Goal: Task Accomplishment & Management: Use online tool/utility

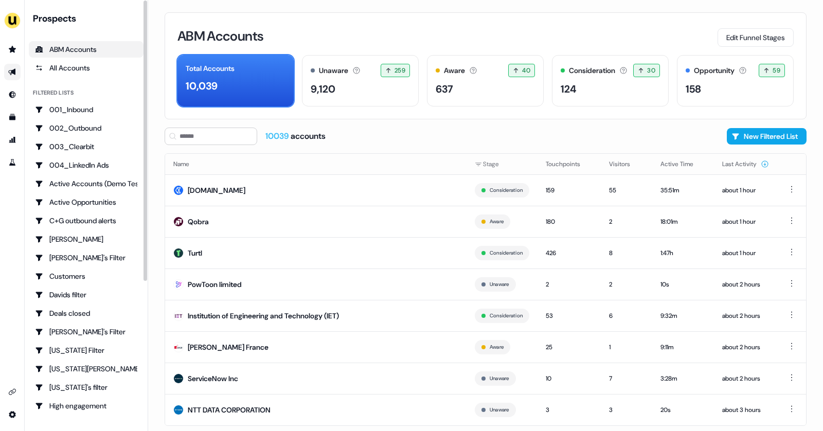
click at [12, 70] on icon "Go to outbound experience" at bounding box center [12, 72] width 8 height 8
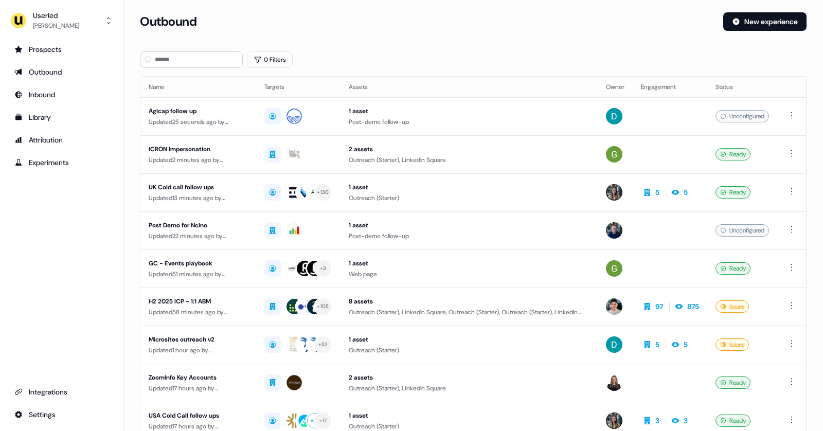
click at [38, 60] on ul "Prospects Outbound Inbound Library Attribution Experiments" at bounding box center [61, 106] width 106 height 130
click at [42, 56] on link "Prospects" at bounding box center [61, 49] width 106 height 16
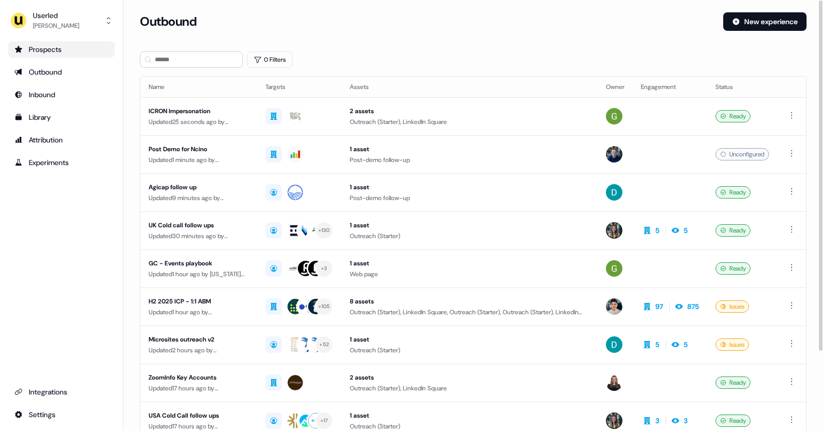
click at [41, 49] on div "Prospects" at bounding box center [61, 49] width 94 height 10
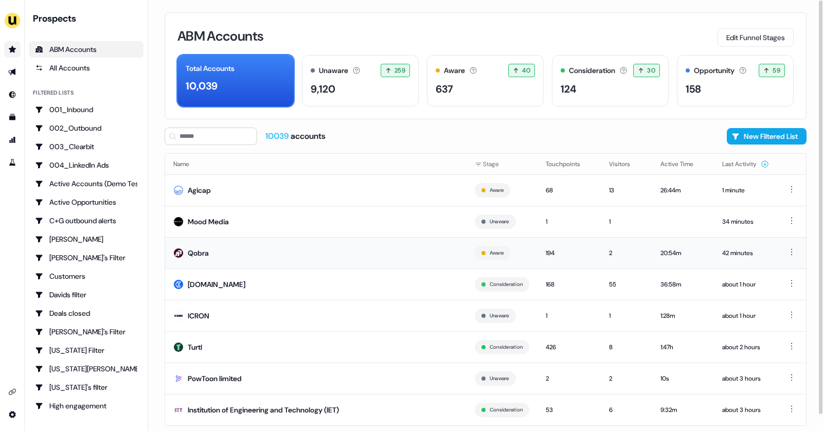
scroll to position [17, 0]
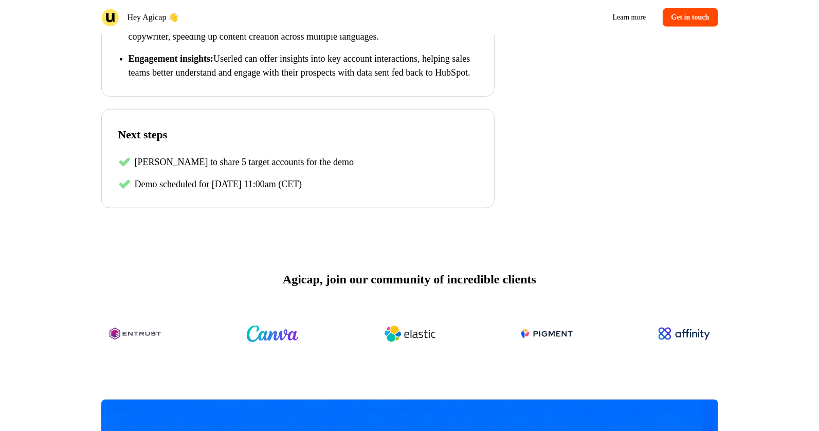
scroll to position [775, 0]
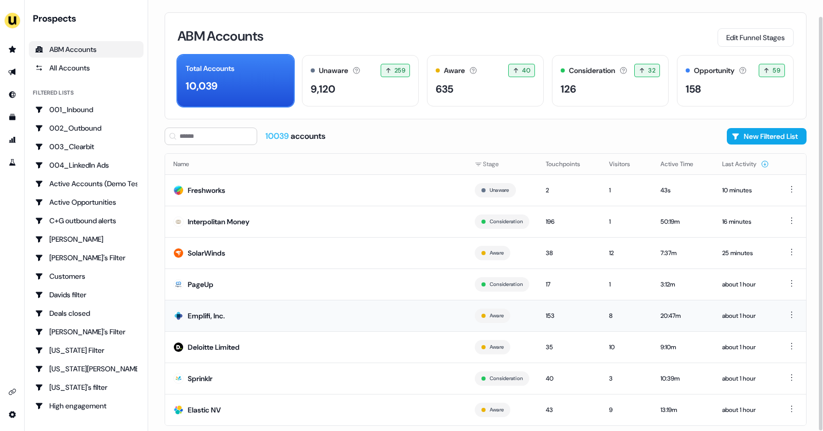
scroll to position [17, 0]
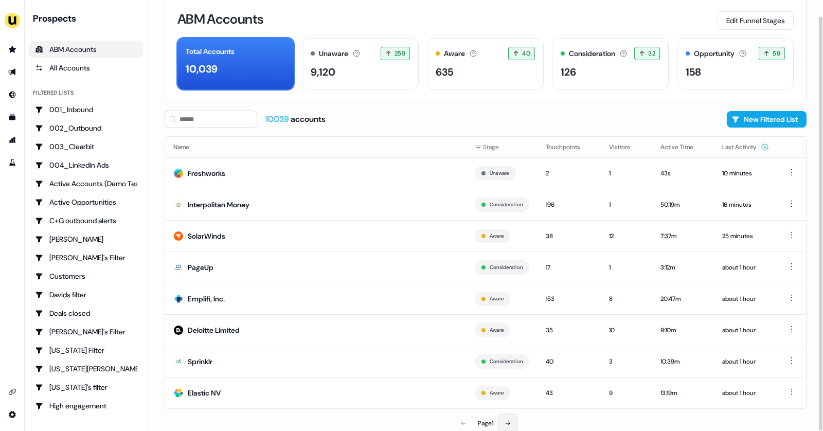
click at [514, 418] on button at bounding box center [507, 423] width 21 height 21
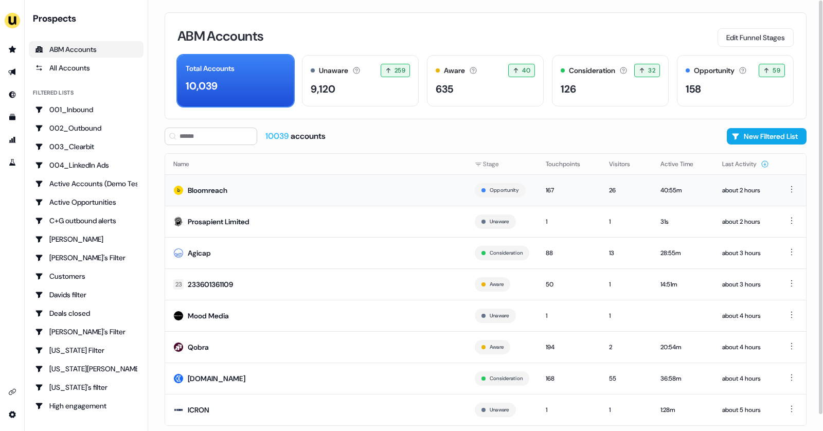
click at [396, 179] on td "Bloomreach" at bounding box center [315, 189] width 301 height 31
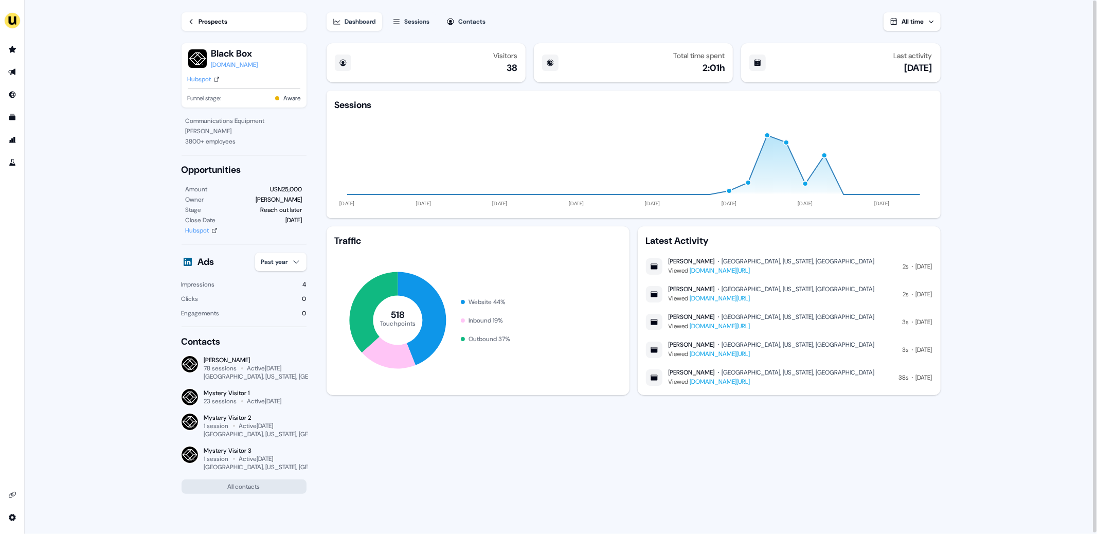
click at [207, 24] on div "Prospects" at bounding box center [213, 21] width 29 height 10
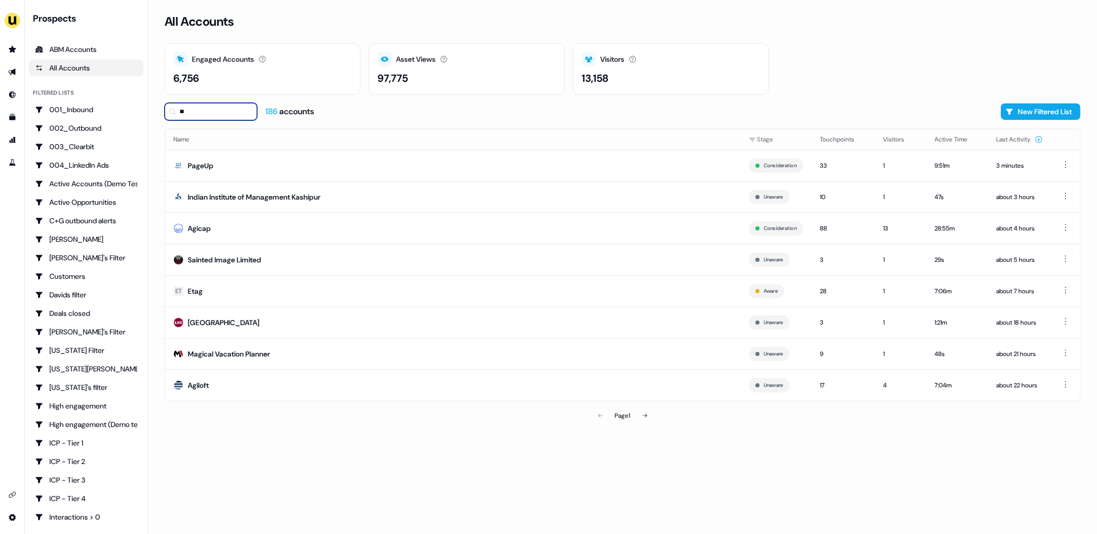
click at [189, 115] on input "**" at bounding box center [211, 111] width 93 height 17
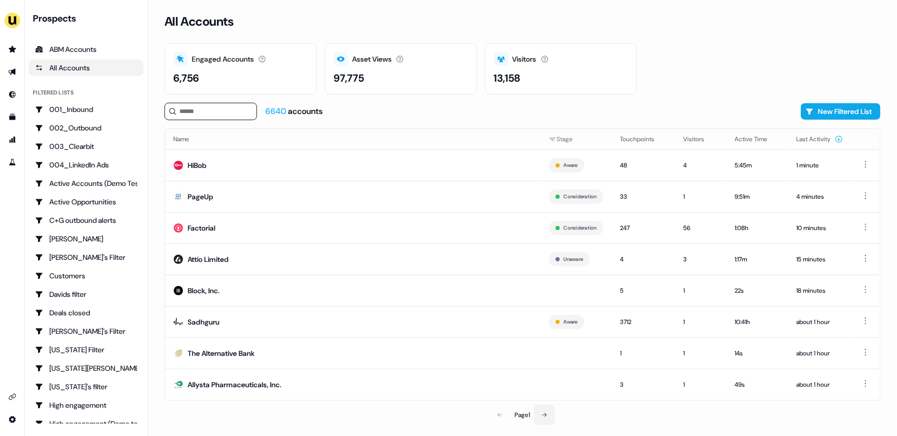
click at [547, 408] on button at bounding box center [544, 415] width 21 height 21
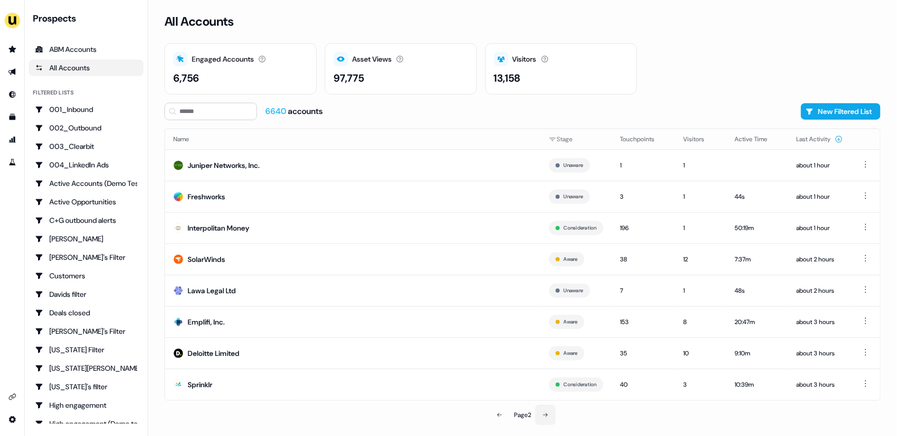
click at [547, 408] on button at bounding box center [545, 415] width 21 height 21
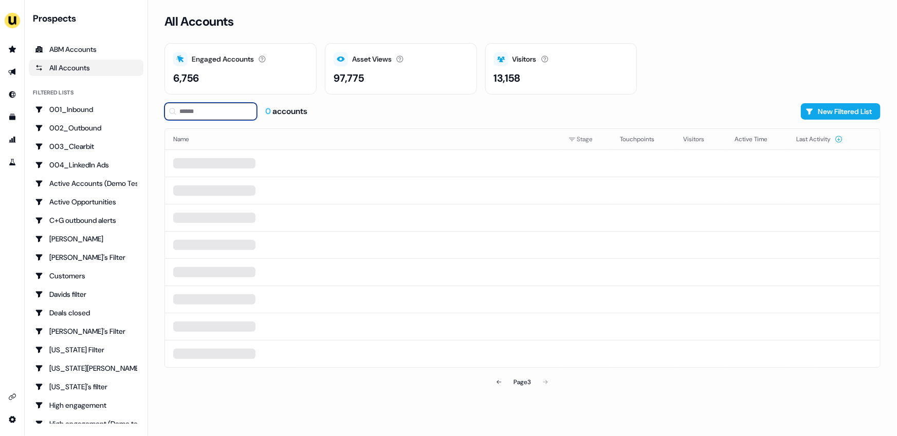
click at [211, 111] on input at bounding box center [211, 111] width 93 height 17
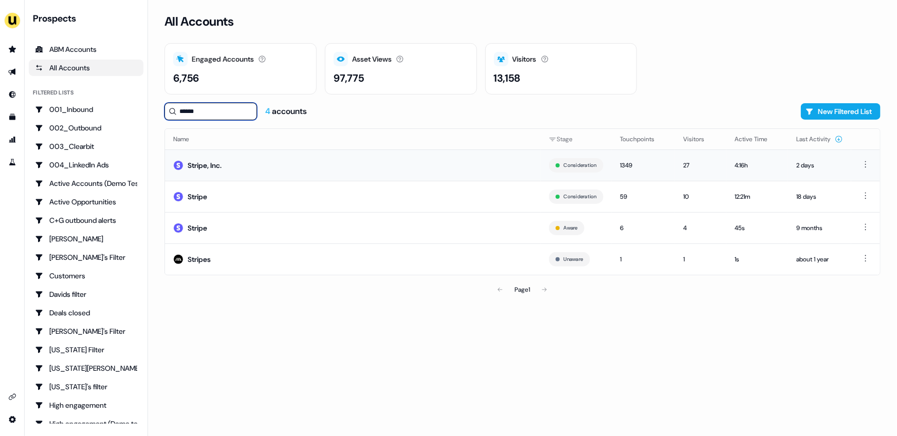
type input "******"
click at [321, 157] on td "Stripe, Inc." at bounding box center [353, 165] width 376 height 31
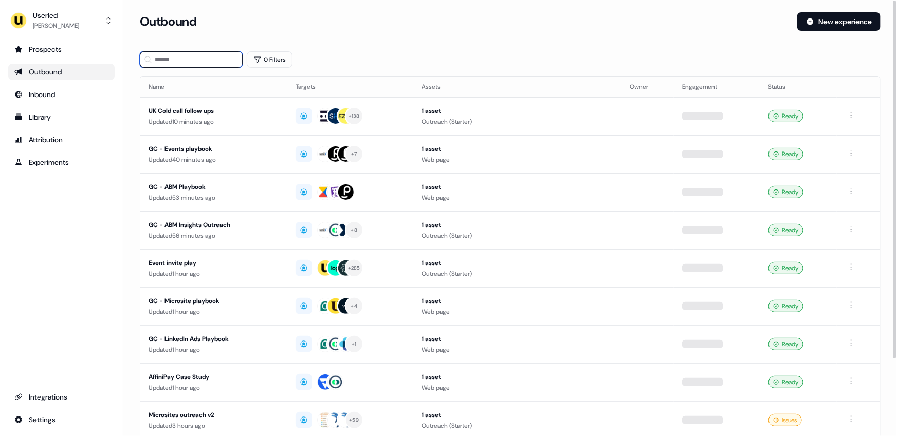
click at [165, 61] on input at bounding box center [191, 59] width 103 height 16
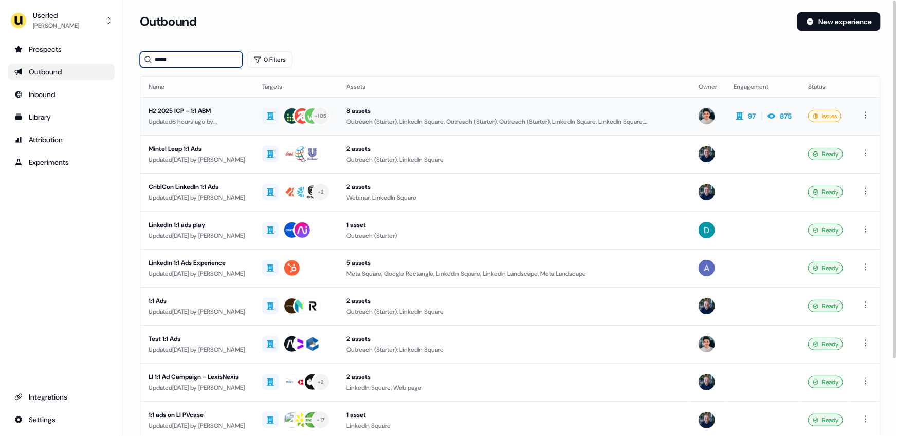
type input "*****"
click at [254, 119] on td "H2 2025 ICP - 1:1 ABM Updated 6 hours ago by Vincent Plassard" at bounding box center [197, 116] width 114 height 38
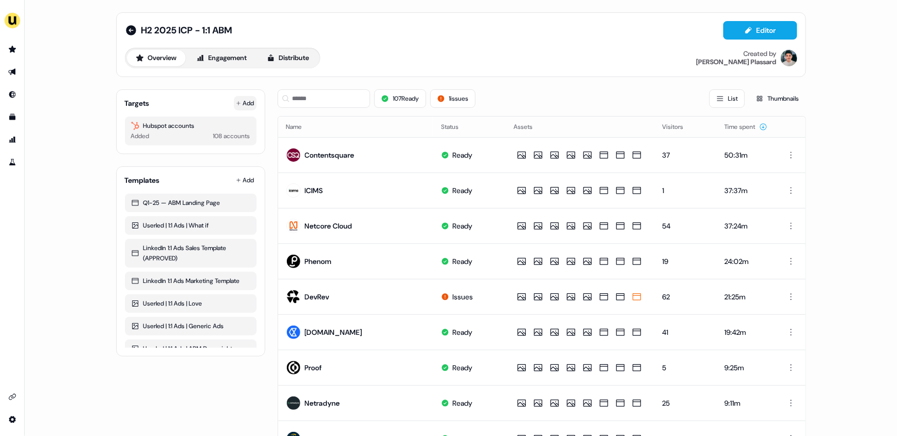
click at [240, 99] on button "Add" at bounding box center [245, 103] width 23 height 14
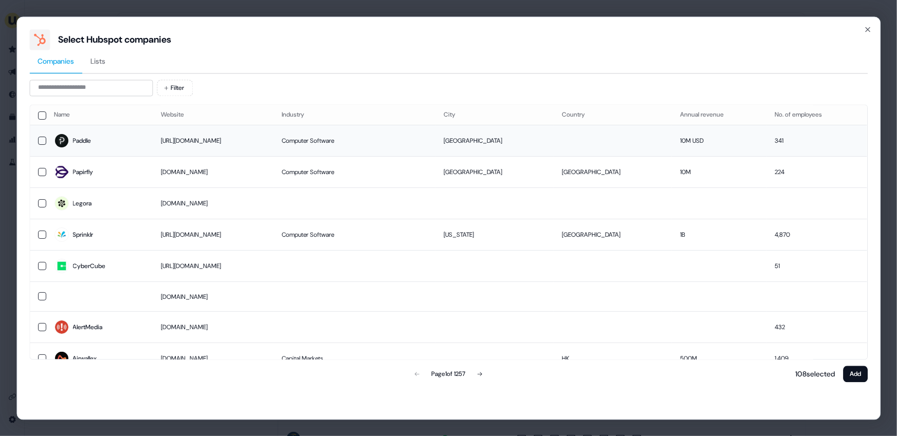
click at [46, 137] on td at bounding box center [38, 140] width 16 height 31
click at [857, 376] on button "Add" at bounding box center [855, 374] width 25 height 16
click at [855, 373] on button "Add" at bounding box center [855, 374] width 25 height 16
click at [867, 27] on icon "button" at bounding box center [868, 29] width 8 height 8
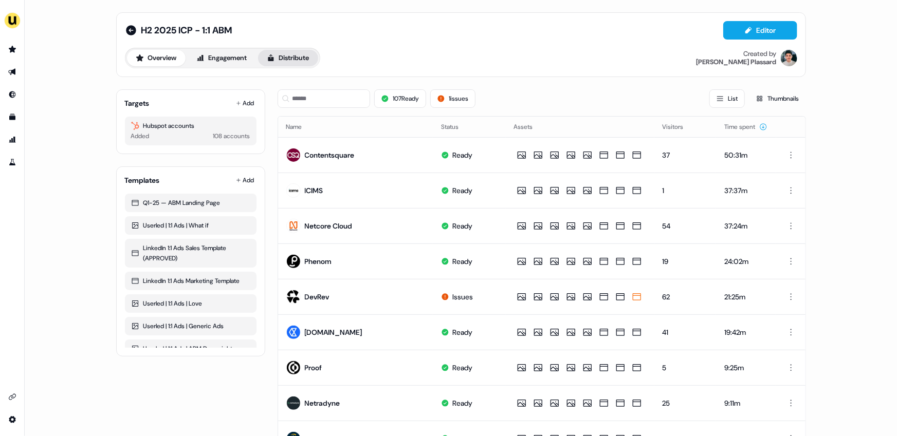
click at [286, 61] on button "Distribute" at bounding box center [288, 58] width 60 height 16
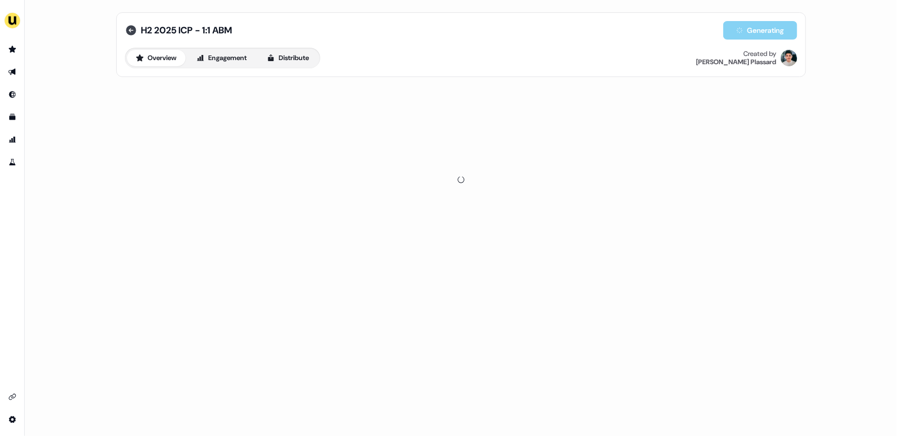
click at [129, 31] on icon at bounding box center [131, 30] width 10 height 10
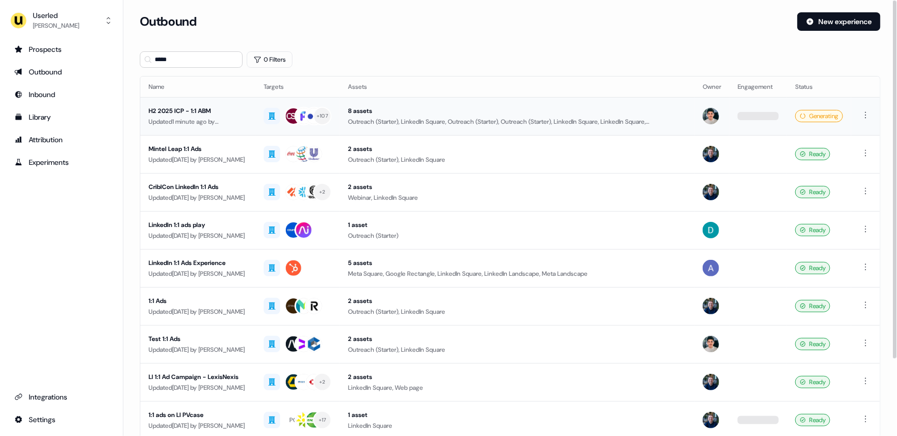
click at [228, 109] on div "H2 2025 ICP - 1:1 ABM" at bounding box center [198, 111] width 99 height 10
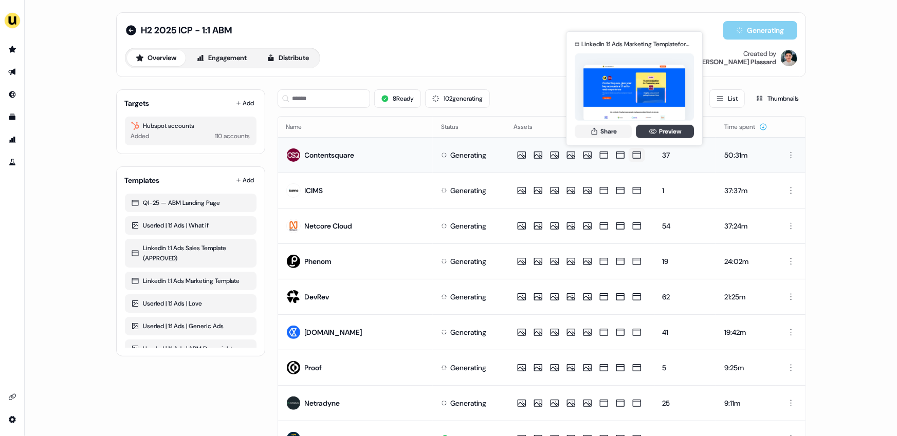
click at [649, 133] on icon at bounding box center [653, 131] width 8 height 8
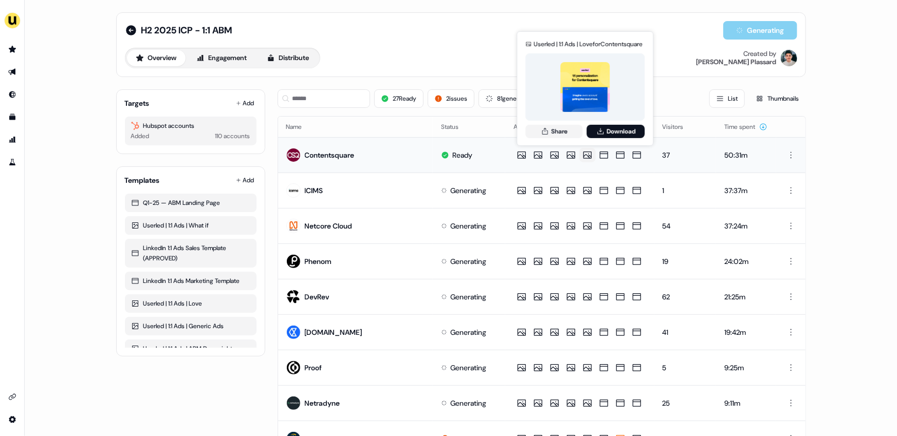
click at [581, 160] on button at bounding box center [587, 155] width 16 height 14
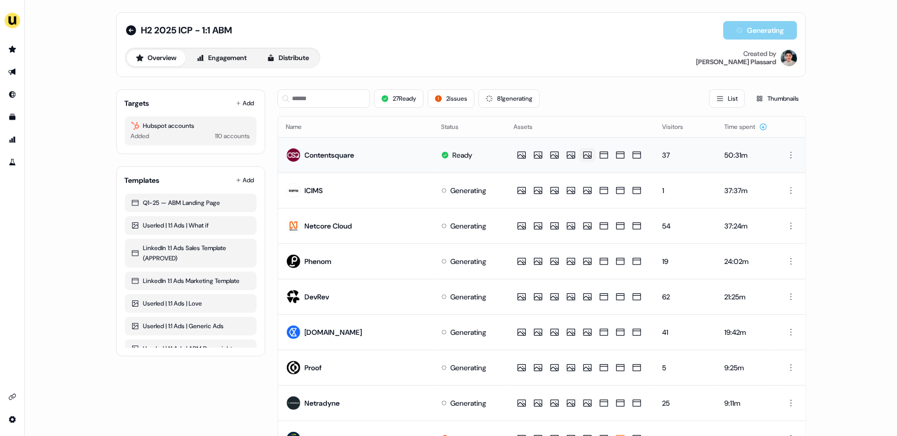
click at [581, 149] on button at bounding box center [587, 155] width 16 height 14
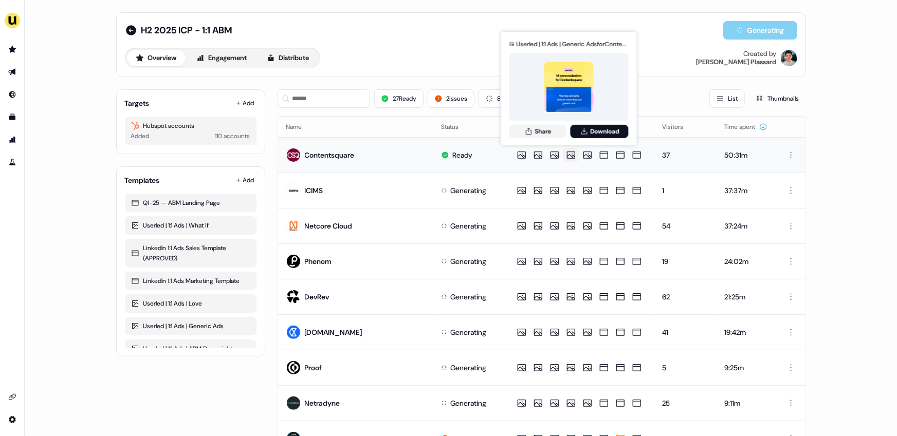
click at [565, 152] on icon at bounding box center [571, 155] width 12 height 10
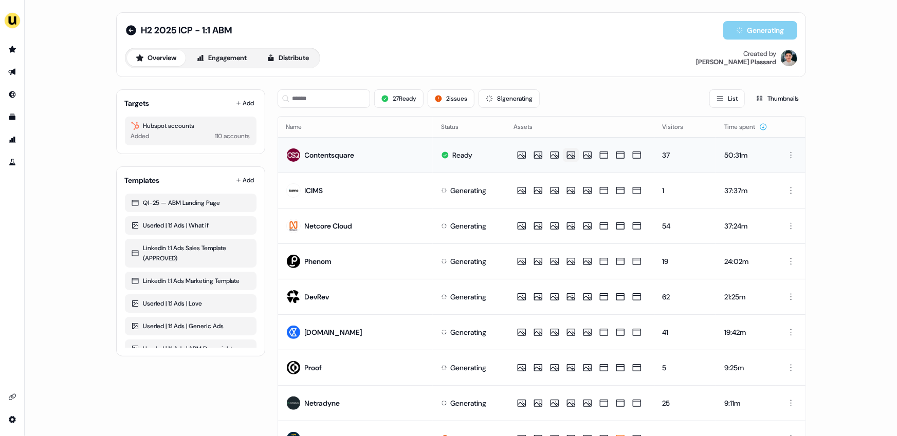
click at [565, 152] on icon at bounding box center [571, 155] width 12 height 10
click at [573, 153] on icon at bounding box center [571, 155] width 12 height 10
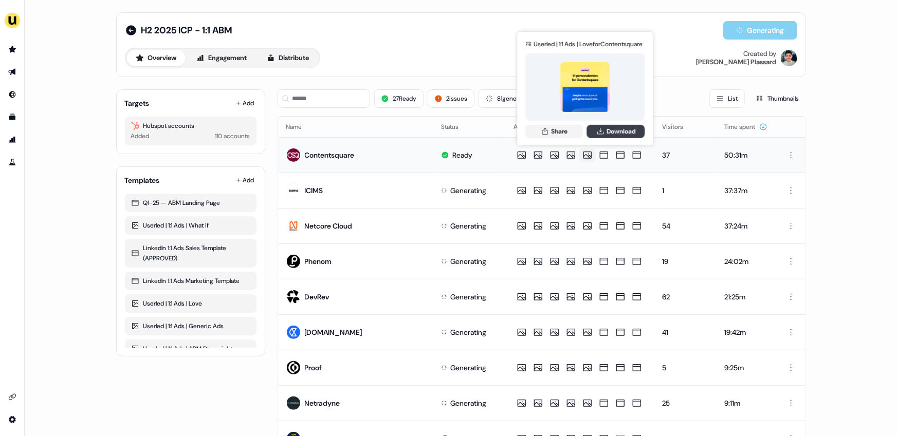
click at [605, 131] on button "Download" at bounding box center [616, 130] width 58 height 13
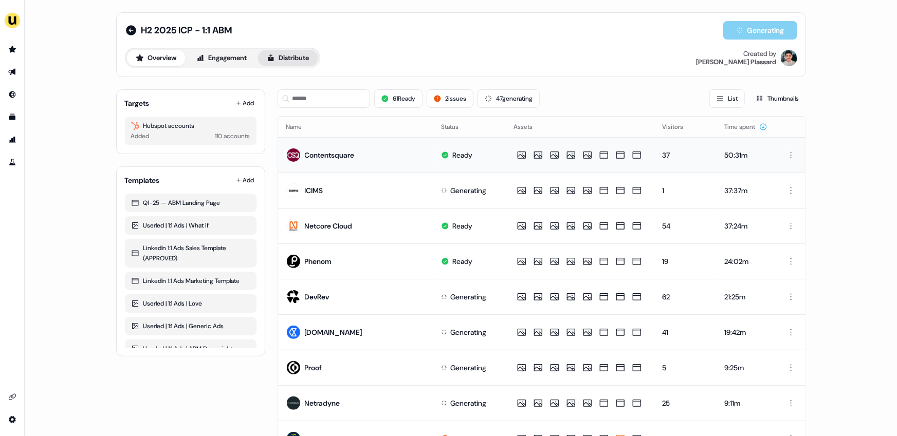
click at [297, 53] on button "Distribute" at bounding box center [288, 58] width 60 height 16
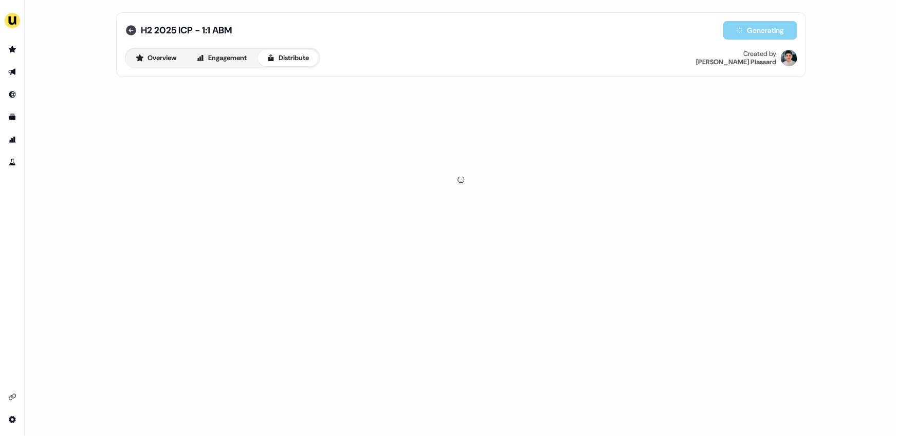
click at [129, 26] on icon at bounding box center [131, 30] width 10 height 10
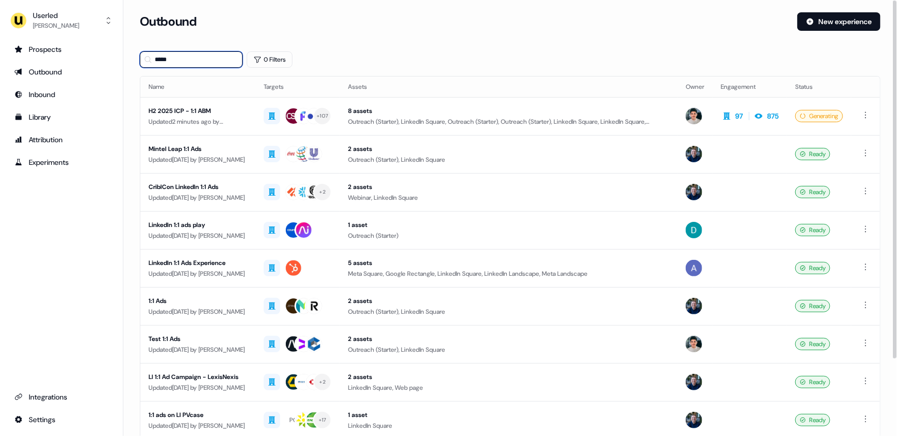
click at [183, 58] on input "*****" at bounding box center [191, 59] width 103 height 16
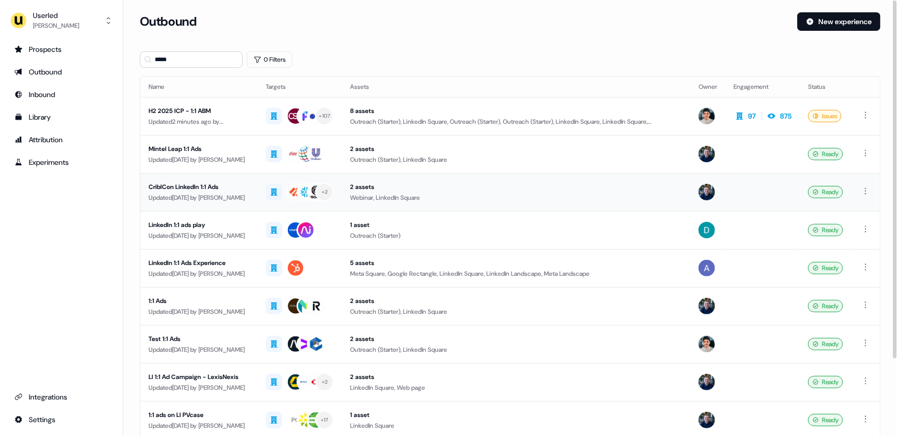
click at [200, 190] on div "CriblCon LinkedIn 1:1 Ads" at bounding box center [199, 187] width 101 height 10
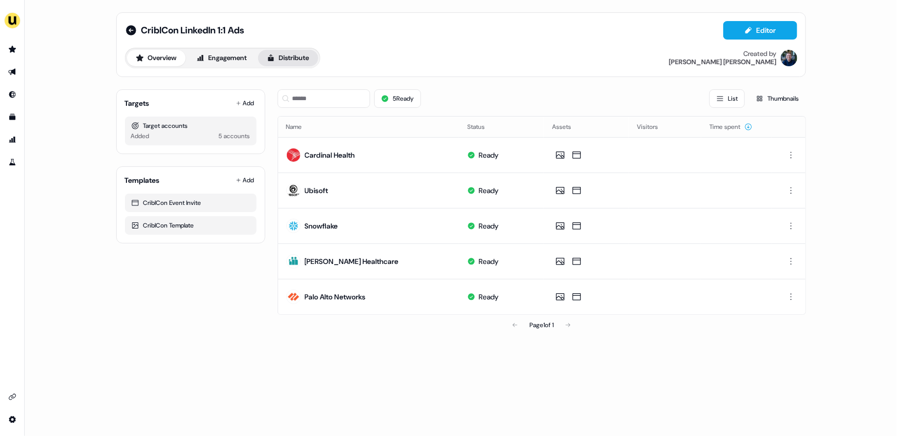
click at [280, 58] on button "Distribute" at bounding box center [288, 58] width 60 height 16
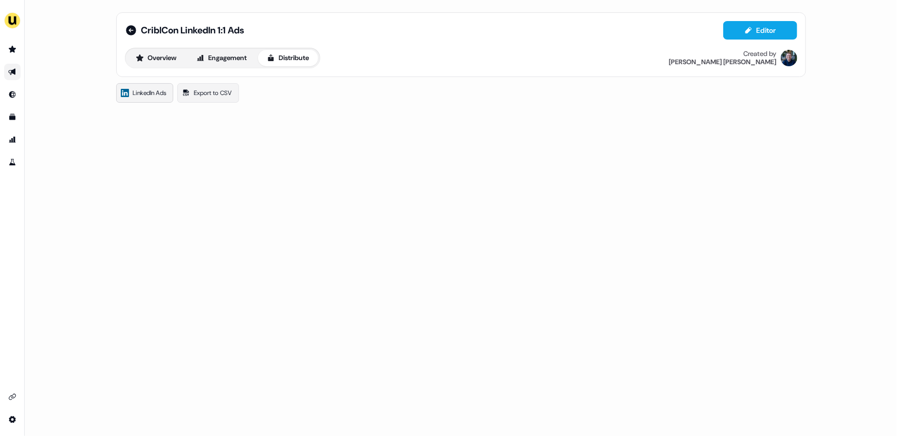
click at [139, 94] on span "LinkedIn Ads" at bounding box center [149, 93] width 33 height 10
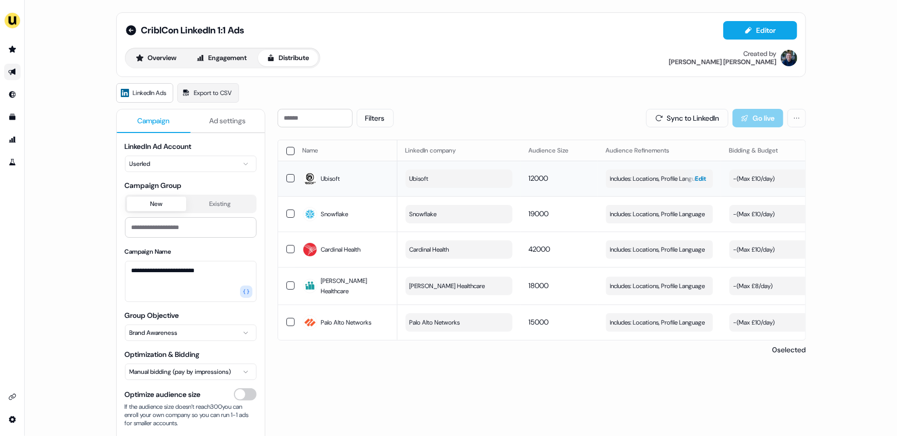
click at [696, 176] on span "Edit" at bounding box center [701, 179] width 11 height 10
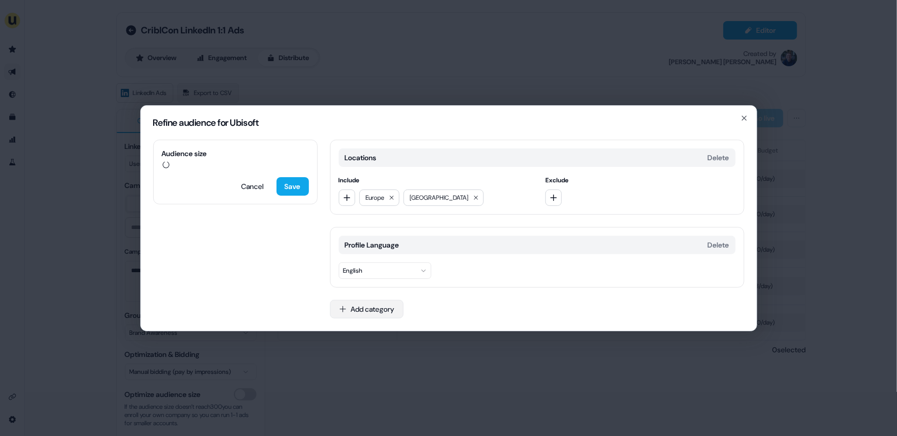
click at [371, 314] on button "Add category" at bounding box center [367, 309] width 74 height 19
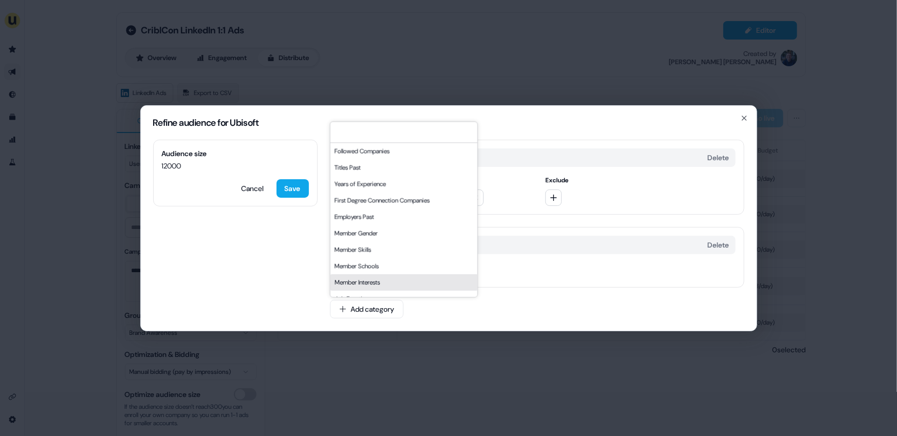
click at [363, 361] on div "Refine audience for Ubisoft Audience size 12000 Cancel Save Locations Delete In…" at bounding box center [448, 218] width 897 height 436
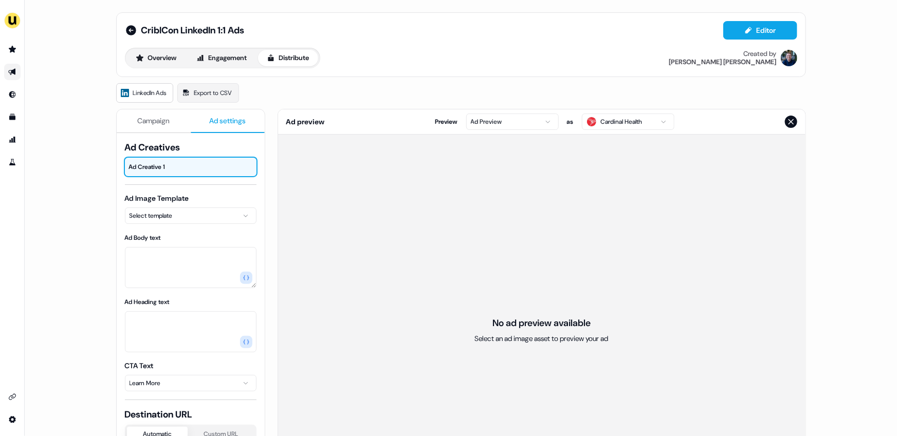
click at [217, 122] on span "Ad settings" at bounding box center [227, 121] width 37 height 10
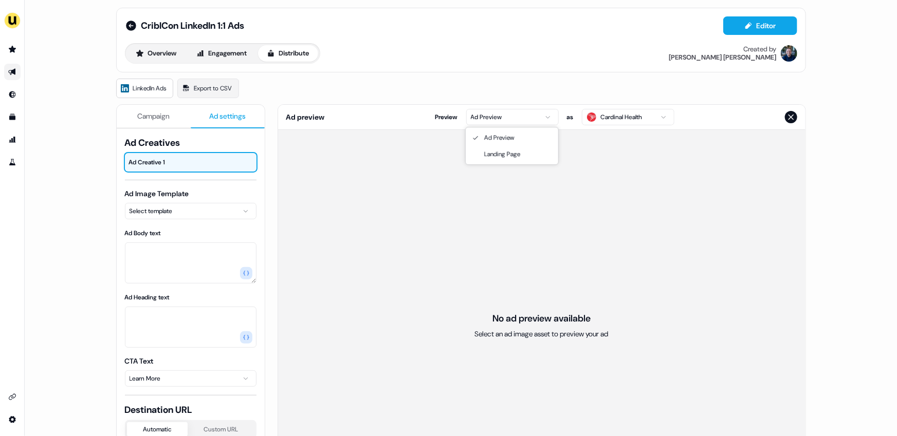
click at [516, 113] on html "For the best experience switch devices to a bigger screen. Go to Userled.io Cri…" at bounding box center [448, 218] width 897 height 436
click at [190, 219] on html "For the best experience switch devices to a bigger screen. Go to Userled.io Cri…" at bounding box center [448, 218] width 897 height 436
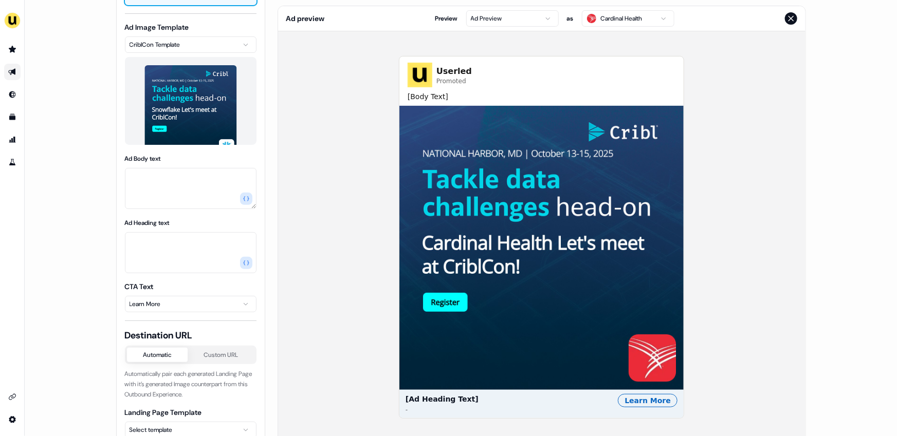
scroll to position [90, 0]
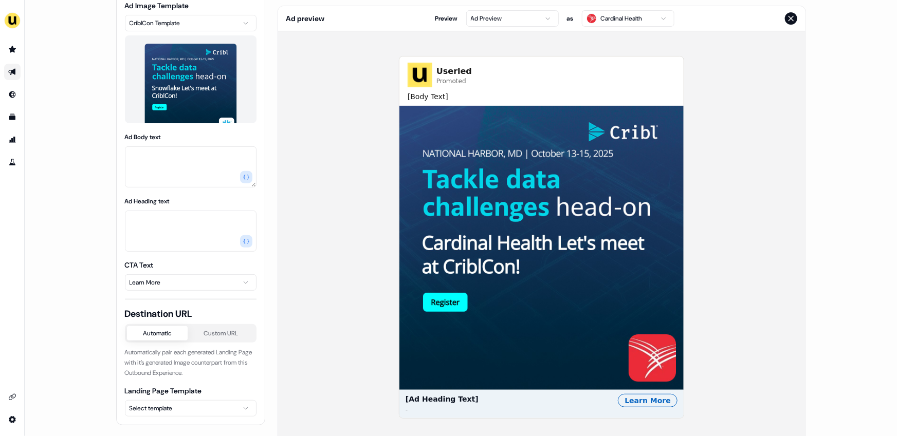
click at [186, 411] on html "For the best experience switch devices to a bigger screen. Go to Userled.io Cri…" at bounding box center [448, 218] width 897 height 436
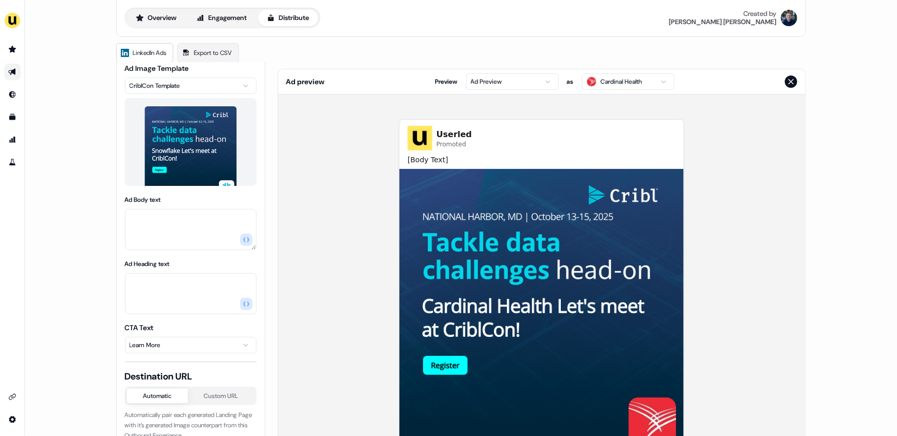
scroll to position [0, 0]
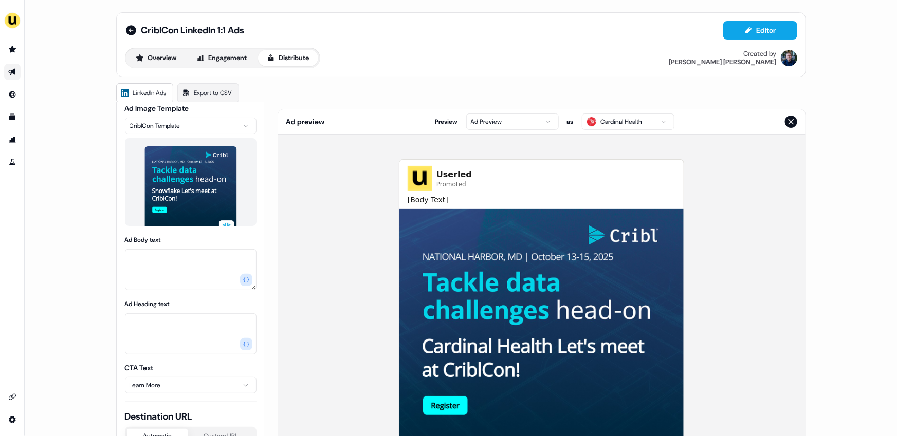
click at [537, 119] on html "For the best experience switch devices to a bigger screen. Go to Userled.io Cri…" at bounding box center [448, 218] width 897 height 436
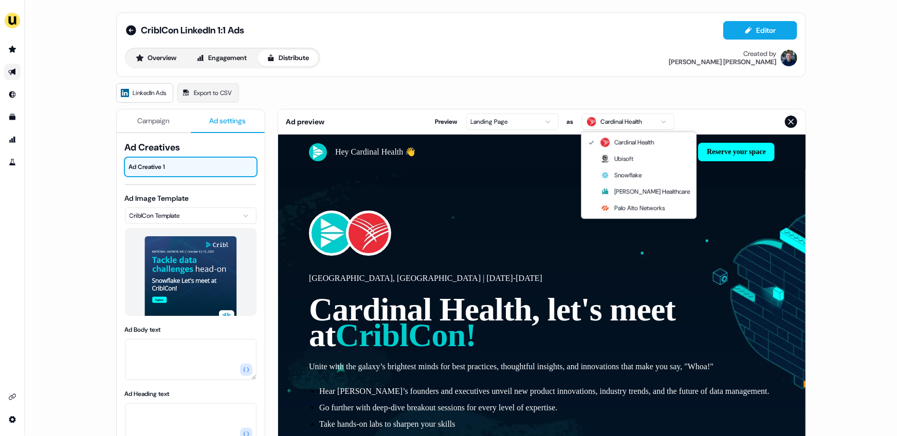
click at [651, 120] on html "For the best experience switch devices to a bigger screen. Go to Userled.io Cri…" at bounding box center [448, 218] width 897 height 436
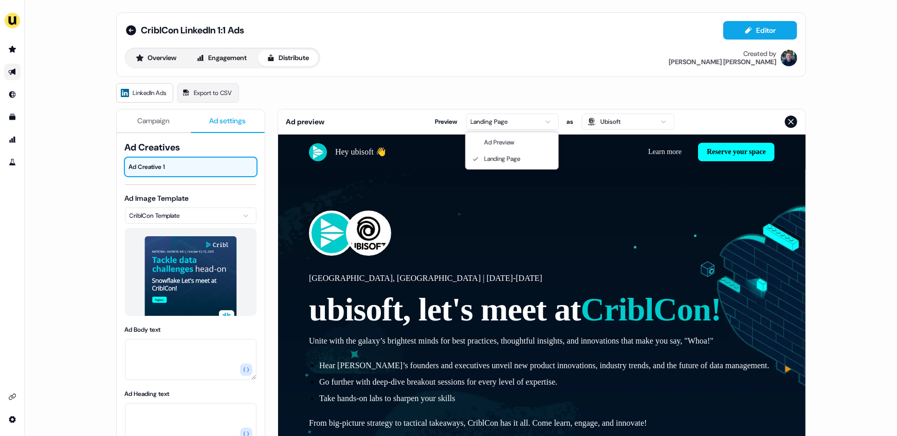
click at [541, 122] on html "For the best experience switch devices to a bigger screen. Go to Userled.io Cri…" at bounding box center [448, 218] width 897 height 436
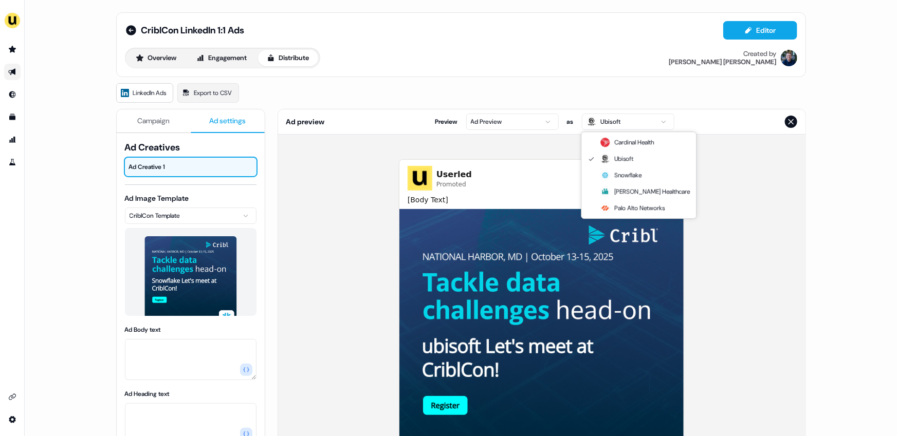
click at [626, 118] on html "For the best experience switch devices to a bigger screen. Go to Userled.io Cri…" at bounding box center [448, 218] width 897 height 436
click at [726, 169] on html "For the best experience switch devices to a bigger screen. Go to Userled.io Cri…" at bounding box center [448, 218] width 897 height 436
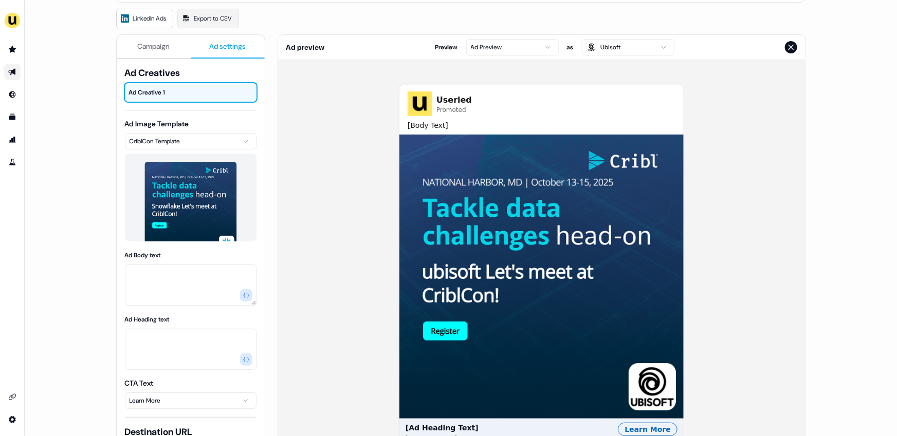
scroll to position [47, 0]
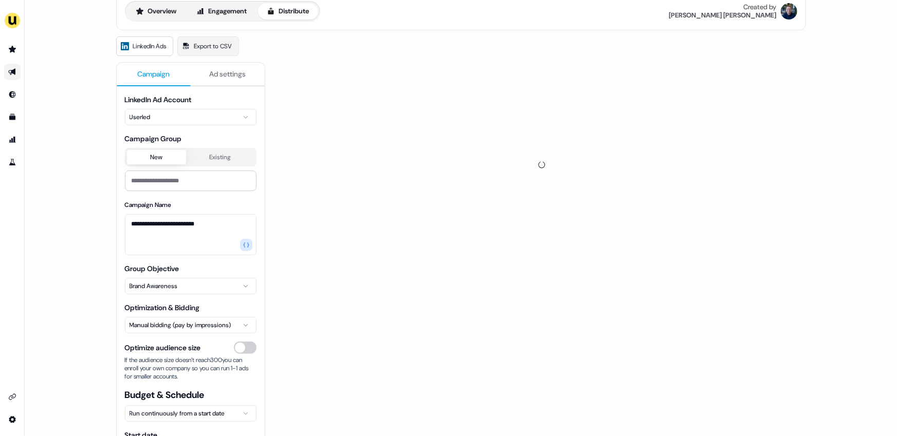
click at [151, 77] on span "Campaign" at bounding box center [153, 74] width 32 height 10
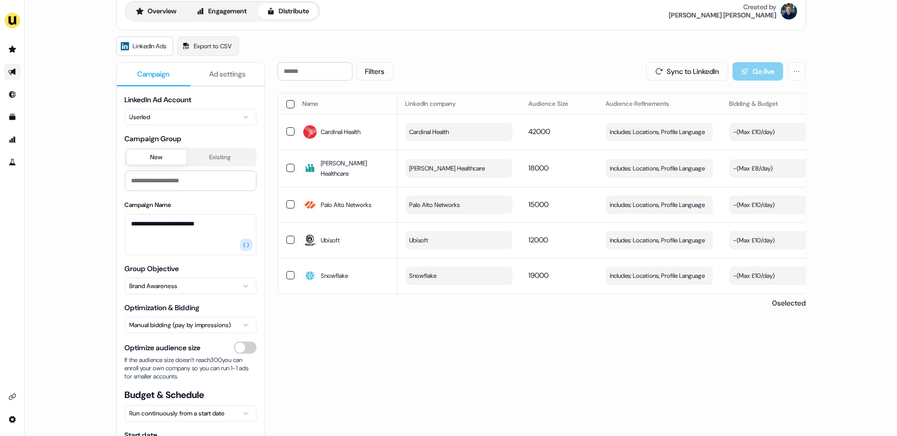
click at [286, 103] on button "button" at bounding box center [290, 104] width 8 height 8
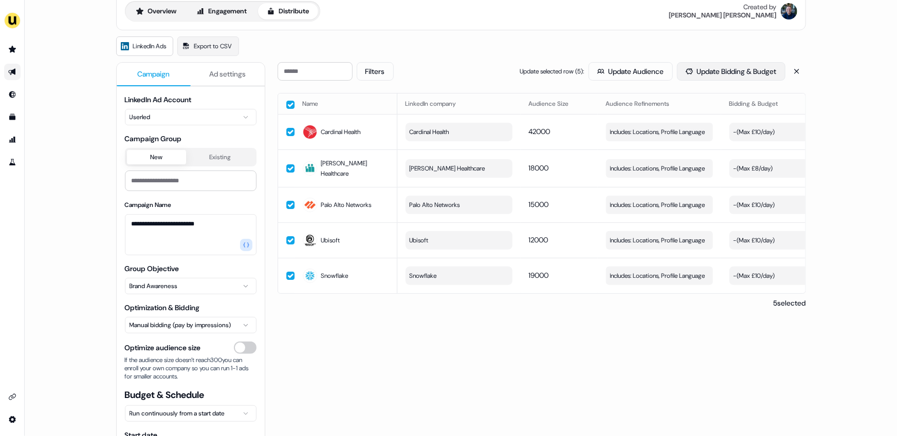
click at [695, 68] on button "Update Bidding & Budget" at bounding box center [731, 71] width 108 height 19
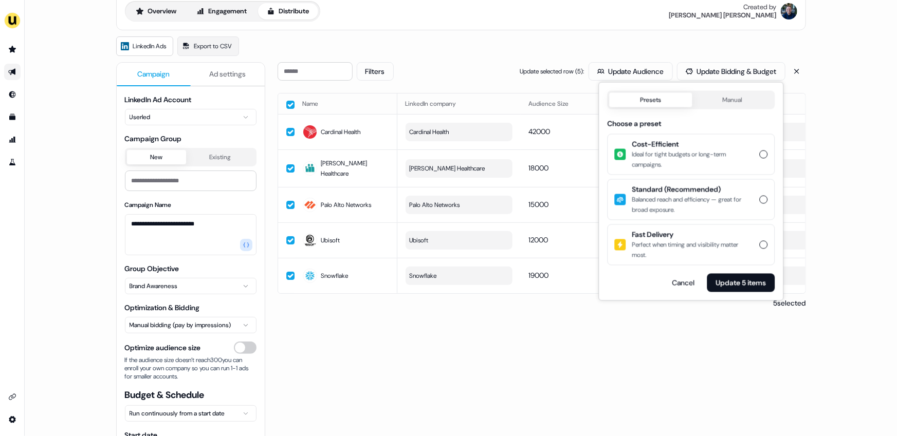
click at [723, 101] on button "Manual" at bounding box center [732, 100] width 81 height 14
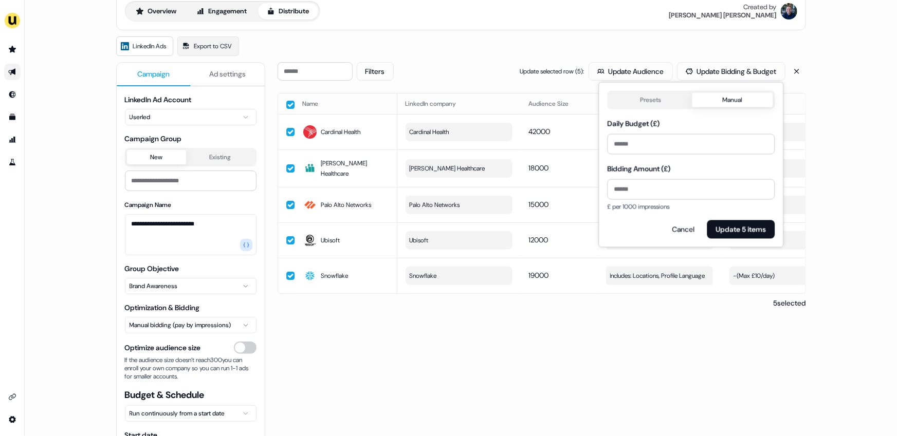
click at [555, 57] on div "**********" at bounding box center [461, 259] width 690 height 444
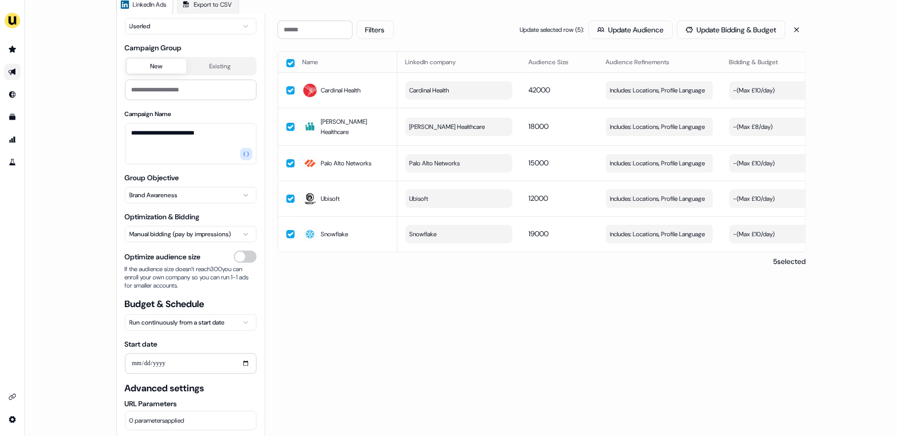
scroll to position [102, 0]
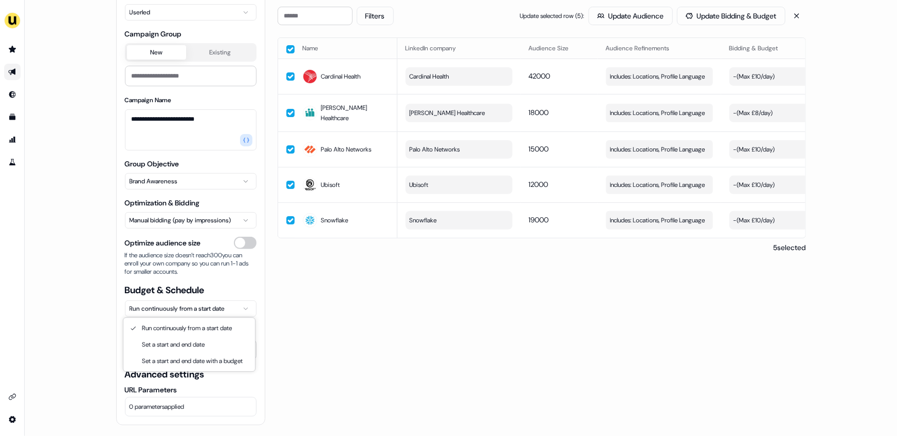
click at [212, 311] on html "**********" at bounding box center [448, 218] width 897 height 436
click at [215, 248] on html "**********" at bounding box center [448, 218] width 897 height 436
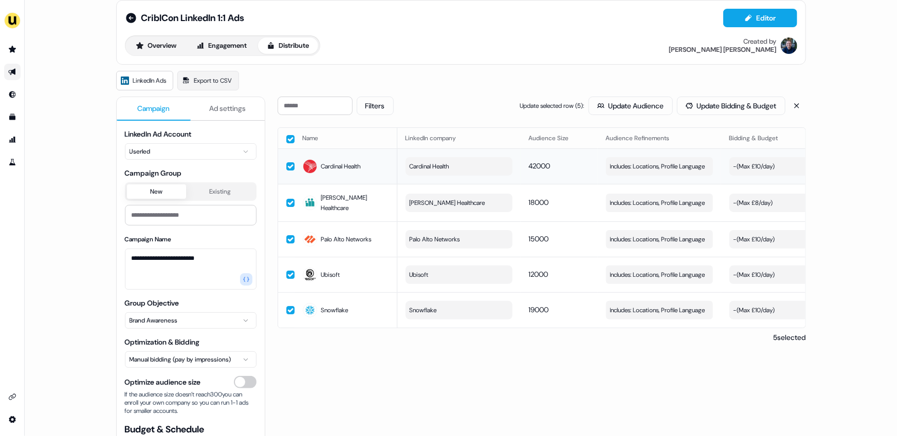
scroll to position [0, 0]
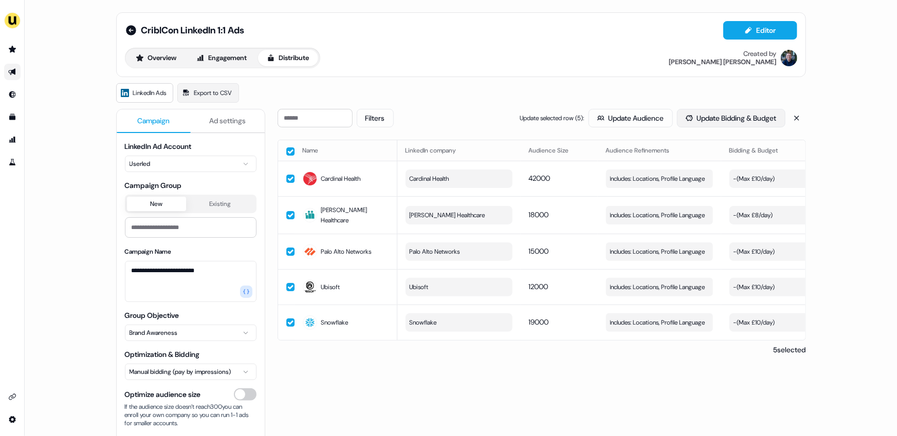
click at [702, 120] on button "Update Bidding & Budget" at bounding box center [731, 118] width 108 height 19
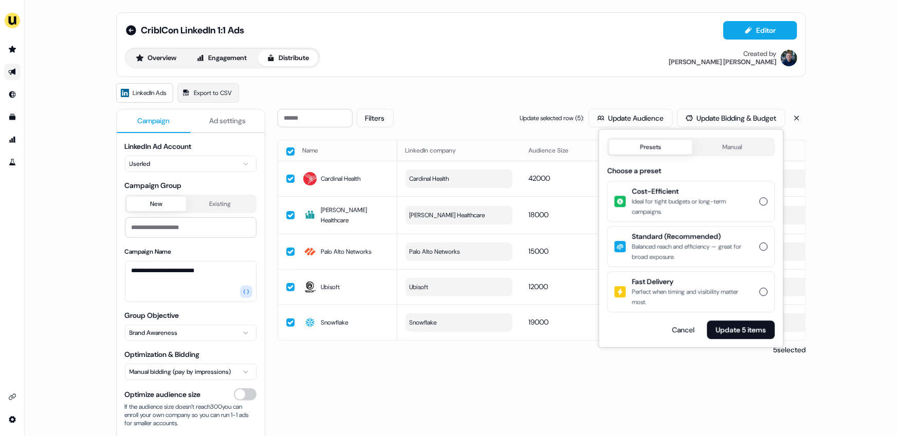
click at [528, 94] on div "LinkedIn Ads Export to CSV" at bounding box center [461, 93] width 690 height 20
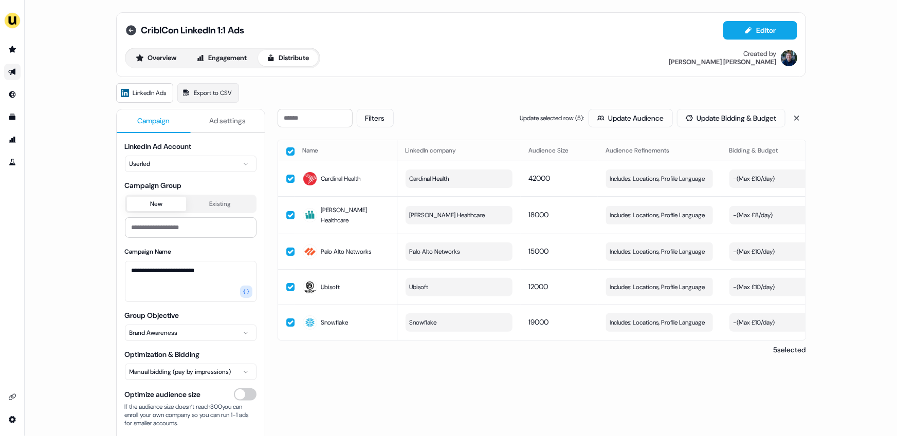
click at [129, 28] on icon at bounding box center [131, 30] width 10 height 10
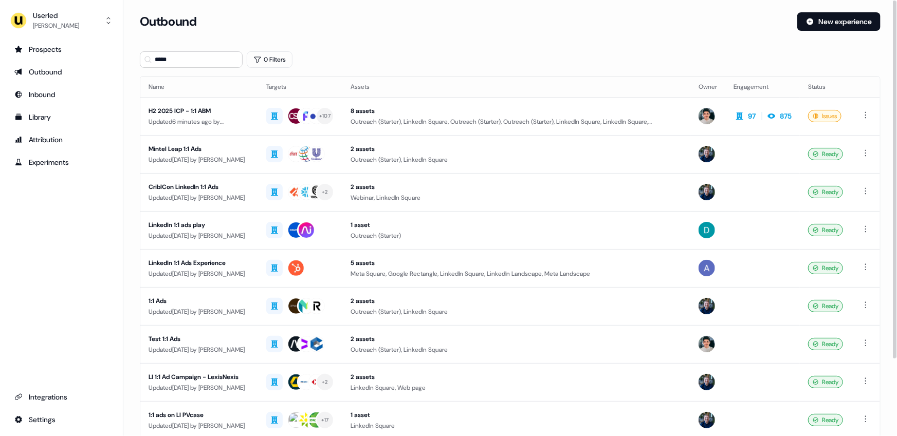
click at [380, 156] on div "Outreach (Starter), LinkedIn Square" at bounding box center [517, 160] width 332 height 10
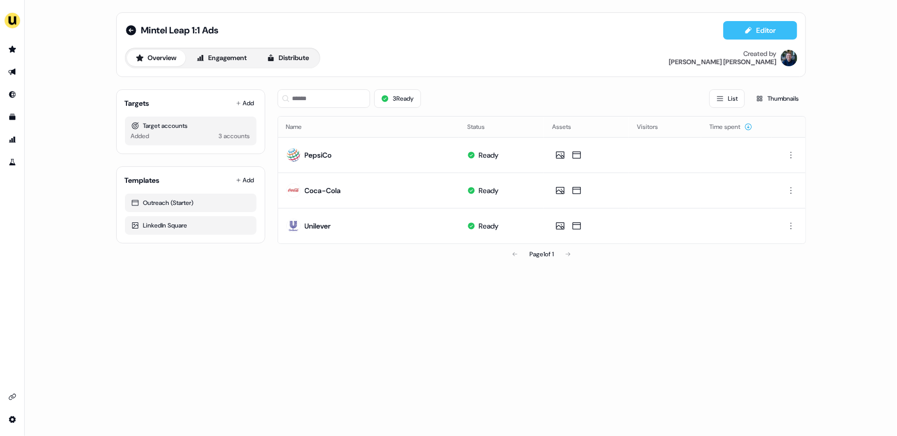
click at [771, 34] on button "Editor" at bounding box center [760, 30] width 74 height 19
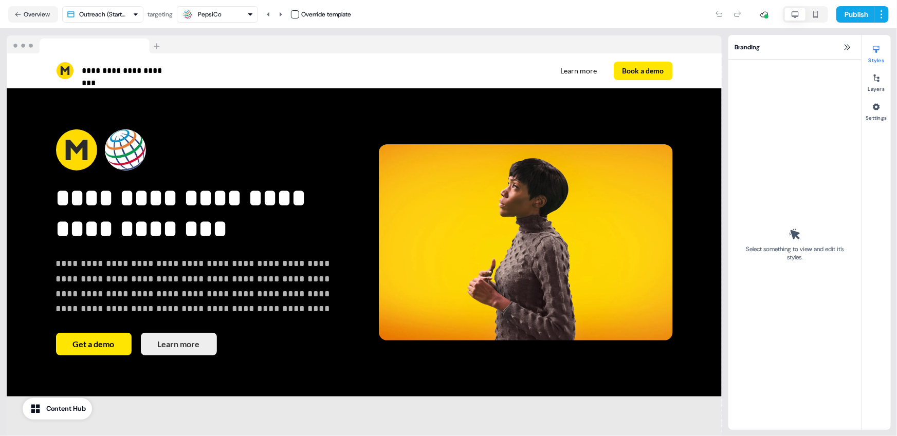
click at [226, 12] on div "PepsiCo" at bounding box center [217, 14] width 72 height 12
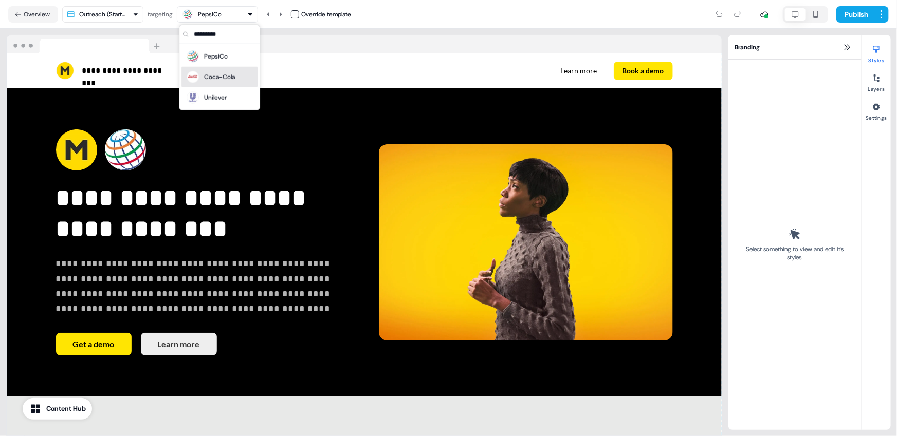
click at [219, 73] on div "Coca-Cola" at bounding box center [219, 77] width 31 height 10
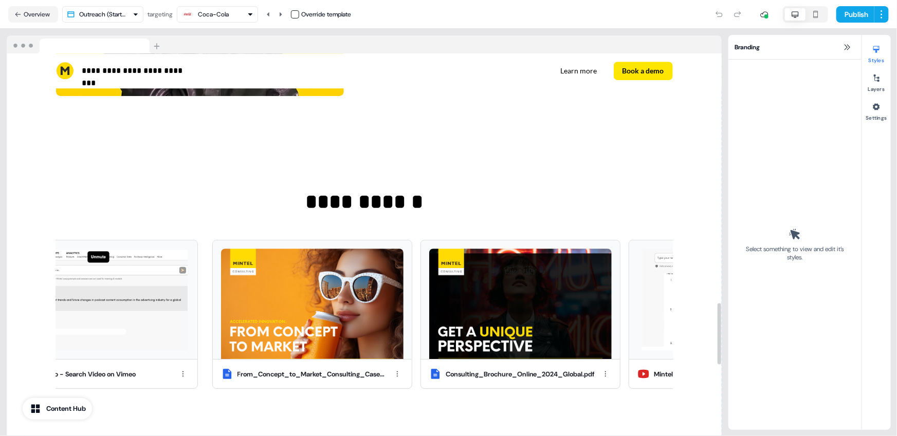
scroll to position [1507, 0]
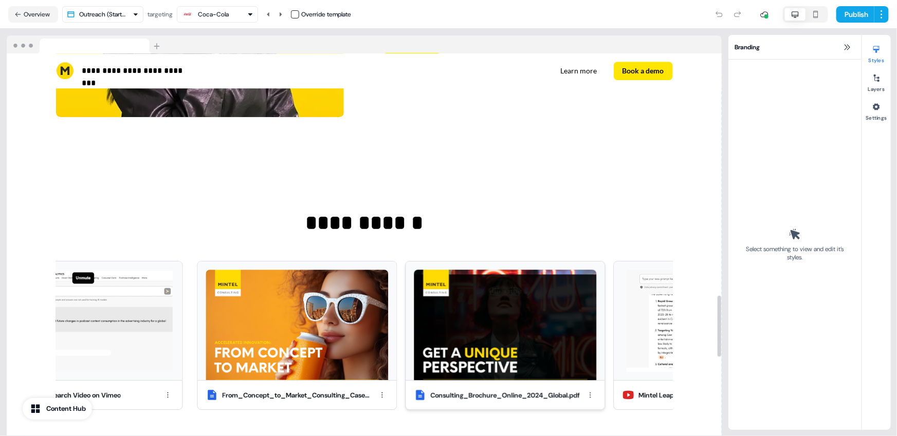
click at [450, 330] on img at bounding box center [505, 325] width 183 height 111
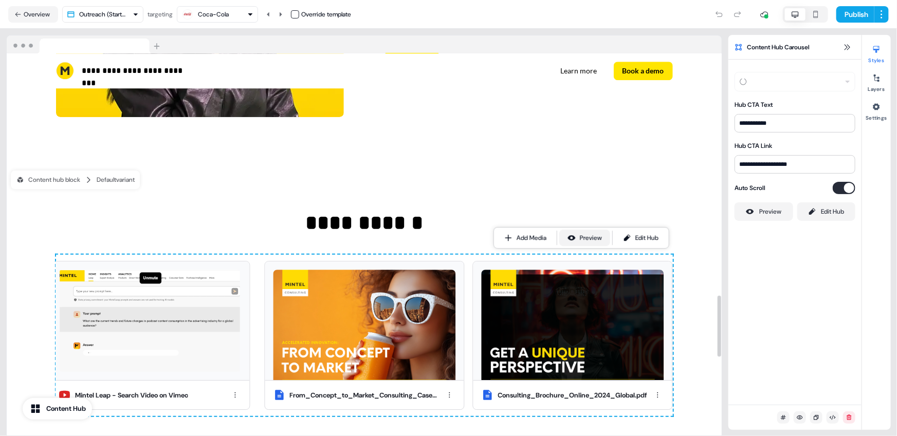
click at [579, 238] on button "Preview" at bounding box center [584, 238] width 51 height 16
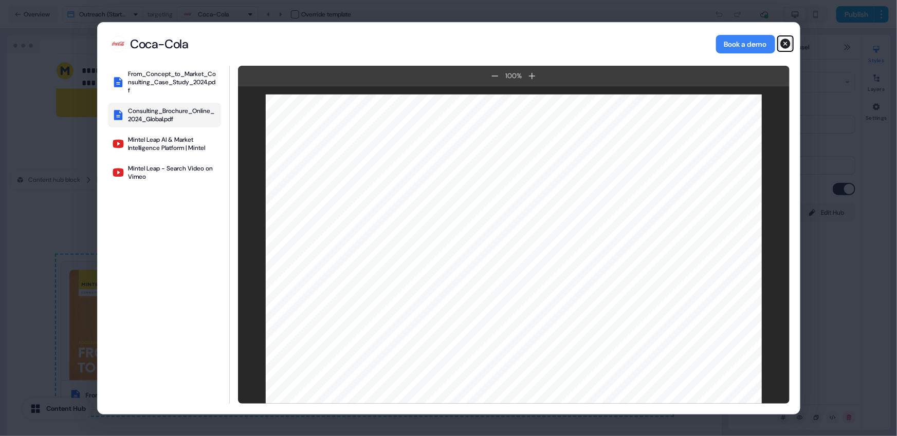
click at [785, 45] on icon "button" at bounding box center [785, 44] width 10 height 10
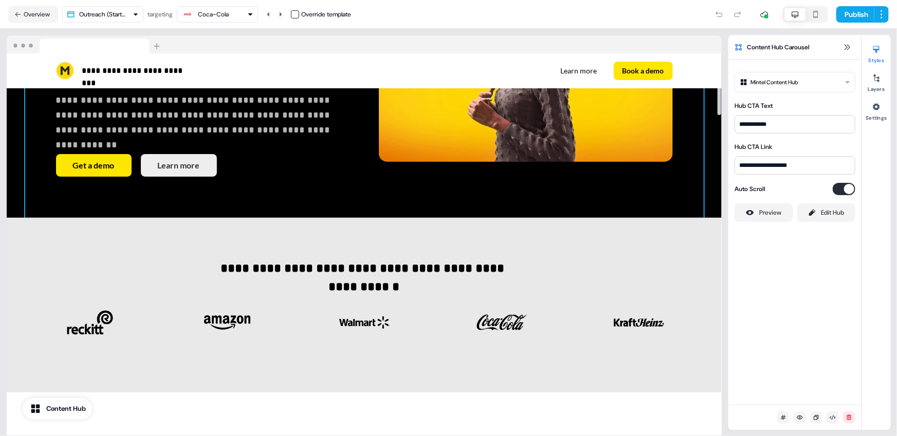
scroll to position [0, 0]
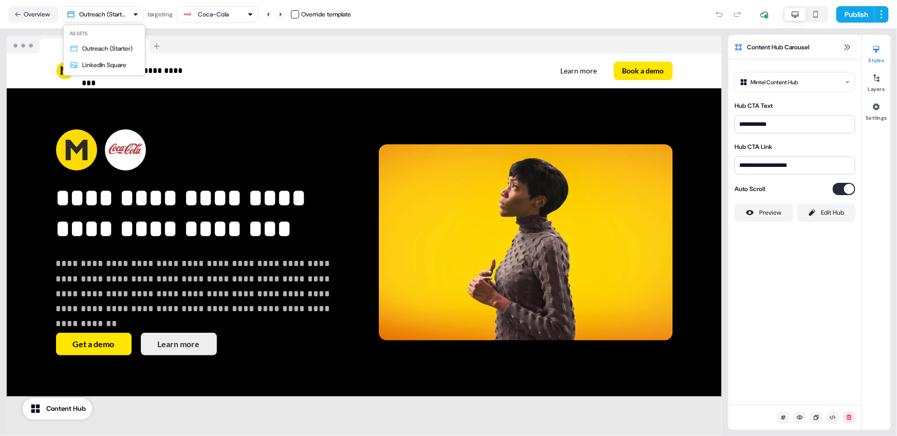
click at [119, 9] on html "**********" at bounding box center [448, 218] width 897 height 436
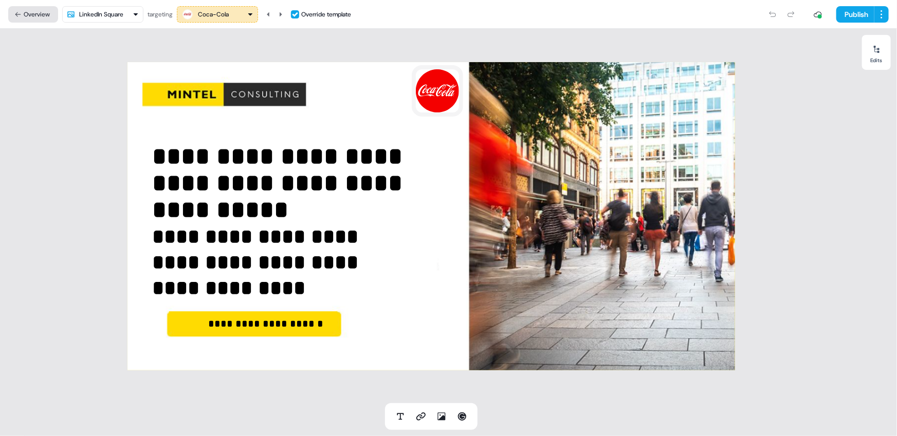
click at [43, 14] on button "Overview" at bounding box center [33, 14] width 50 height 16
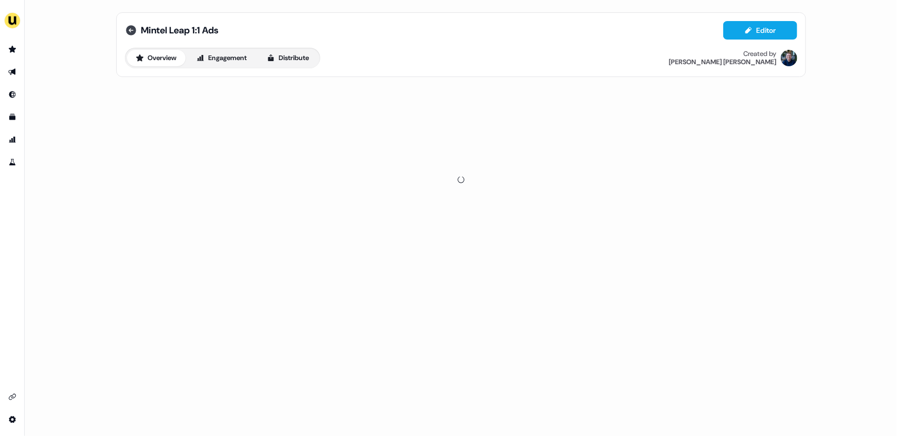
click at [132, 31] on icon at bounding box center [131, 30] width 10 height 10
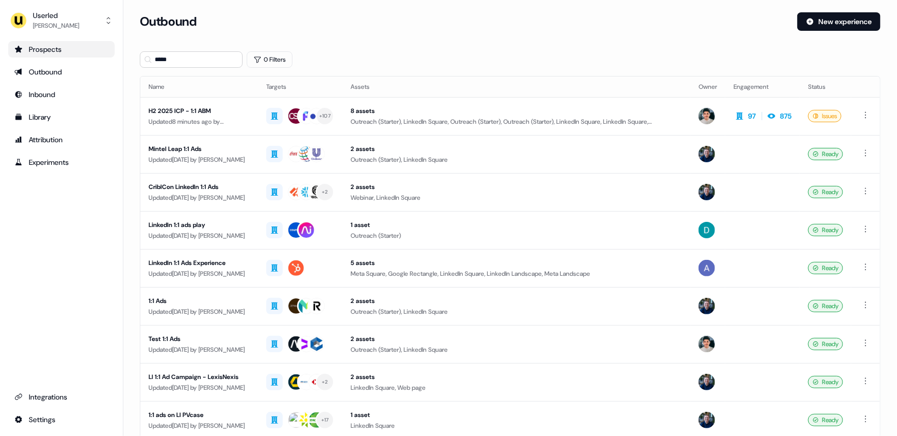
click at [16, 48] on icon "Go to prospects" at bounding box center [18, 49] width 8 height 8
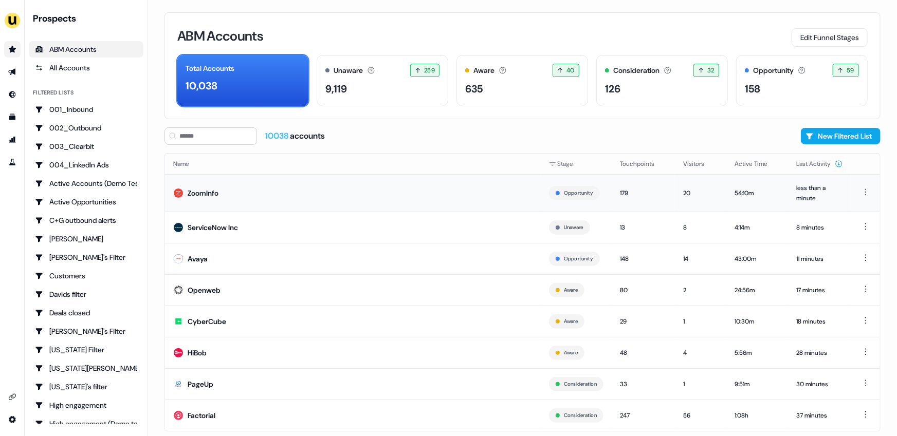
click at [211, 193] on div "ZoomInfo" at bounding box center [203, 193] width 31 height 10
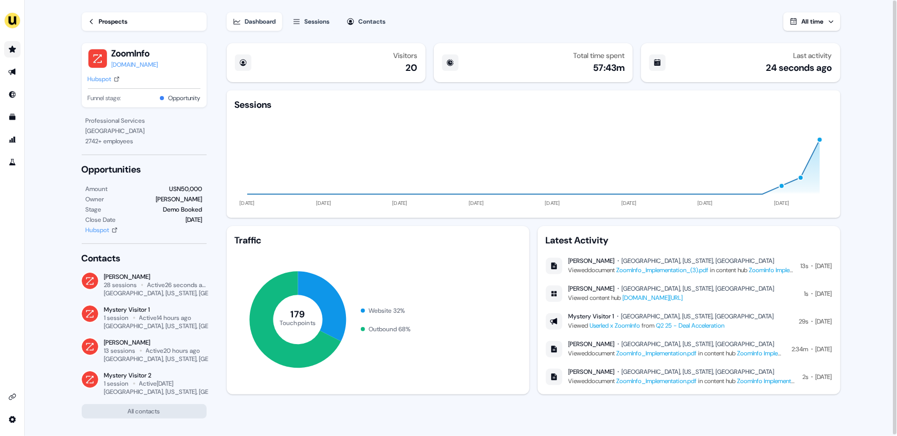
click at [824, 24] on button "All time" at bounding box center [812, 21] width 57 height 19
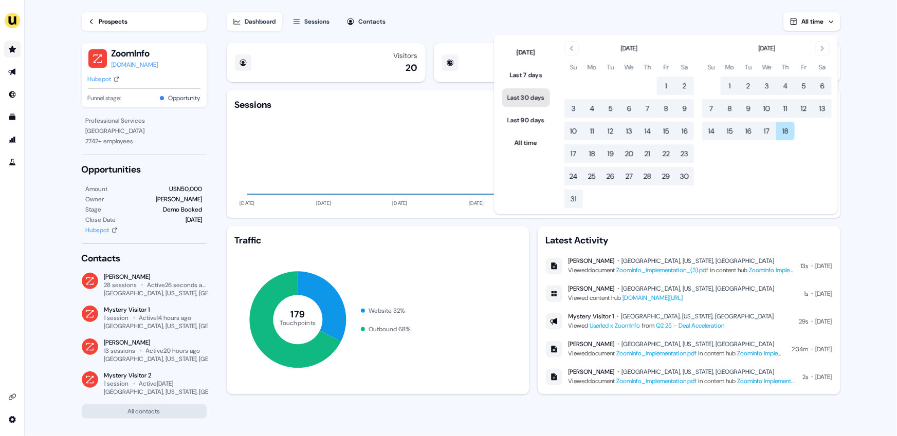
click at [515, 101] on button "Last 30 days" at bounding box center [526, 97] width 48 height 19
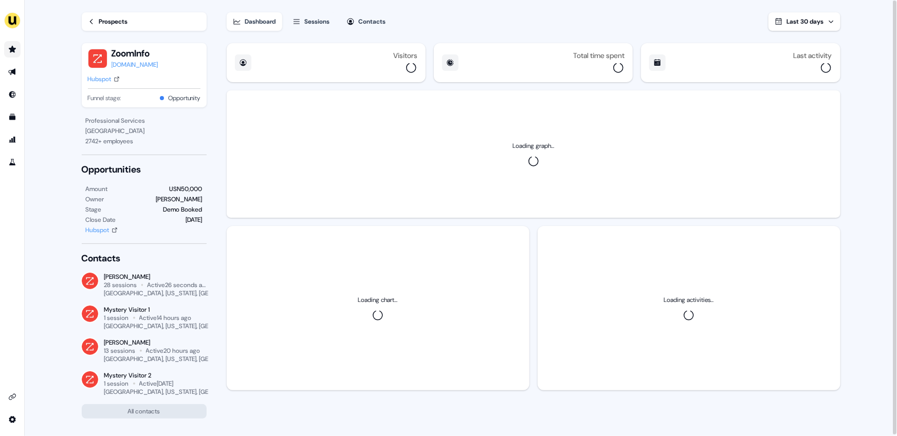
click at [421, 12] on div "Dashboard Sessions Contacts Last 30 days" at bounding box center [534, 15] width 614 height 31
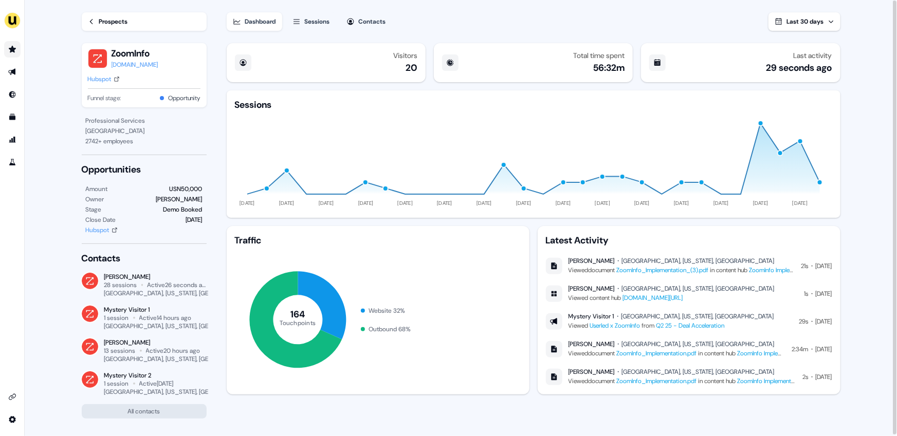
click at [96, 25] on link "Prospects" at bounding box center [144, 21] width 125 height 19
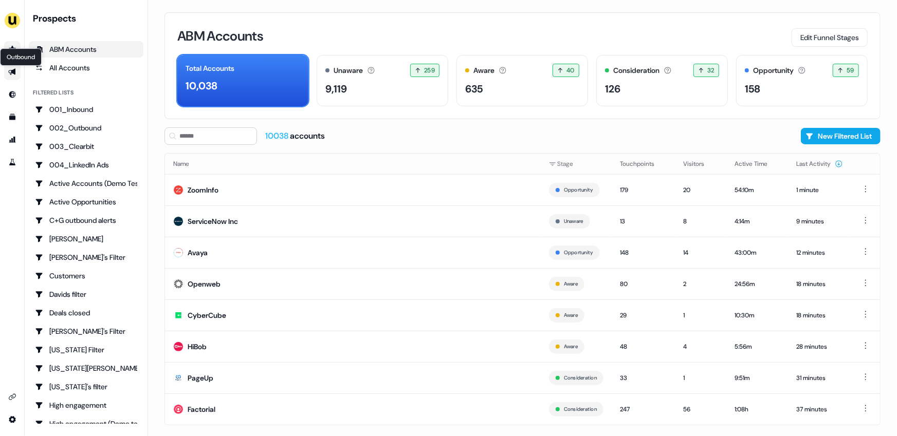
click at [9, 74] on icon "Go to outbound experience" at bounding box center [12, 72] width 8 height 8
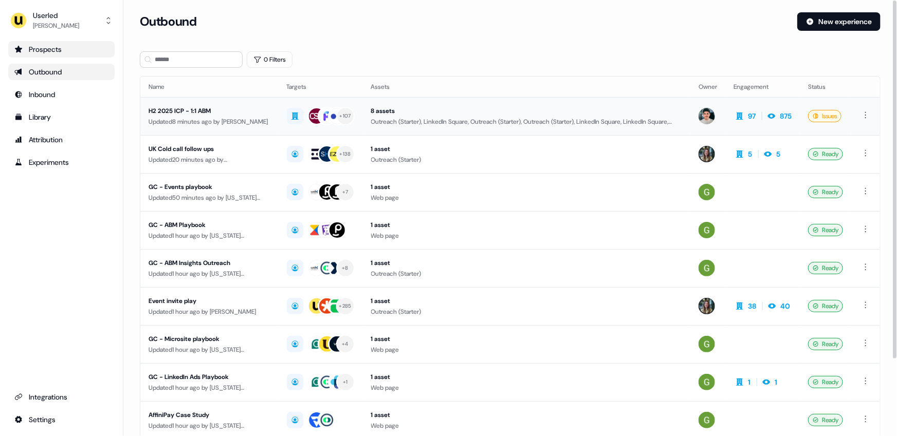
click at [237, 119] on div "Updated 8 minutes ago by Vincent Plassard" at bounding box center [210, 122] width 122 height 10
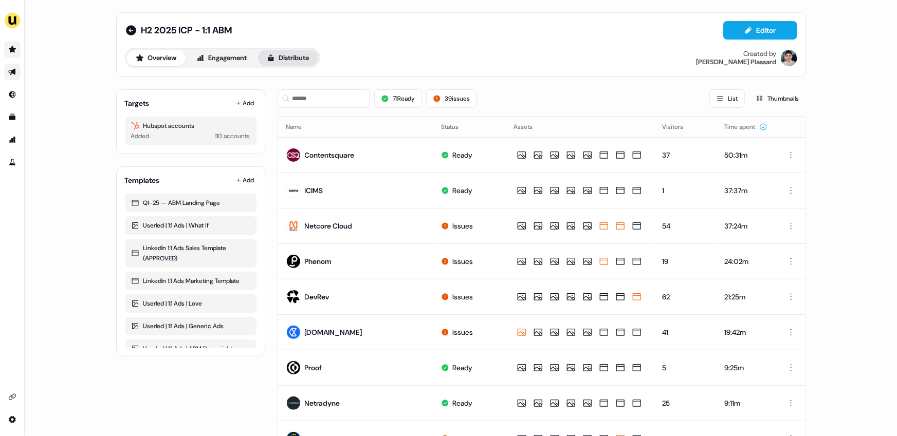
click at [307, 56] on button "Distribute" at bounding box center [288, 58] width 60 height 16
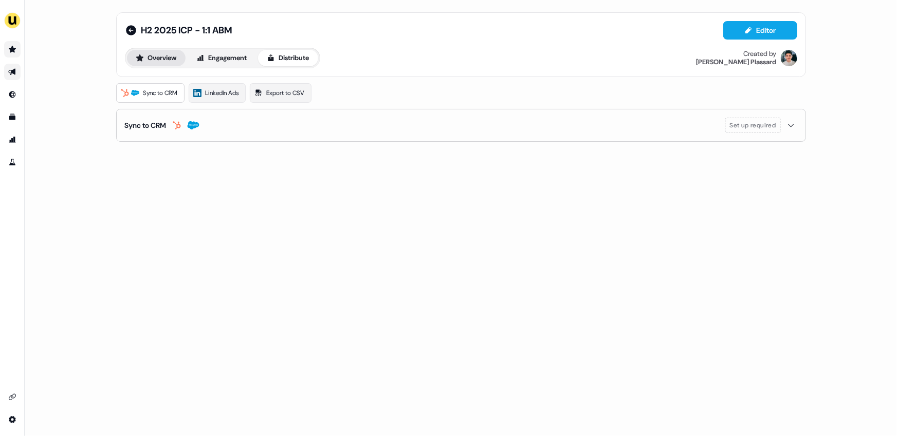
click at [161, 57] on button "Overview" at bounding box center [156, 58] width 59 height 16
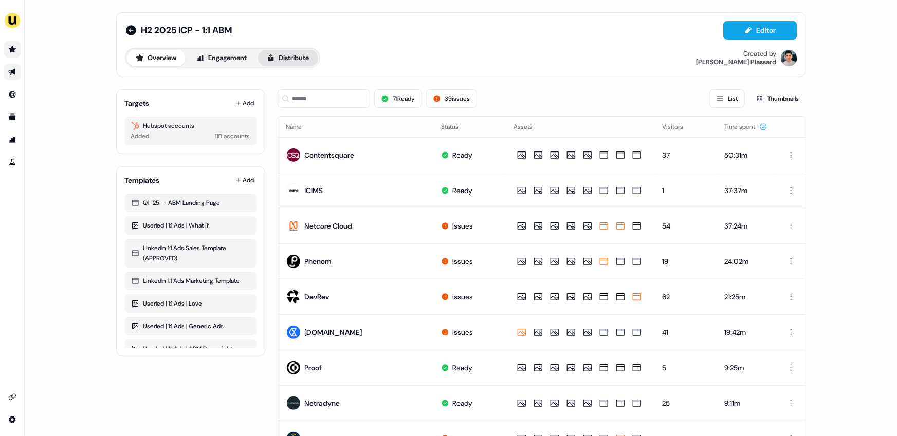
click at [283, 56] on button "Distribute" at bounding box center [288, 58] width 60 height 16
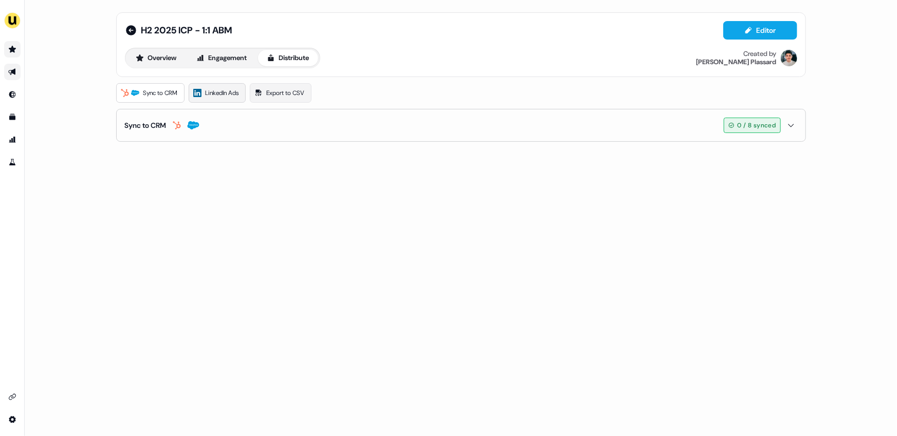
click at [216, 96] on span "LinkedIn Ads" at bounding box center [222, 93] width 33 height 10
click at [229, 96] on span "LinkedIn Ads" at bounding box center [222, 93] width 33 height 10
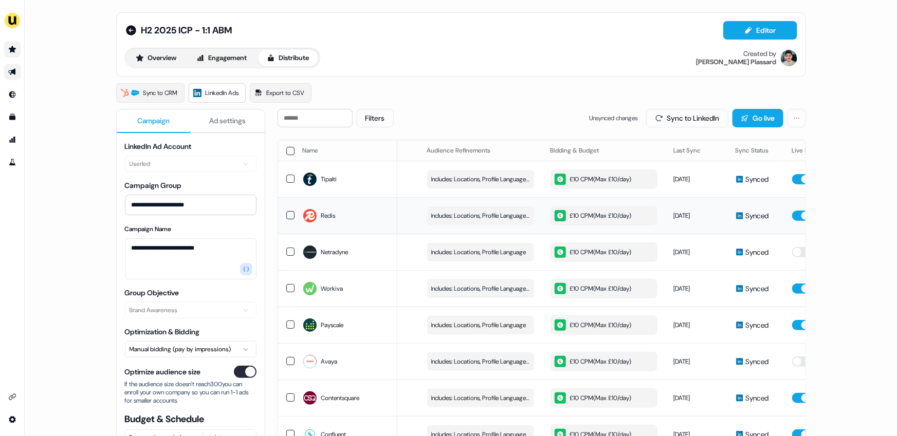
scroll to position [0, 210]
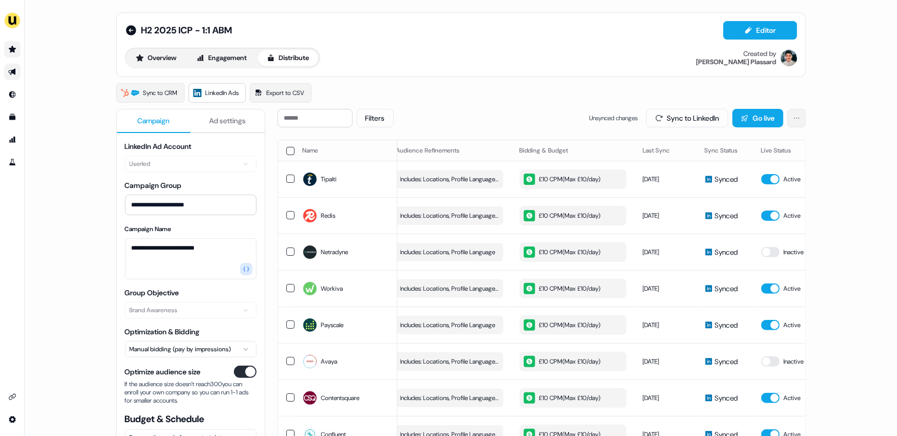
click at [799, 116] on html "**********" at bounding box center [448, 218] width 897 height 436
click at [770, 142] on link "View Campaign Group" at bounding box center [763, 140] width 71 height 16
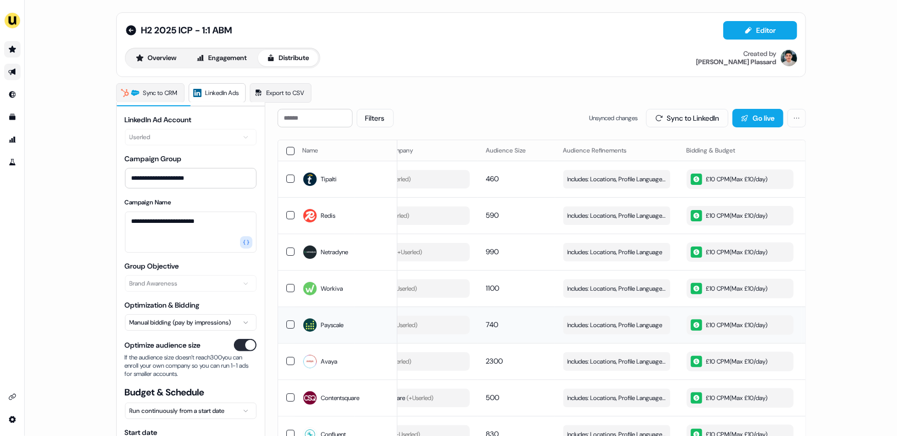
scroll to position [0, 0]
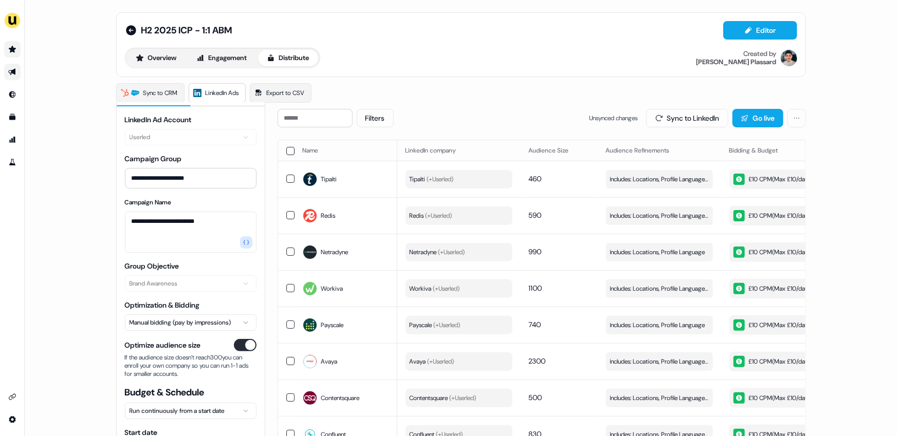
drag, startPoint x: 122, startPoint y: 342, endPoint x: 220, endPoint y: 374, distance: 102.4
click at [220, 374] on div "**********" at bounding box center [191, 321] width 148 height 413
click at [208, 374] on span "If the audience size doesn’t reach 300 you can enroll your own company so you c…" at bounding box center [191, 366] width 132 height 25
drag, startPoint x: 208, startPoint y: 374, endPoint x: 124, endPoint y: 348, distance: 88.0
click at [125, 348] on div "Optimize audience size If the audience size doesn’t reach 300 you can enroll yo…" at bounding box center [191, 358] width 132 height 39
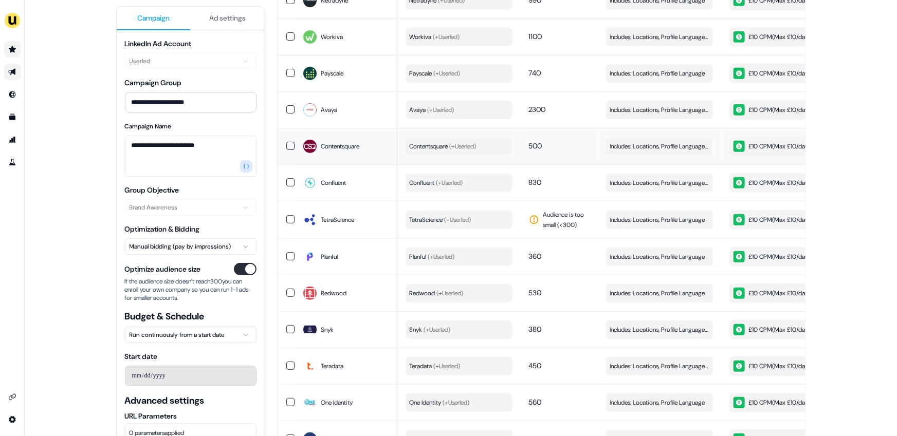
scroll to position [115, 0]
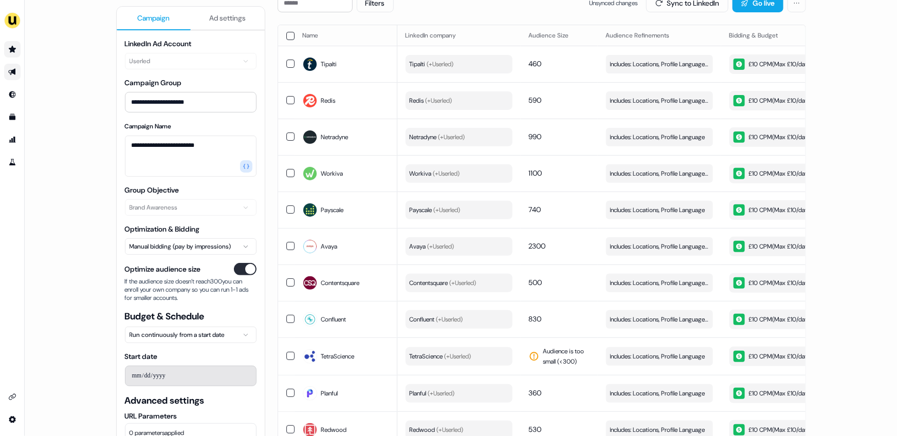
click at [17, 48] on link "Go to prospects" at bounding box center [12, 49] width 16 height 16
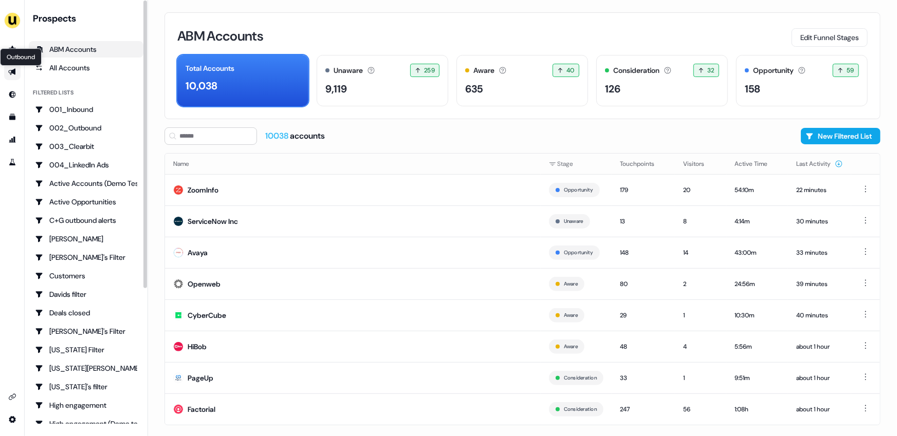
click at [13, 71] on icon "Go to outbound experience" at bounding box center [11, 72] width 7 height 7
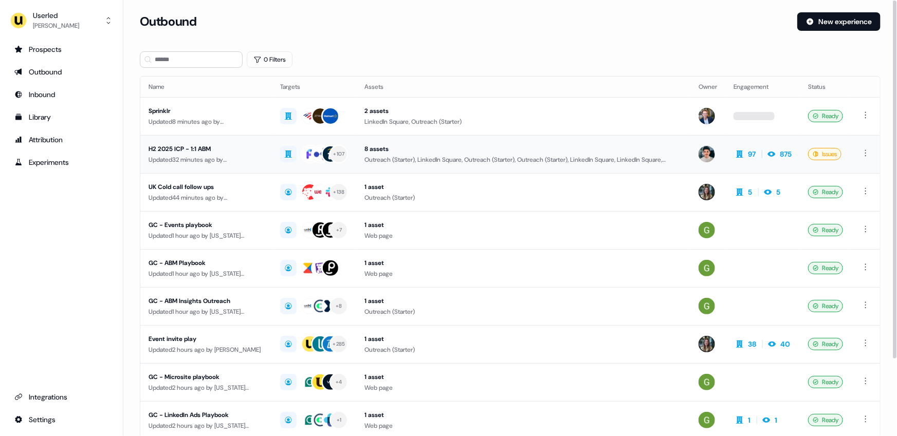
click at [262, 154] on td "H2 2025 ICP - 1:1 ABM Updated 32 minutes ago by Vincent Plassard" at bounding box center [206, 154] width 132 height 38
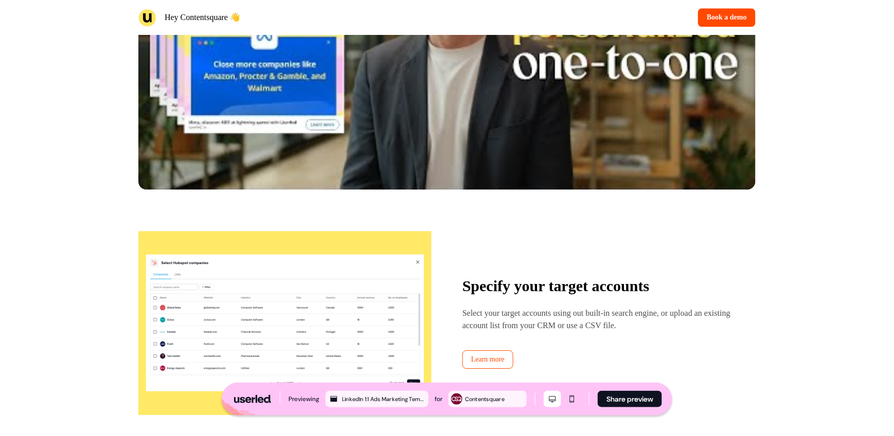
scroll to position [911, 0]
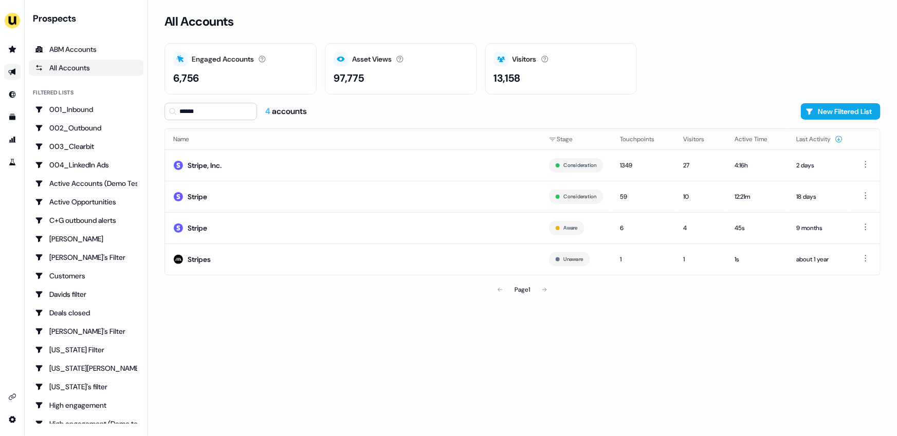
click at [7, 74] on link "Go to outbound experience" at bounding box center [12, 72] width 16 height 16
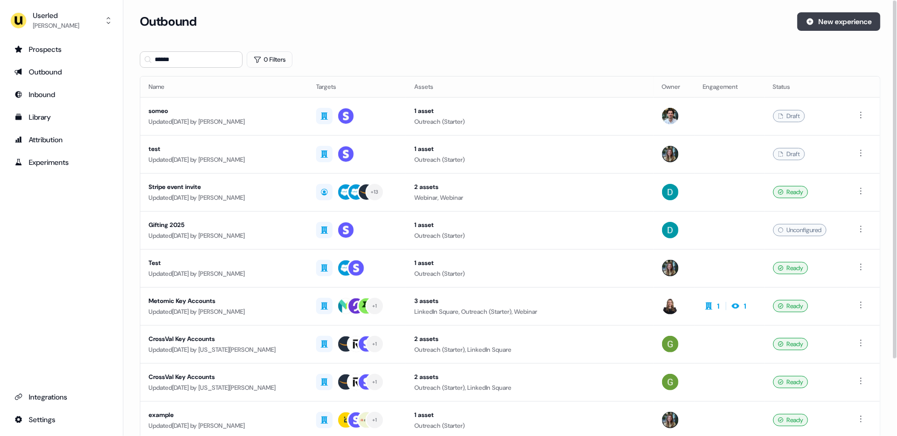
click at [838, 24] on button "New experience" at bounding box center [838, 21] width 83 height 19
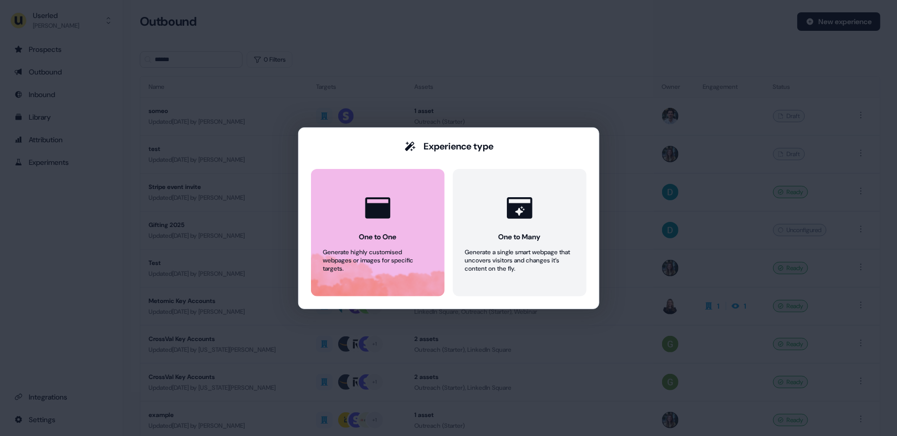
click at [383, 236] on div "One to One" at bounding box center [378, 237] width 38 height 10
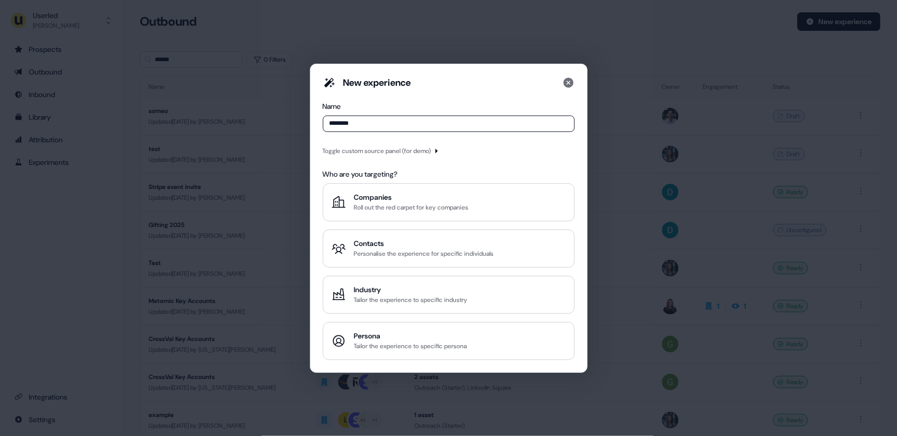
type input "********"
click at [379, 149] on div "Toggle custom source panel (for demo)" at bounding box center [377, 151] width 108 height 10
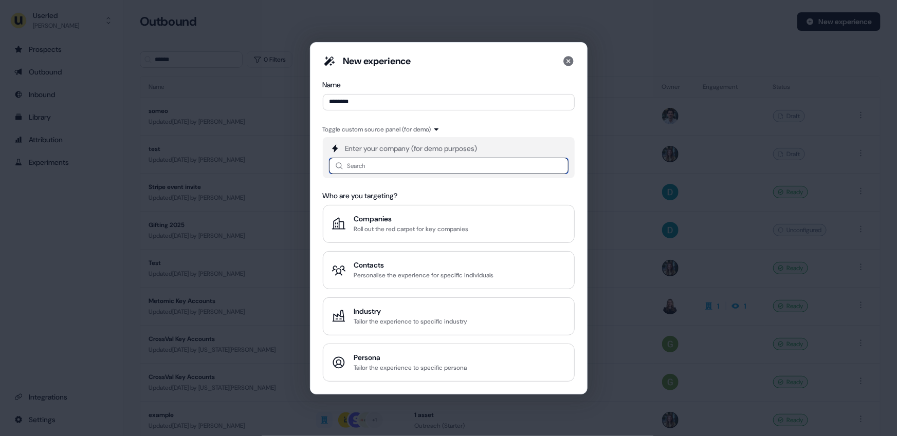
click at [376, 165] on input at bounding box center [449, 166] width 240 height 16
type input "********"
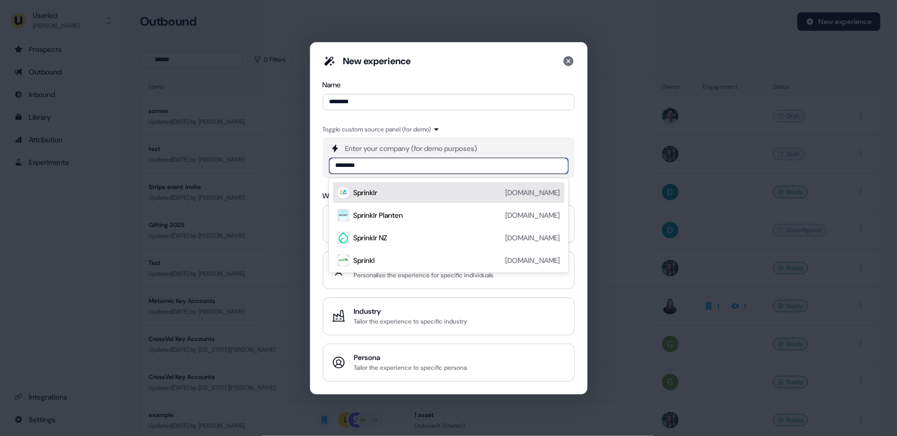
click at [380, 191] on div "Sprinklr [DOMAIN_NAME]" at bounding box center [457, 193] width 207 height 12
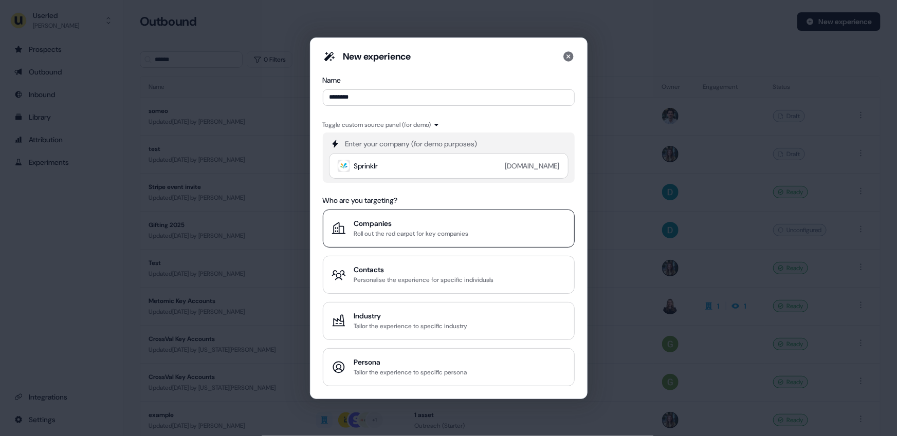
click at [379, 232] on div "Roll out the red carpet for key companies" at bounding box center [411, 234] width 115 height 10
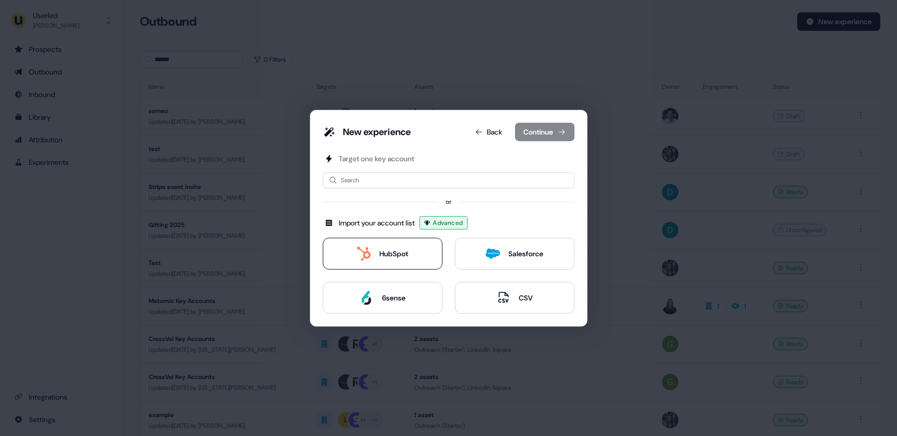
click at [385, 255] on div "HubSpot" at bounding box center [393, 254] width 29 height 10
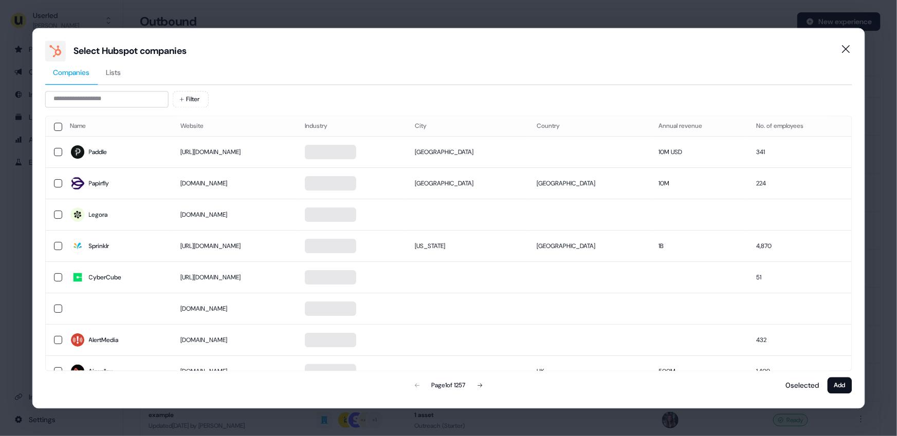
click at [116, 73] on span "Lists" at bounding box center [113, 72] width 15 height 10
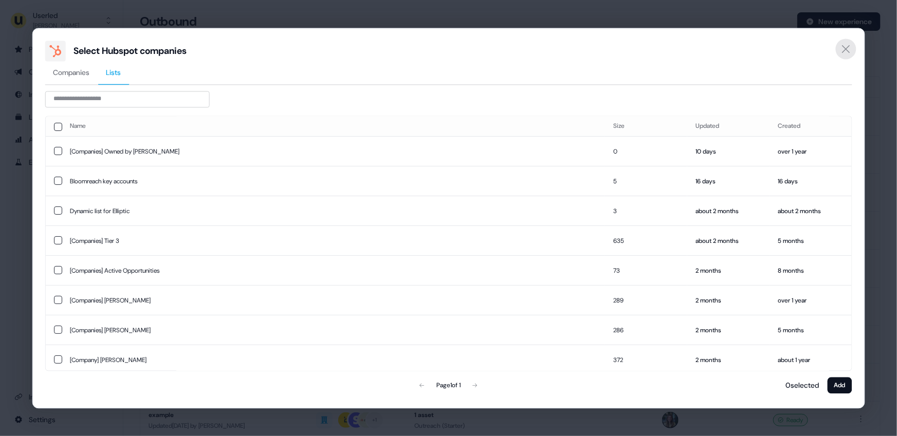
click at [848, 50] on icon "Close" at bounding box center [846, 49] width 8 height 8
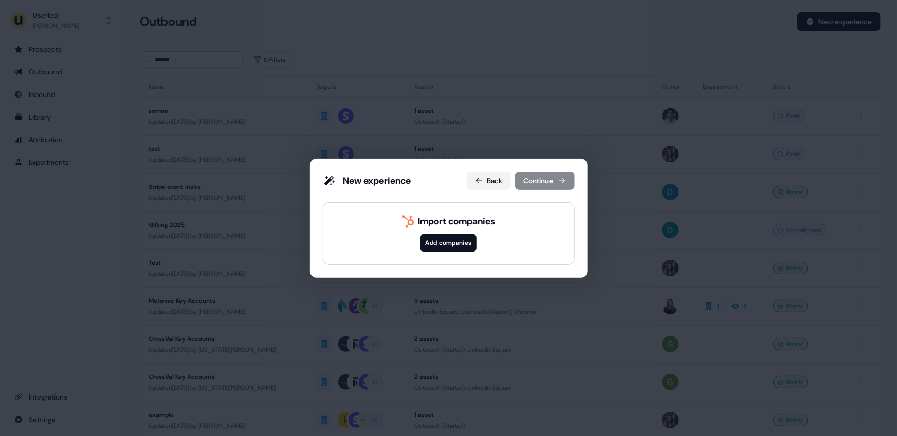
click at [480, 178] on icon at bounding box center [479, 181] width 8 height 8
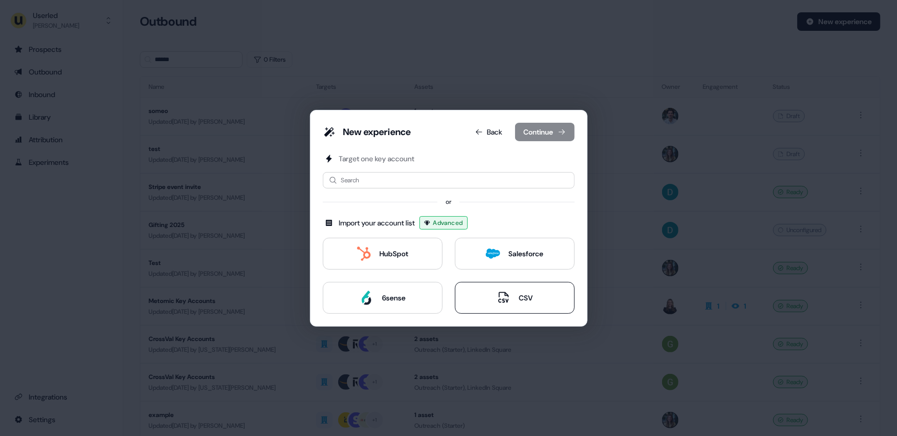
click at [516, 296] on div "CSV" at bounding box center [515, 298] width 37 height 14
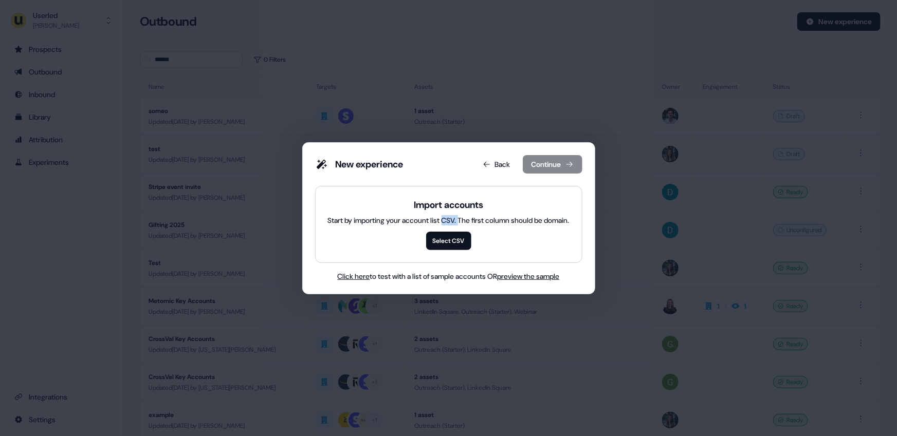
drag, startPoint x: 442, startPoint y: 216, endPoint x: 458, endPoint y: 219, distance: 16.1
click at [458, 219] on div "Start by importing your account list CSV. The first column should be domain." at bounding box center [449, 220] width 242 height 10
click at [500, 162] on button "Back" at bounding box center [497, 164] width 44 height 19
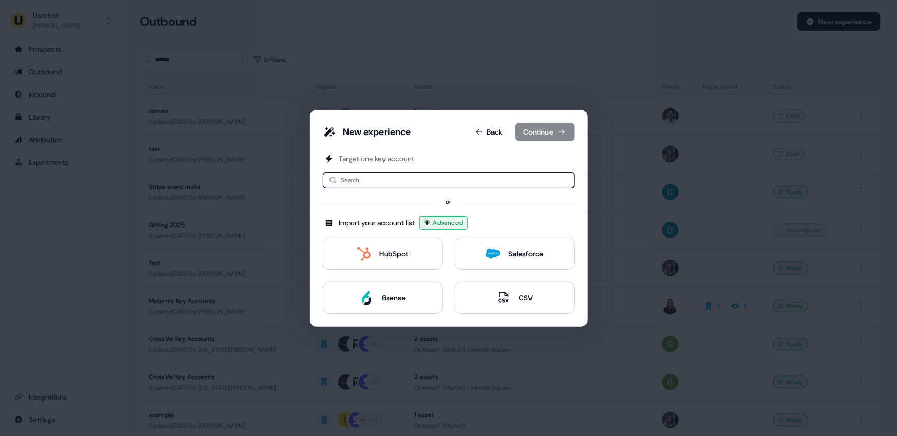
click at [410, 184] on input at bounding box center [449, 180] width 252 height 16
type input "**********"
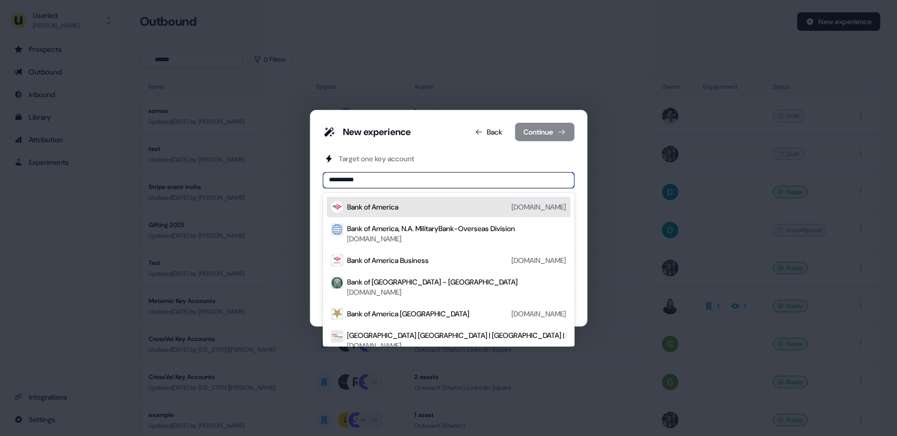
click at [391, 206] on div "Bank of America" at bounding box center [373, 207] width 51 height 10
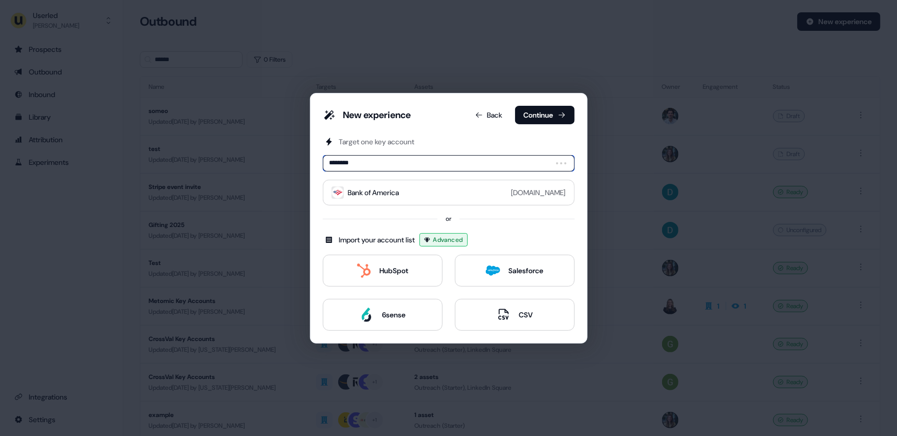
type input "*********"
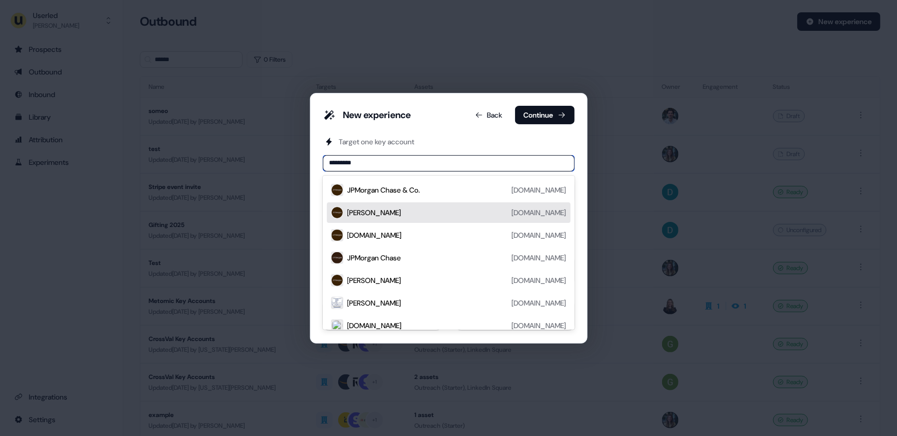
click at [373, 211] on div "[PERSON_NAME] [DOMAIN_NAME]" at bounding box center [457, 213] width 219 height 12
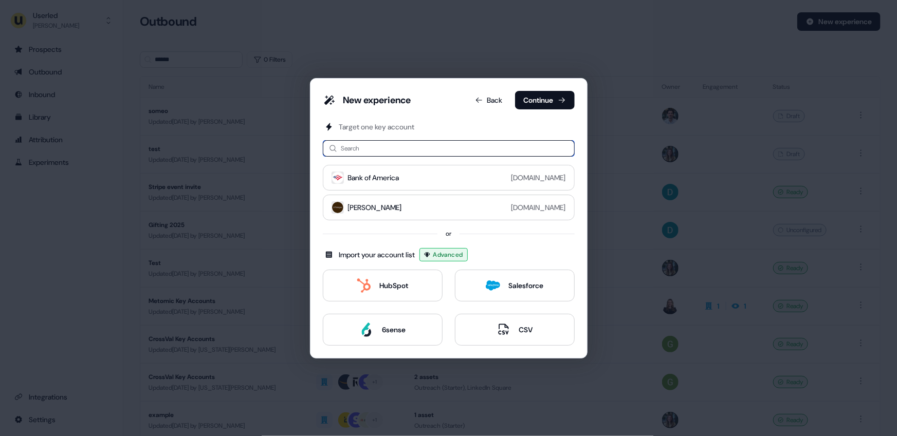
click at [400, 152] on input at bounding box center [449, 148] width 252 height 16
type input "*******"
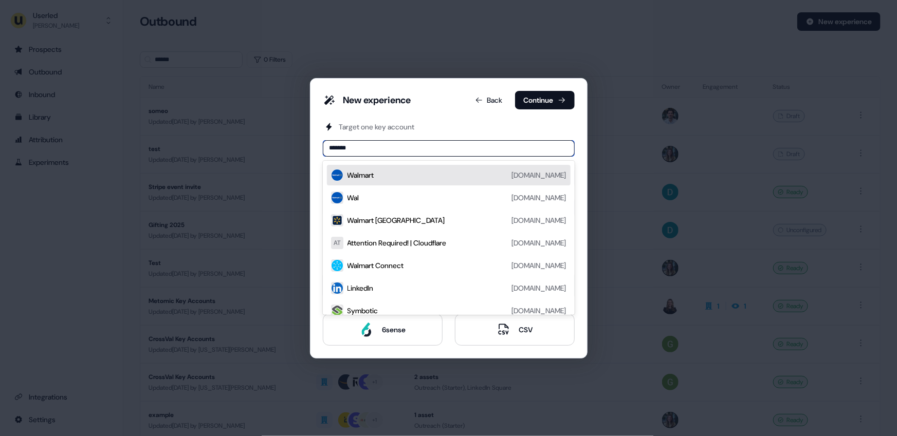
click at [402, 175] on div "Walmart [DOMAIN_NAME]" at bounding box center [457, 175] width 219 height 12
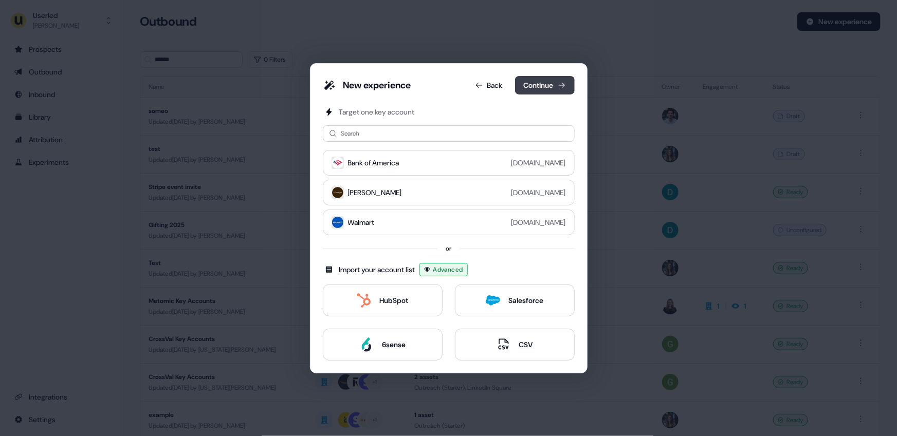
click at [551, 83] on button "Continue" at bounding box center [545, 85] width 60 height 19
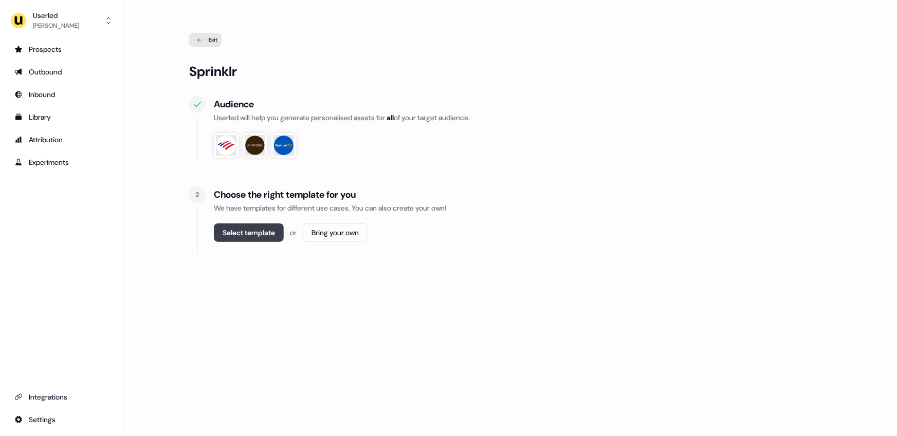
click at [261, 232] on button "Select template" at bounding box center [249, 233] width 70 height 19
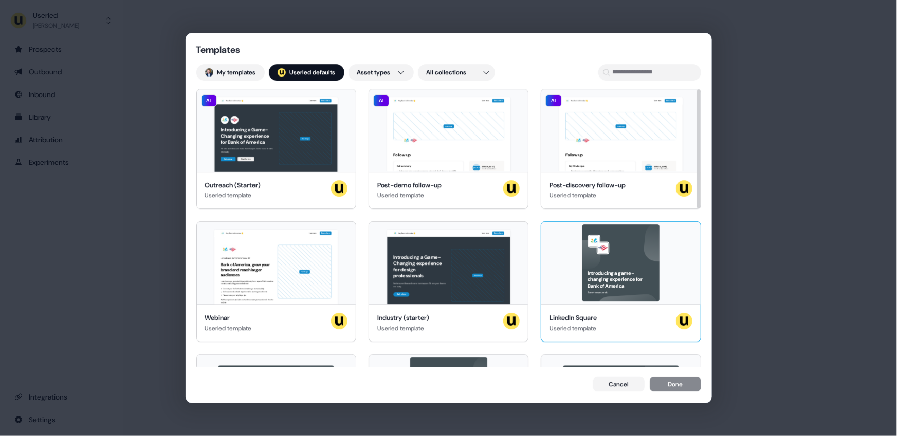
click at [608, 281] on div "Introducing a game-changing experience for Bank of America See what we can do!" at bounding box center [620, 263] width 159 height 82
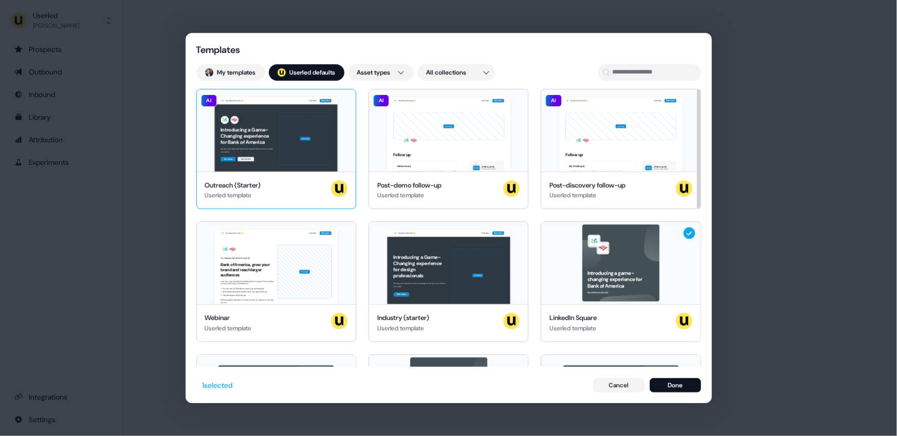
click at [241, 145] on div "Hey Bank of America 👋 Learn more Book a demo Introducing a Game-Changing experi…" at bounding box center [276, 130] width 159 height 82
click at [681, 388] on button "Done" at bounding box center [675, 385] width 51 height 14
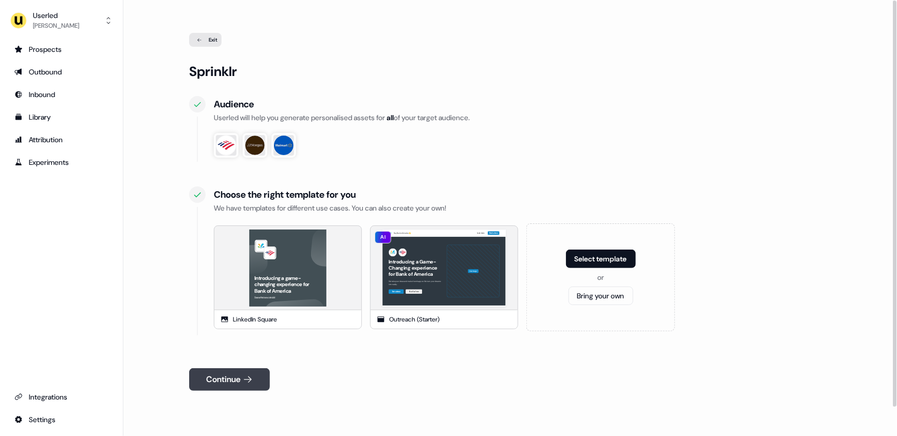
click at [237, 377] on button "Continue" at bounding box center [229, 380] width 81 height 23
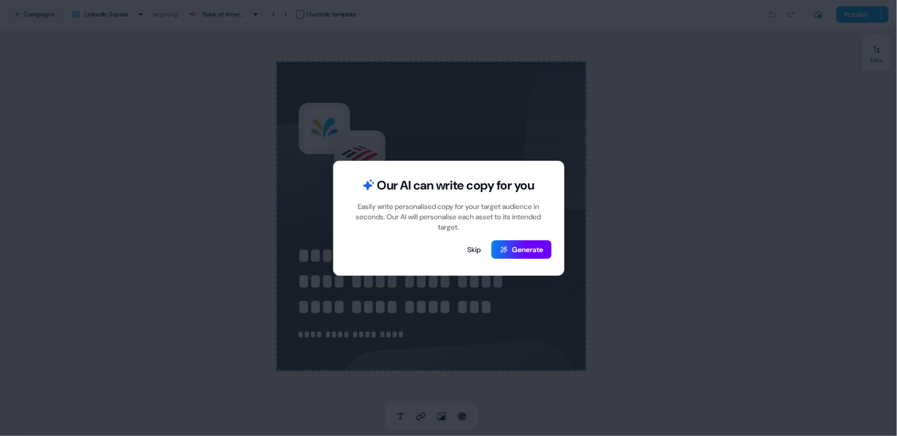
click at [511, 251] on button "Generate" at bounding box center [521, 250] width 60 height 19
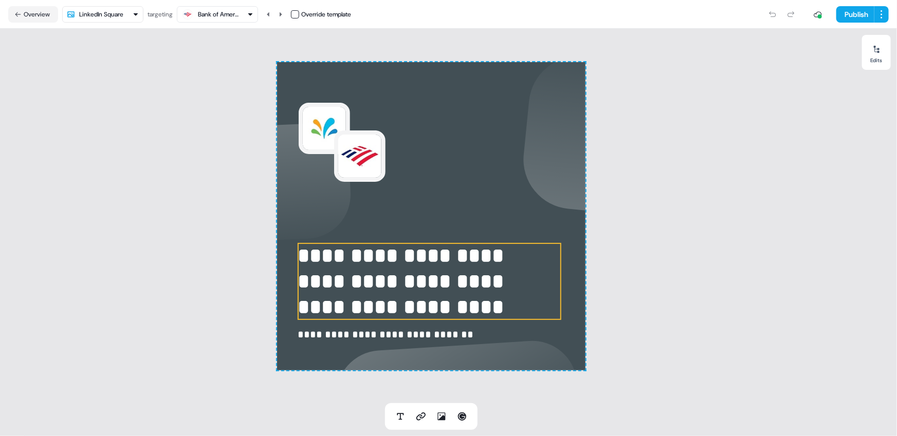
click at [471, 282] on p "**********" at bounding box center [430, 281] width 264 height 77
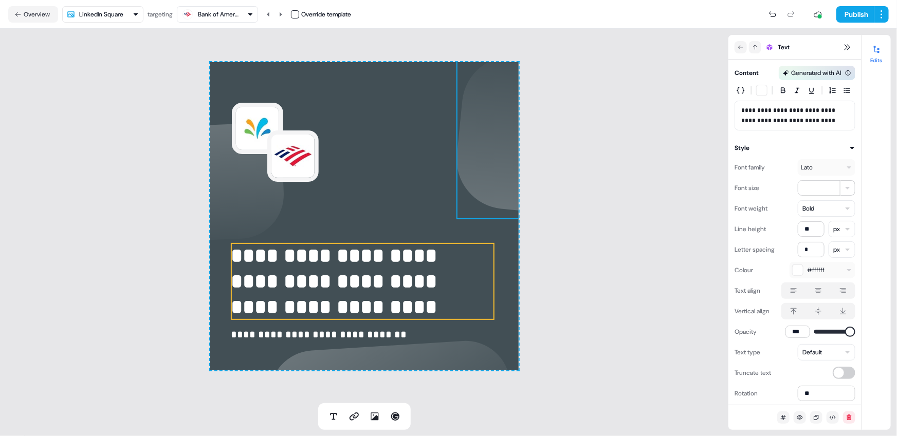
click at [465, 185] on img at bounding box center [560, 137] width 206 height 163
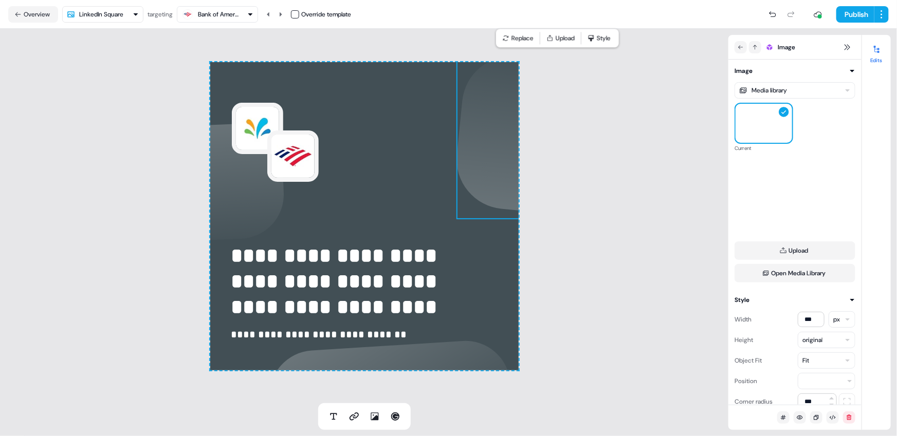
click at [419, 163] on div "**********" at bounding box center [364, 216] width 308 height 308
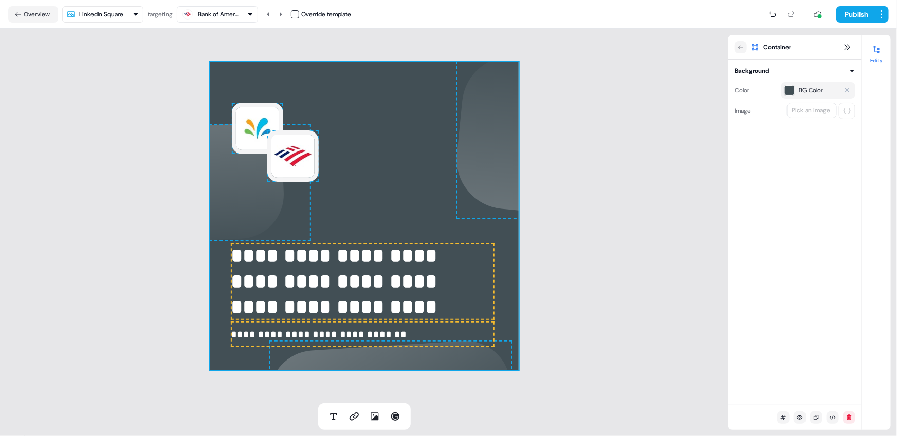
click at [828, 94] on div "BG Color" at bounding box center [813, 90] width 56 height 10
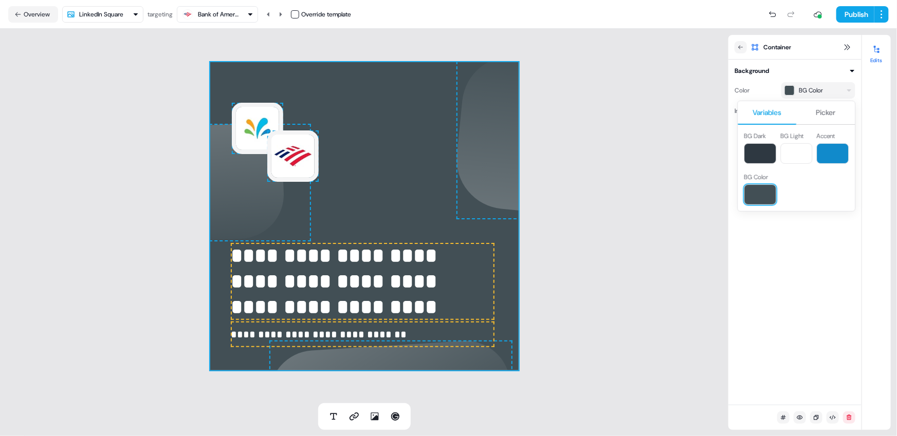
click at [779, 80] on html "**********" at bounding box center [448, 218] width 897 height 436
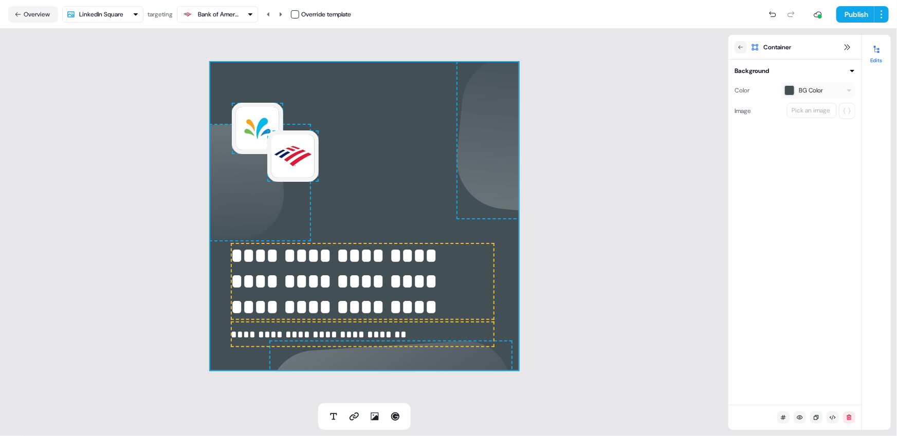
click at [801, 110] on div "Pick an image" at bounding box center [811, 110] width 43 height 10
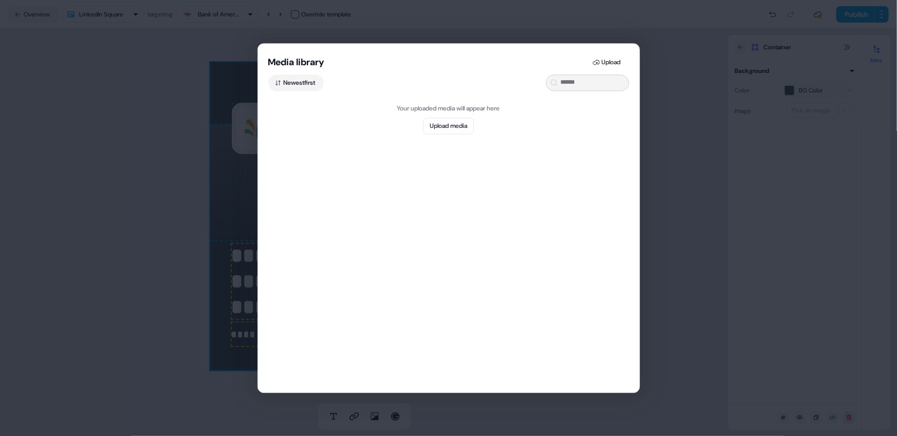
click at [676, 87] on div "Media library Upload Newest first Your uploaded media will appear here Upload m…" at bounding box center [448, 218] width 897 height 436
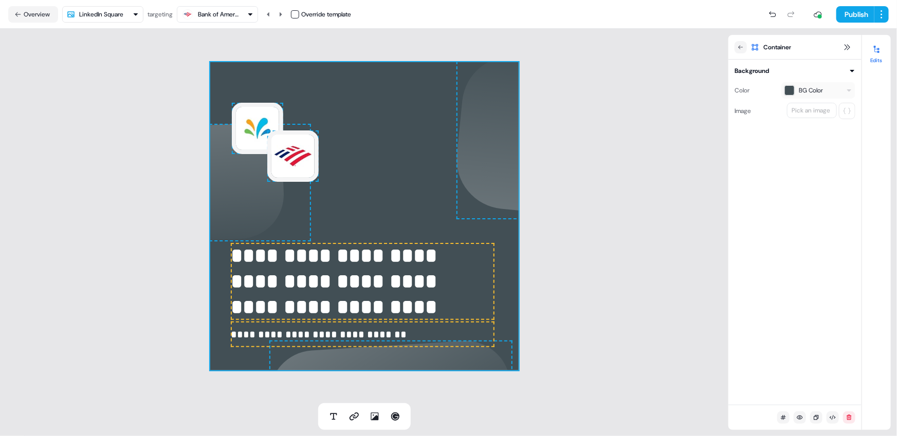
click at [623, 203] on div "**********" at bounding box center [364, 216] width 729 height 375
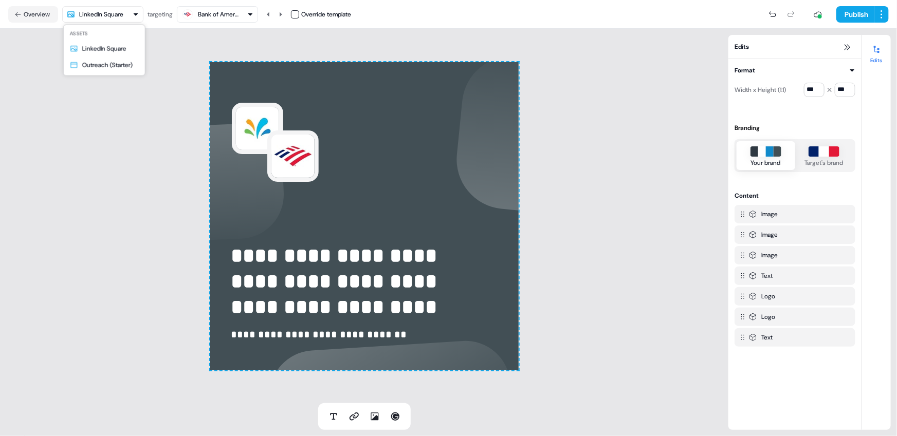
click at [117, 13] on html "**********" at bounding box center [448, 218] width 897 height 436
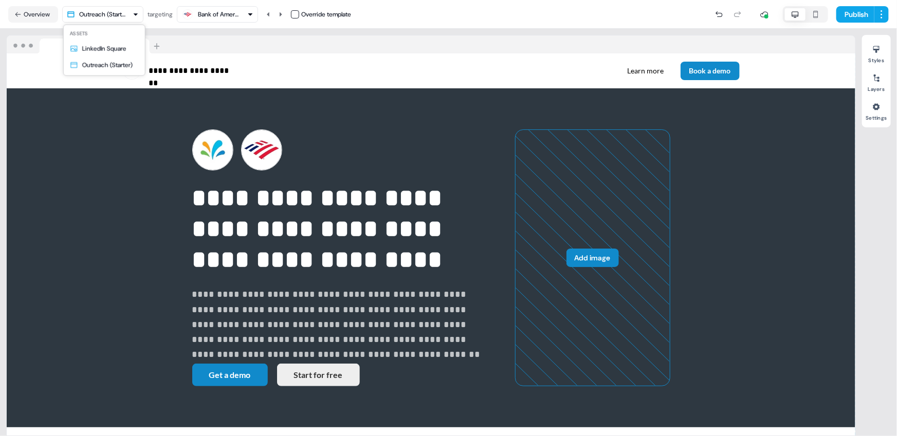
click at [125, 13] on html "**********" at bounding box center [448, 218] width 897 height 436
click at [224, 19] on html "**********" at bounding box center [448, 218] width 897 height 436
click at [220, 17] on div "Bank of America" at bounding box center [218, 14] width 41 height 10
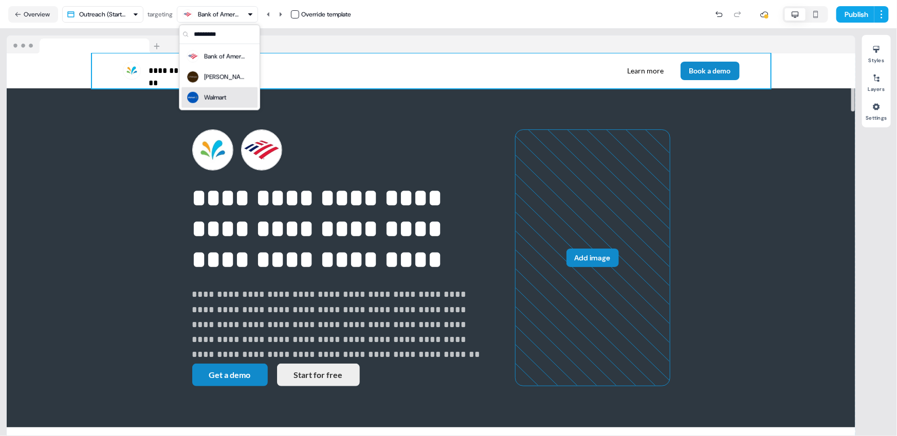
click at [304, 60] on div "**********" at bounding box center [431, 70] width 679 height 35
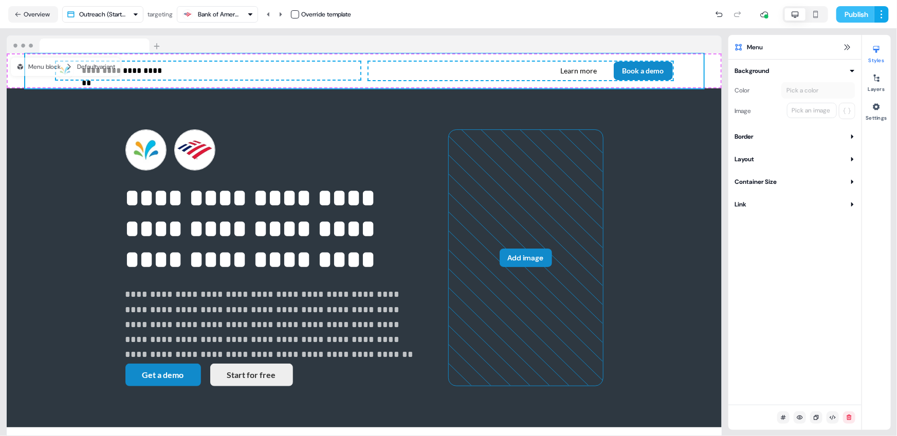
click at [863, 15] on button "Publish" at bounding box center [855, 14] width 38 height 16
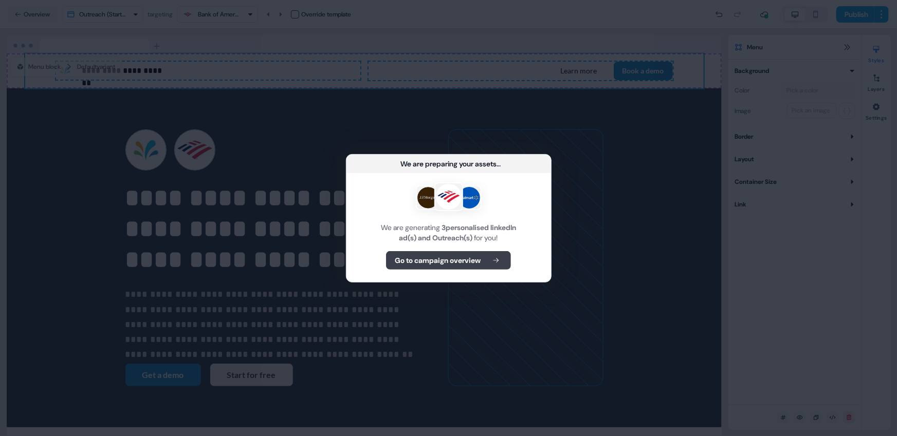
click at [478, 263] on b "Go to campaign overview" at bounding box center [438, 261] width 86 height 10
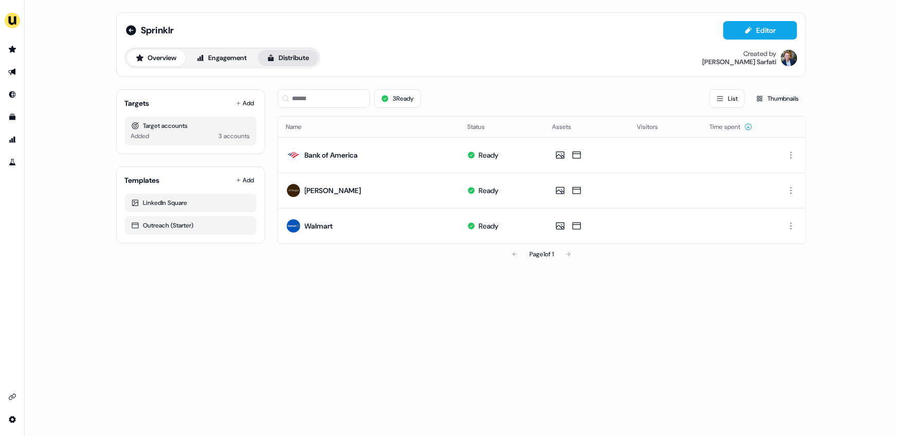
click at [286, 62] on button "Distribute" at bounding box center [288, 58] width 60 height 16
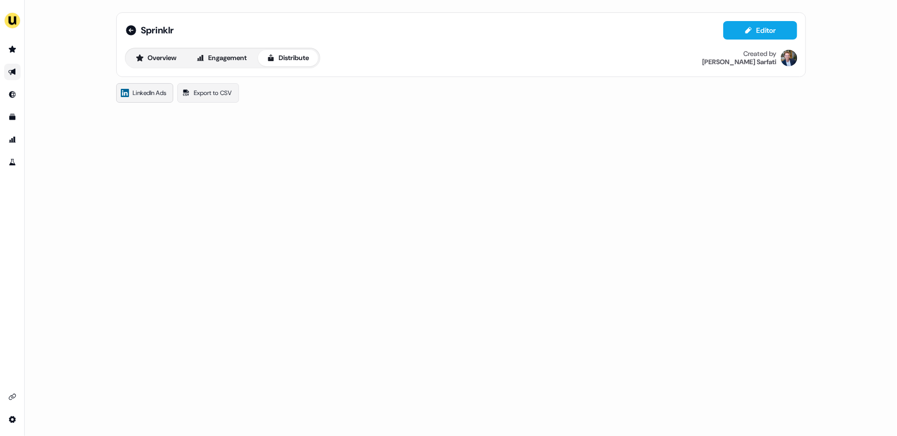
click at [159, 91] on span "LinkedIn Ads" at bounding box center [149, 93] width 33 height 10
click at [192, 160] on html "For the best experience switch devices to a bigger screen. Go to [DOMAIN_NAME] …" at bounding box center [448, 218] width 897 height 436
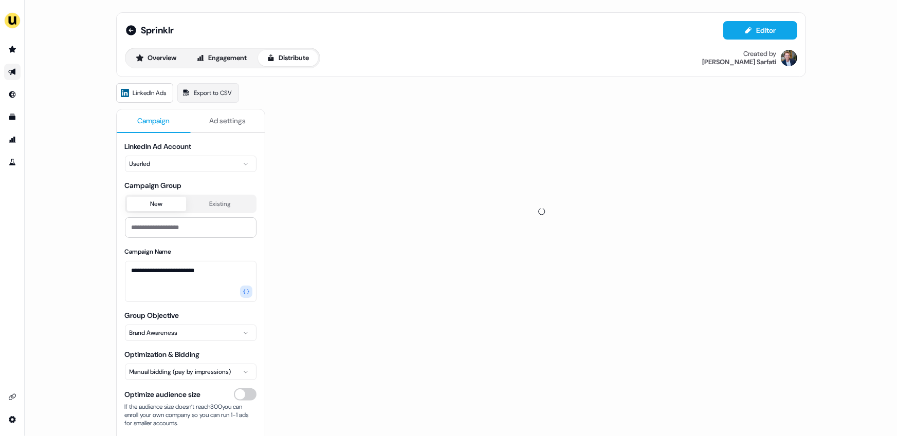
click at [229, 119] on span "Ad settings" at bounding box center [227, 121] width 37 height 10
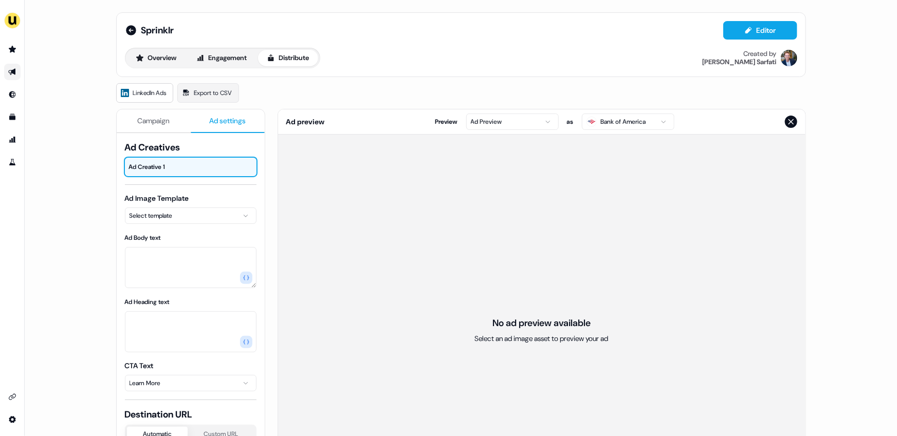
click at [540, 118] on html "For the best experience switch devices to a bigger screen. Go to [DOMAIN_NAME] …" at bounding box center [448, 218] width 897 height 436
click at [177, 213] on html "For the best experience switch devices to a bigger screen. Go to [DOMAIN_NAME] …" at bounding box center [448, 218] width 897 height 436
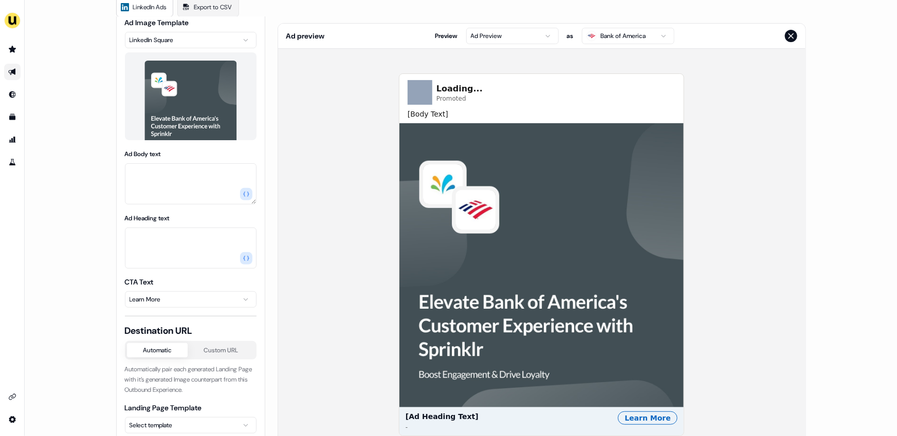
scroll to position [102, 0]
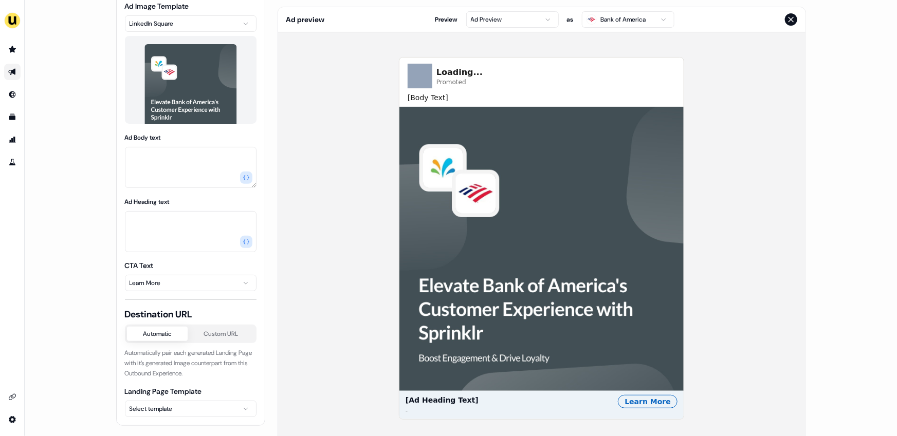
click at [174, 411] on html "For the best experience switch devices to a bigger screen. Go to [DOMAIN_NAME] …" at bounding box center [448, 218] width 897 height 436
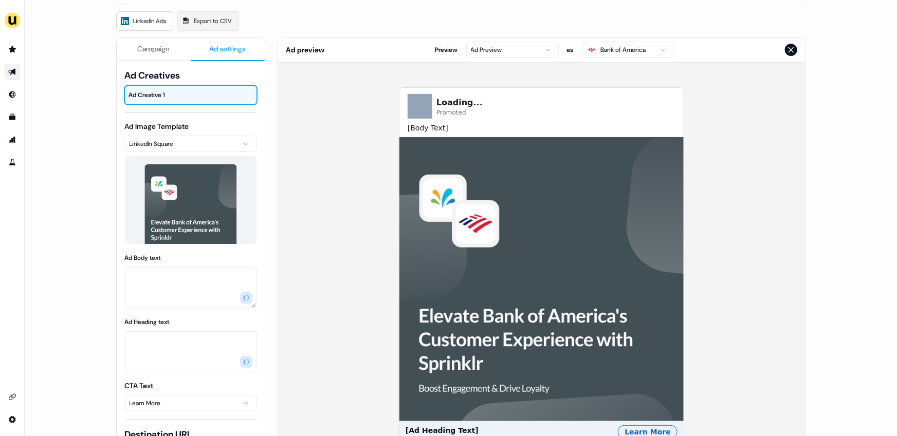
scroll to position [0, 0]
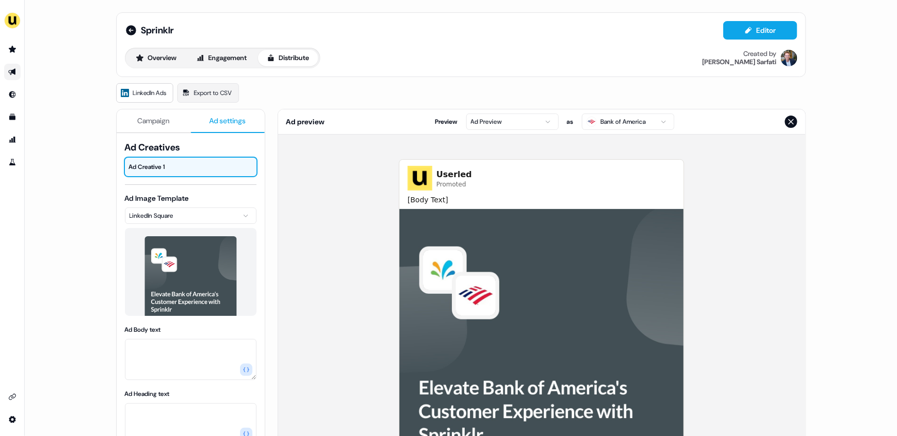
click at [161, 121] on span "Campaign" at bounding box center [153, 121] width 32 height 10
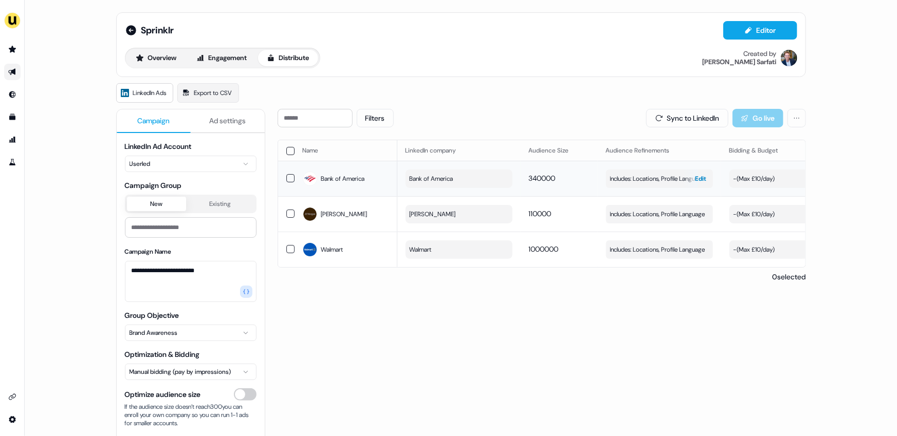
click at [638, 180] on span "Includes: Locations, Profile Language" at bounding box center [657, 179] width 95 height 10
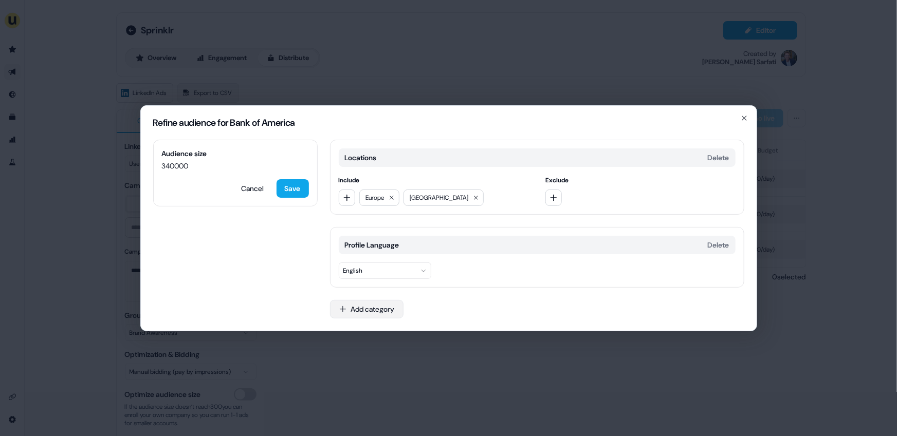
click at [365, 306] on button "Add category" at bounding box center [367, 309] width 74 height 19
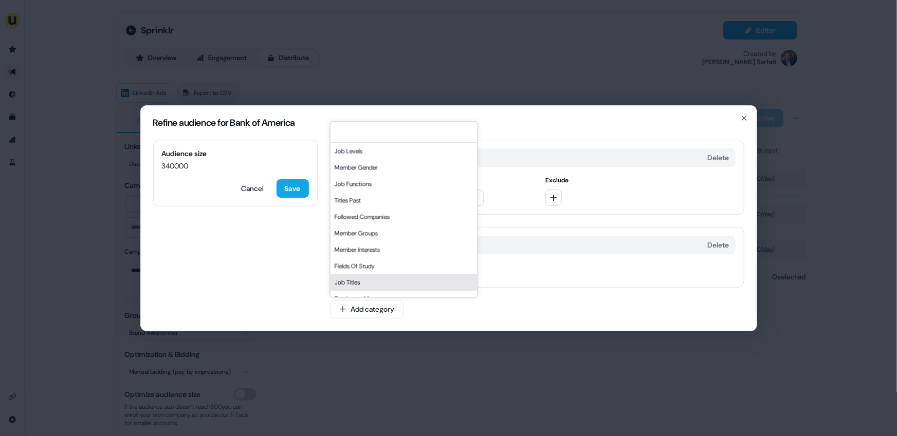
click at [363, 286] on div "Job Titles" at bounding box center [403, 283] width 147 height 16
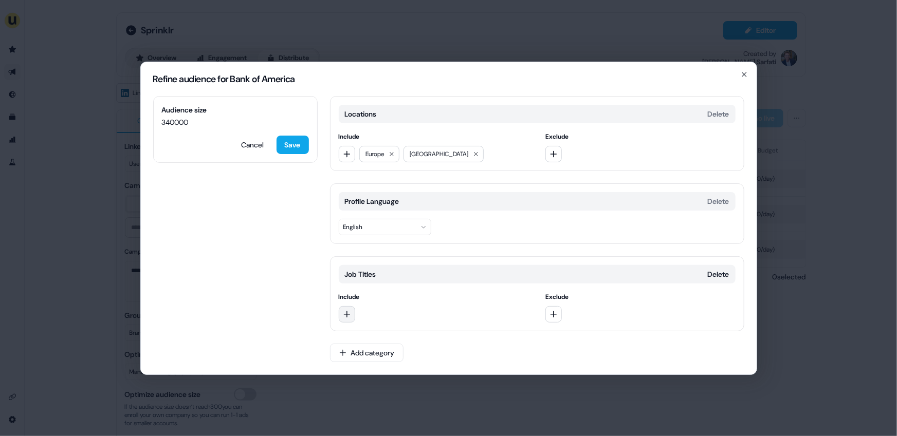
click at [351, 316] on button "button" at bounding box center [347, 314] width 16 height 16
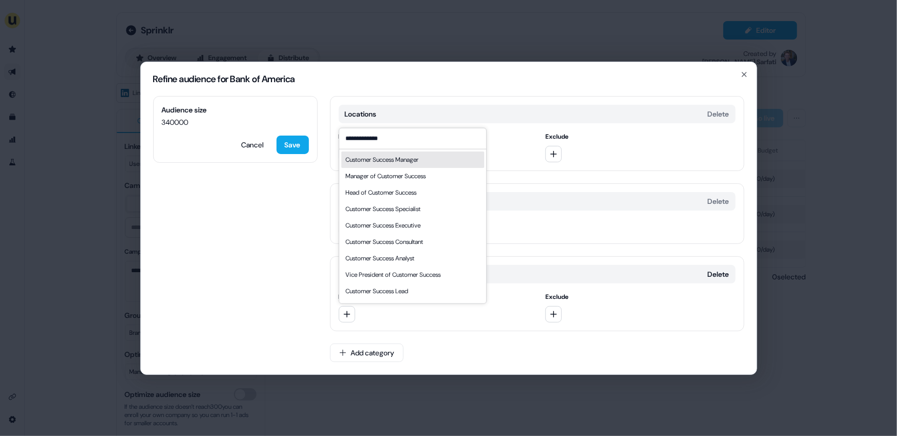
type input "**********"
click at [390, 163] on div "Customer Success Manager" at bounding box center [381, 159] width 73 height 10
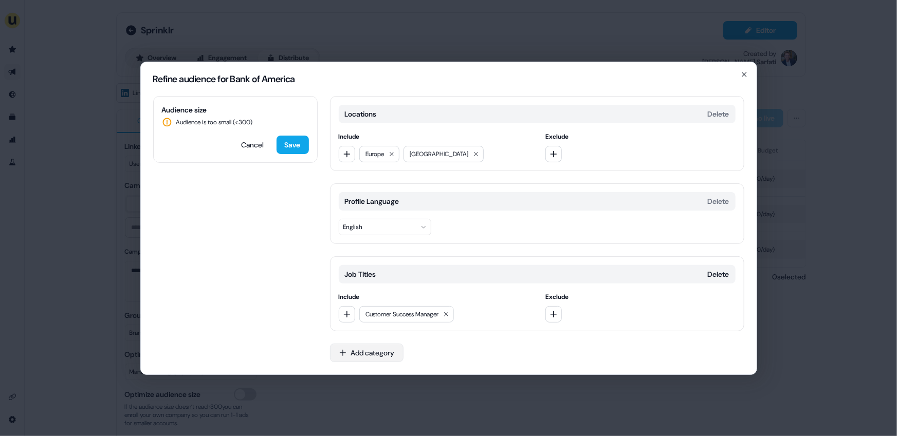
click at [371, 352] on button "Add category" at bounding box center [367, 353] width 74 height 19
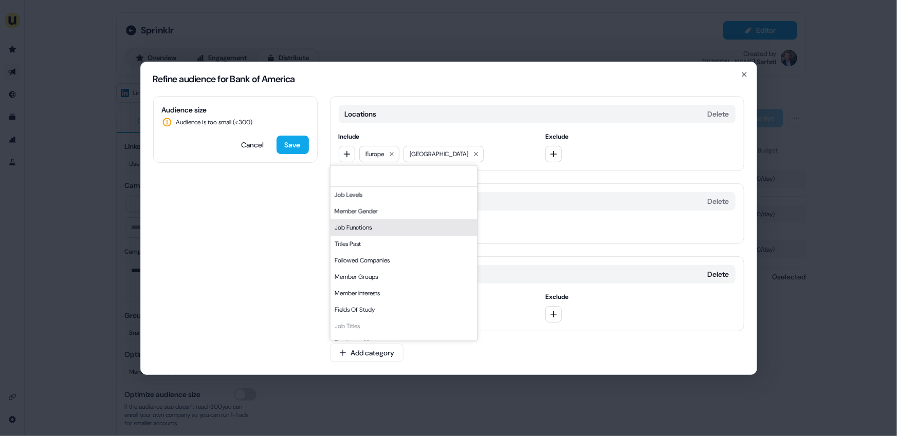
click at [361, 229] on div "Job Functions" at bounding box center [403, 228] width 147 height 16
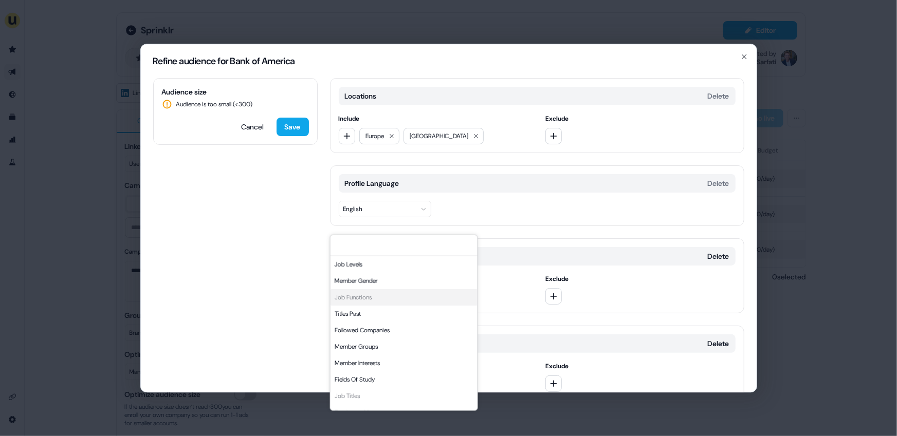
scroll to position [51, 0]
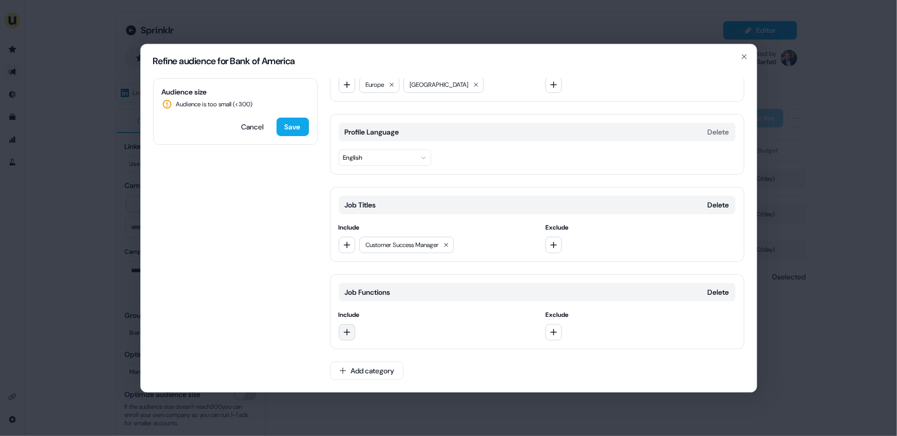
click at [343, 329] on icon "button" at bounding box center [347, 333] width 8 height 8
type input "**********"
click at [397, 377] on div "Customer Success and Support" at bounding box center [412, 374] width 143 height 16
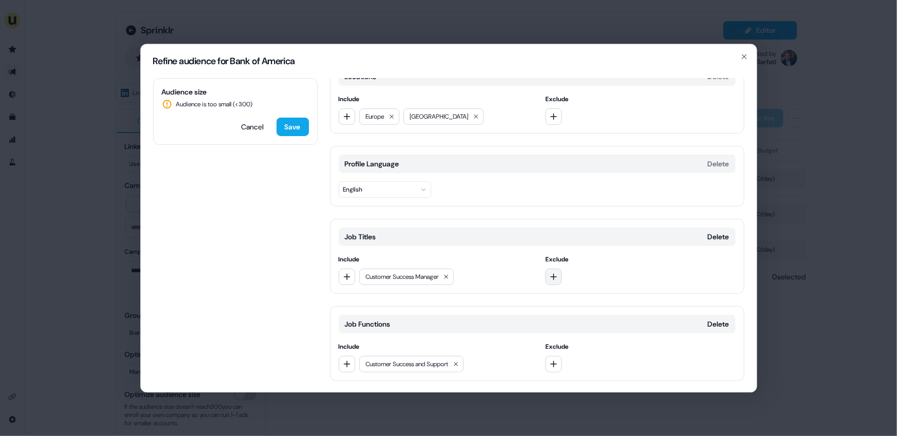
scroll to position [0, 0]
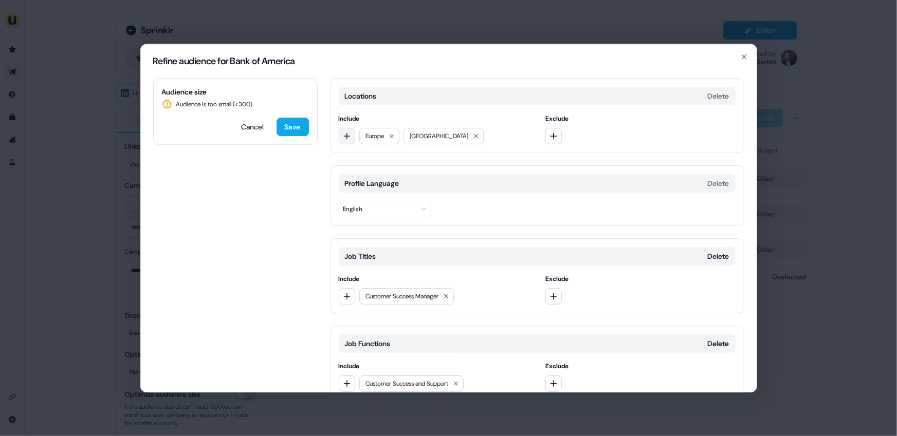
click at [343, 141] on button "button" at bounding box center [347, 136] width 16 height 16
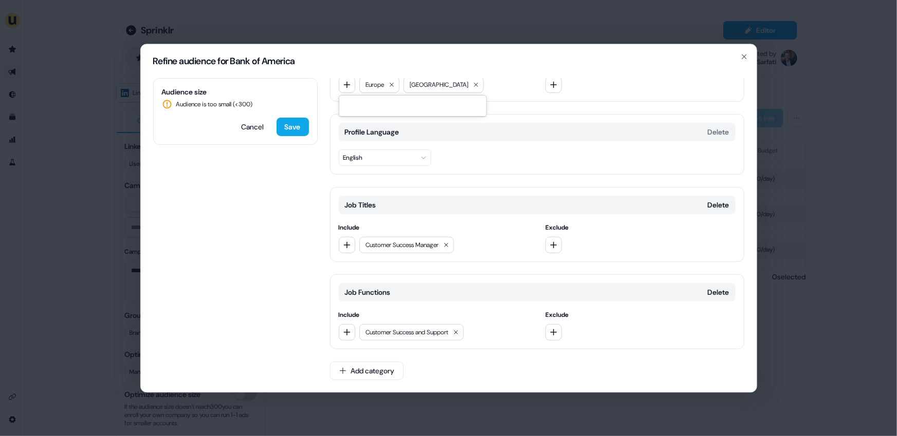
click at [441, 289] on div "Job Functions Delete" at bounding box center [537, 292] width 397 height 19
click at [348, 336] on icon "button" at bounding box center [347, 333] width 8 height 8
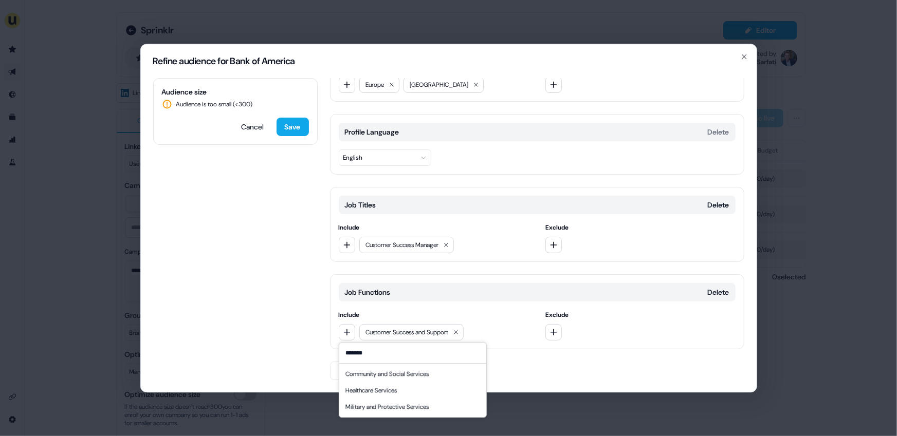
scroll to position [0, 0]
type input "*******"
click at [385, 384] on div "Healthcare Services" at bounding box center [412, 391] width 143 height 16
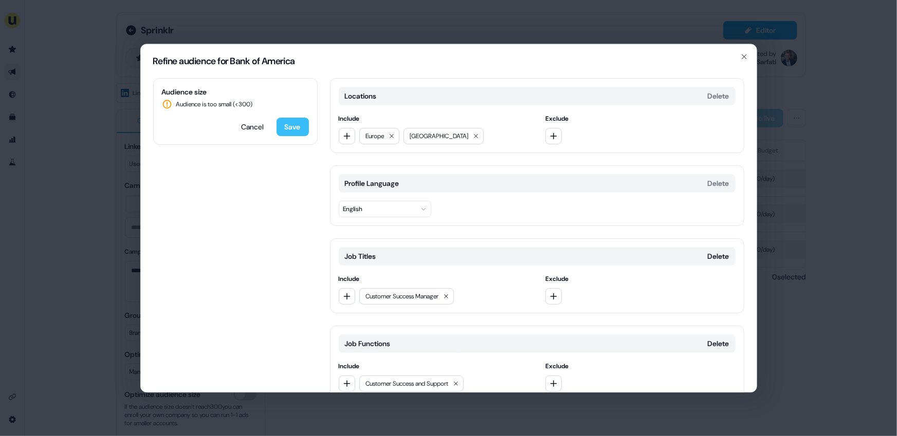
click at [292, 128] on button "Save" at bounding box center [293, 127] width 32 height 19
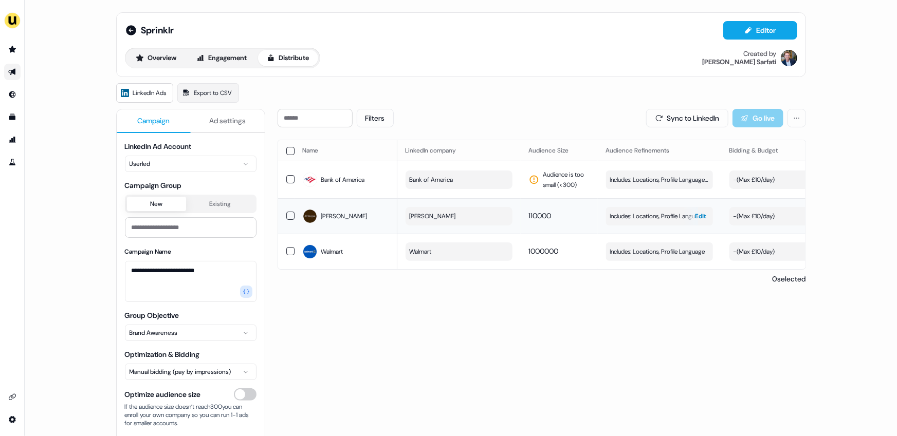
click at [626, 217] on span "Includes: Locations, Profile Language" at bounding box center [657, 216] width 95 height 10
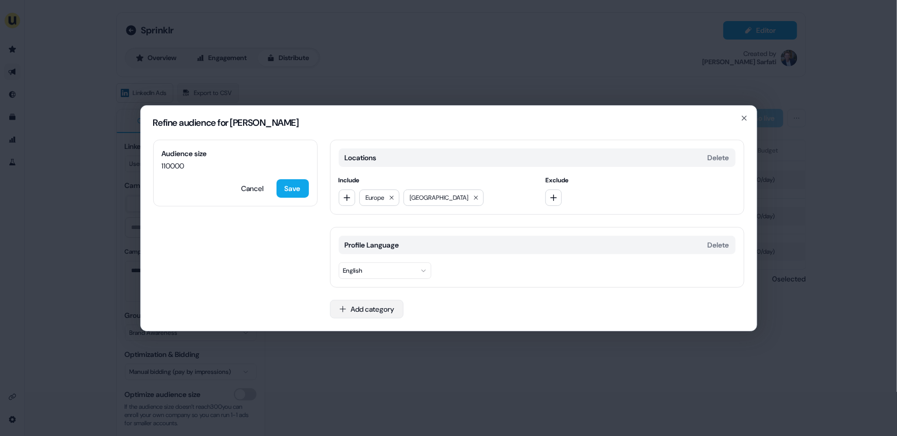
click at [370, 309] on button "Add category" at bounding box center [367, 309] width 74 height 19
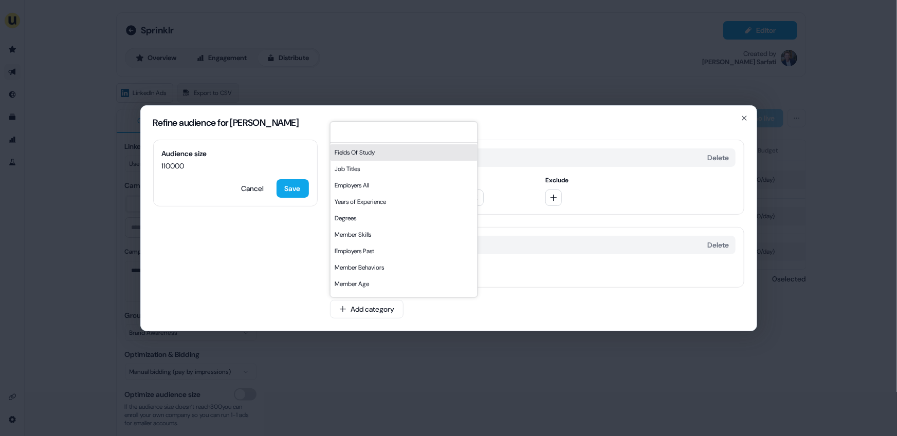
scroll to position [113, 0]
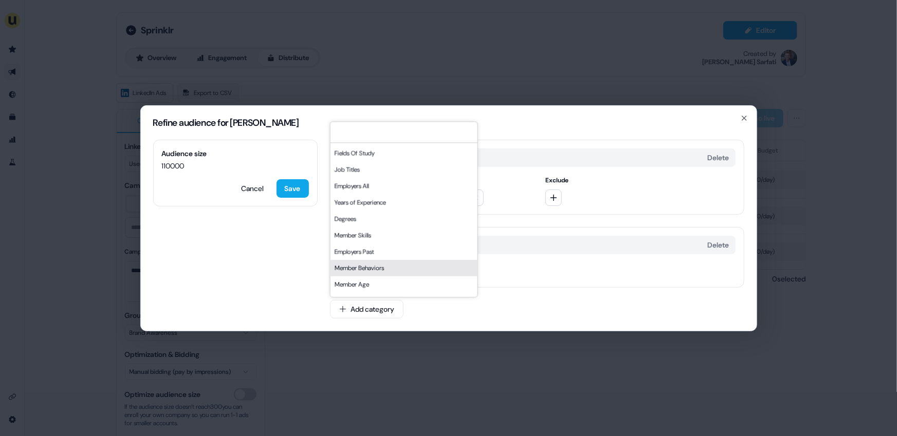
click at [104, 190] on div "Refine audience for [PERSON_NAME] Audience size 110000 Cancel Save Locations De…" at bounding box center [448, 218] width 897 height 436
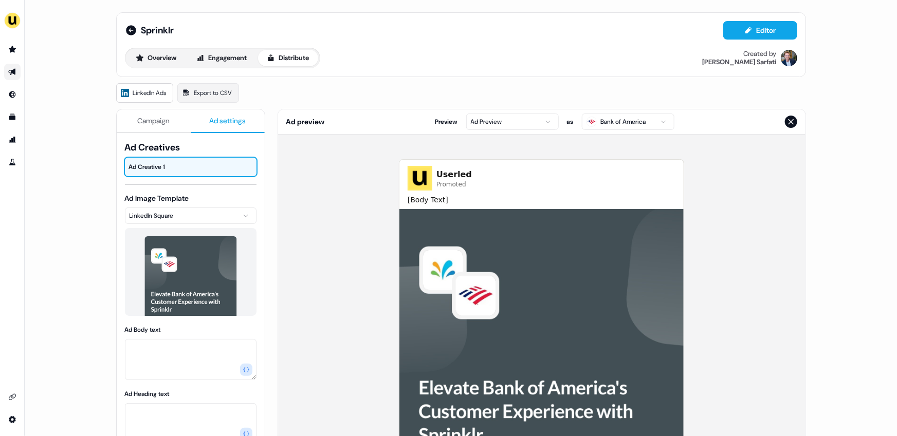
click at [221, 121] on span "Ad settings" at bounding box center [227, 121] width 37 height 10
click at [159, 120] on span "Campaign" at bounding box center [153, 121] width 32 height 10
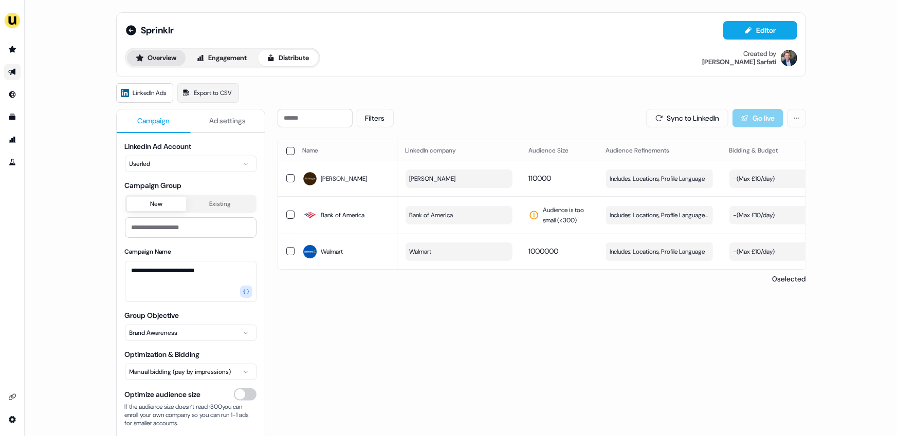
click at [153, 58] on button "Overview" at bounding box center [156, 58] width 59 height 16
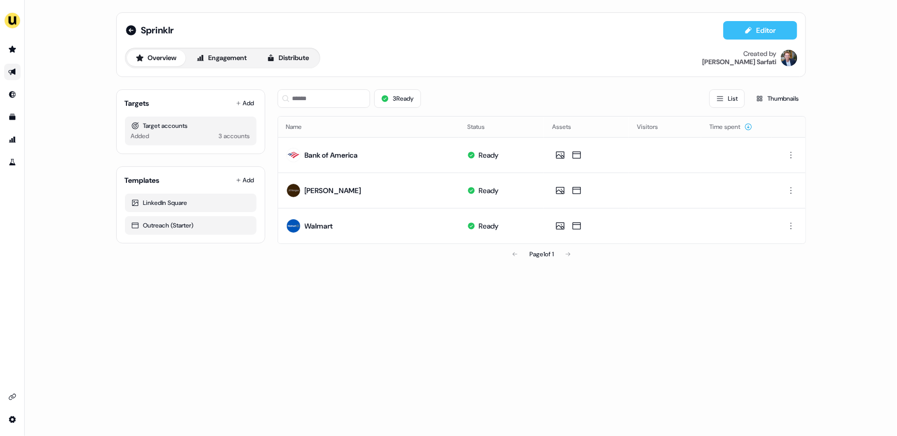
click at [768, 32] on button "Editor" at bounding box center [760, 30] width 74 height 19
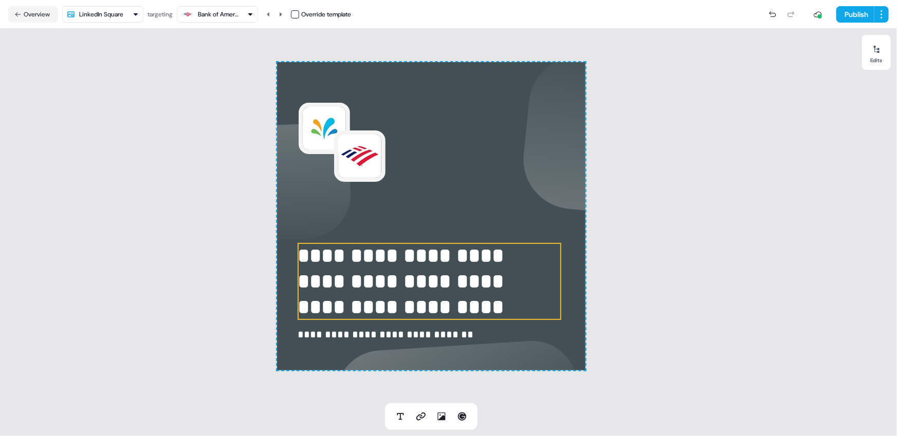
click at [434, 275] on p "**********" at bounding box center [430, 281] width 264 height 77
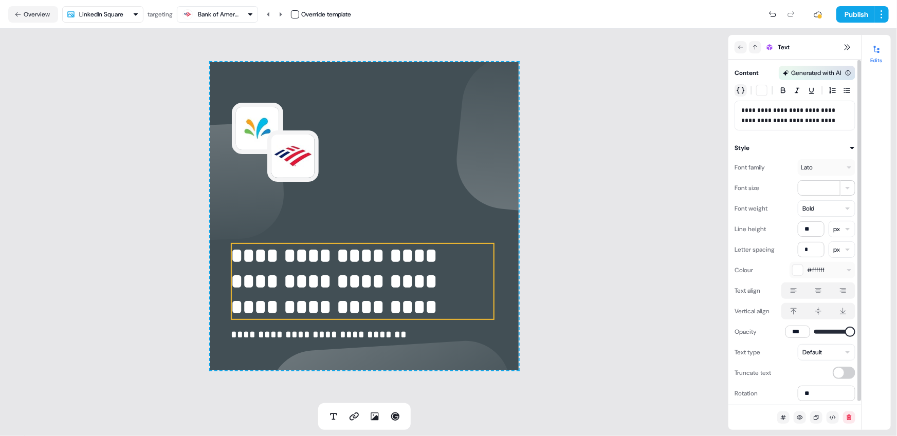
click at [740, 88] on icon "button" at bounding box center [741, 90] width 8 height 8
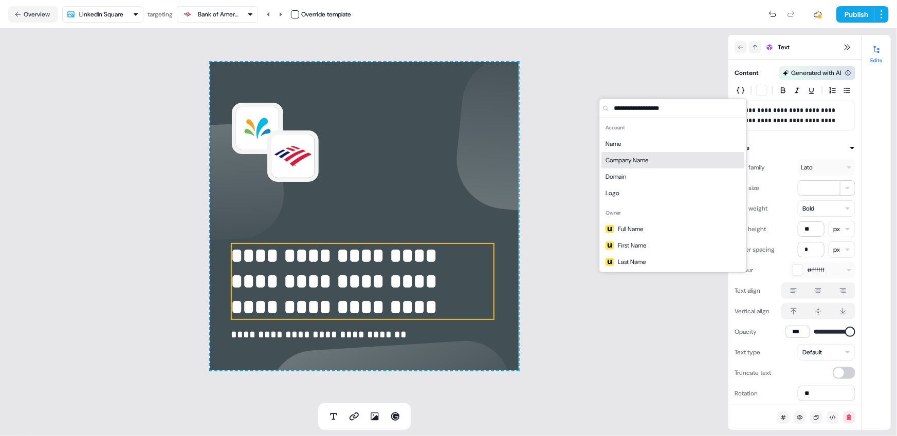
click at [629, 160] on span "Company Name" at bounding box center [627, 160] width 43 height 10
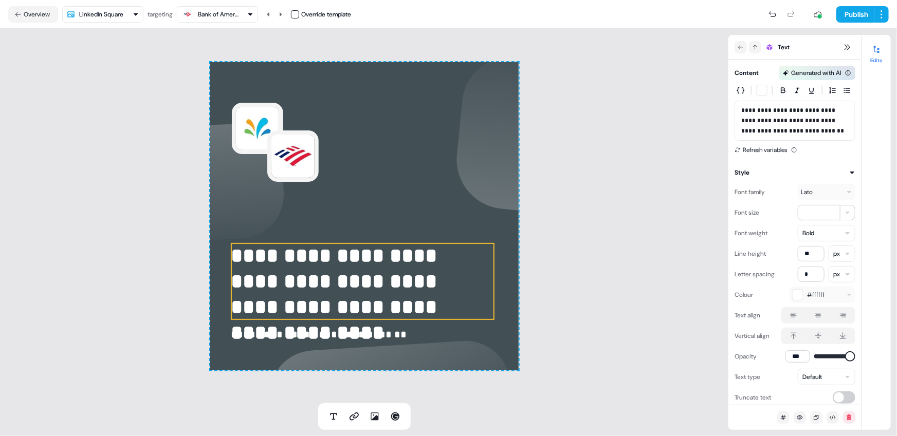
click at [234, 12] on div "Bank of America" at bounding box center [218, 14] width 41 height 10
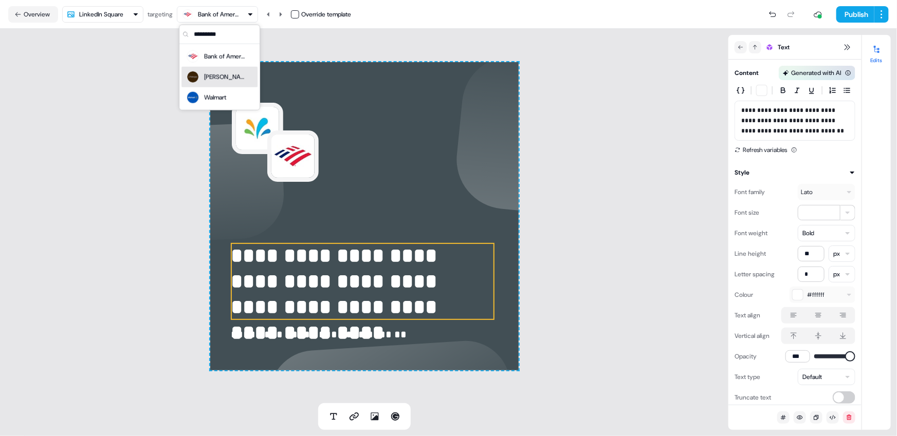
click at [228, 74] on div "[PERSON_NAME]" at bounding box center [220, 77] width 68 height 14
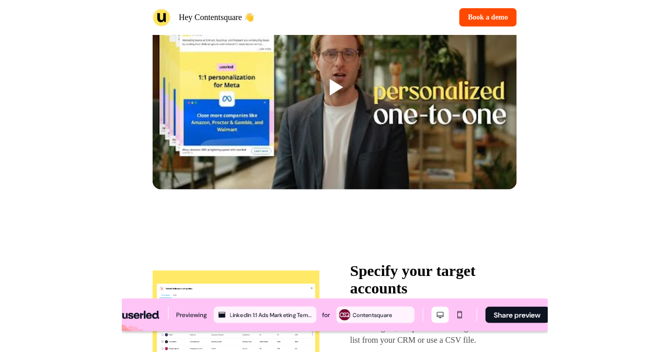
scroll to position [904, 0]
